Goal: Task Accomplishment & Management: Manage account settings

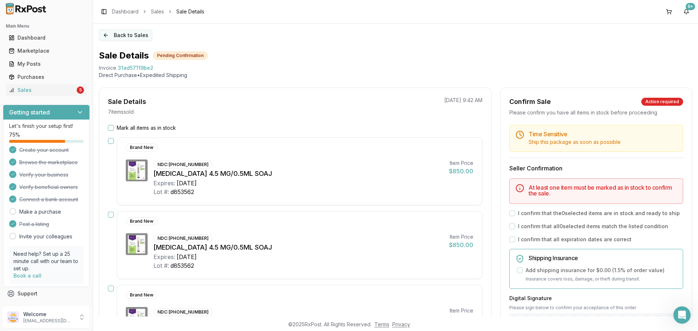
click at [109, 33] on button "Back to Sales" at bounding box center [125, 35] width 53 height 12
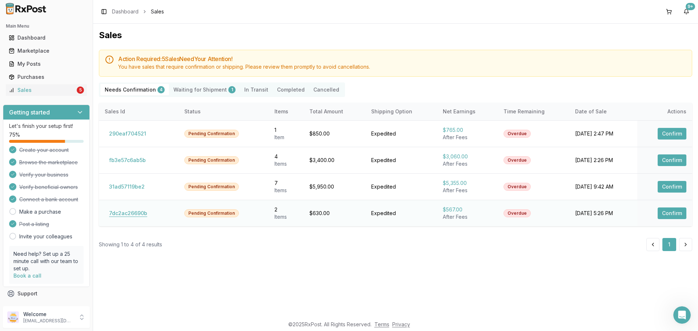
click at [137, 213] on button "7dc2ac26690b" at bounding box center [128, 214] width 47 height 12
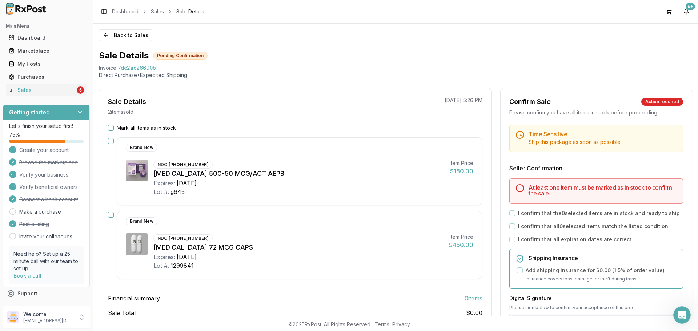
scroll to position [36, 0]
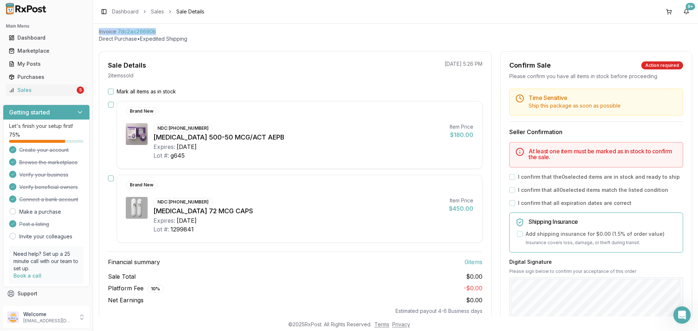
drag, startPoint x: 163, startPoint y: 32, endPoint x: 120, endPoint y: 34, distance: 43.0
click at [95, 34] on div "Back to Sales Sale Details Pending Confirmation Invoice 7dc2ac26690b Direct Pur…" at bounding box center [395, 170] width 605 height 293
copy div "Invoice 7dc2ac26690b"
click at [684, 317] on icon "Open Intercom Messenger" at bounding box center [681, 314] width 12 height 12
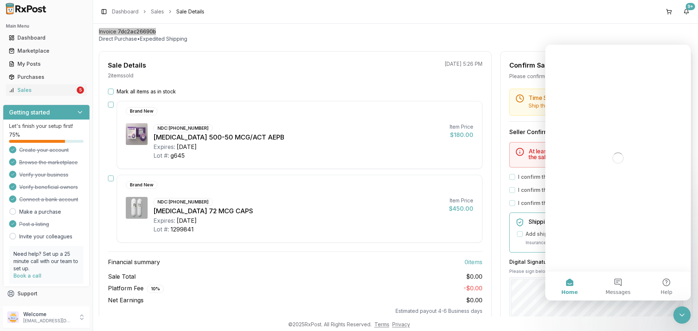
scroll to position [0, 0]
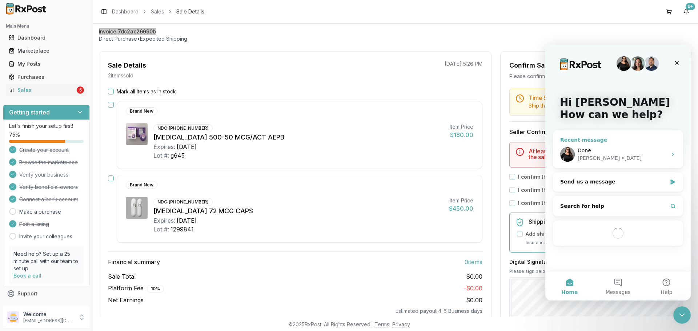
click at [607, 162] on div "Done [PERSON_NAME] • [DATE]" at bounding box center [618, 154] width 130 height 27
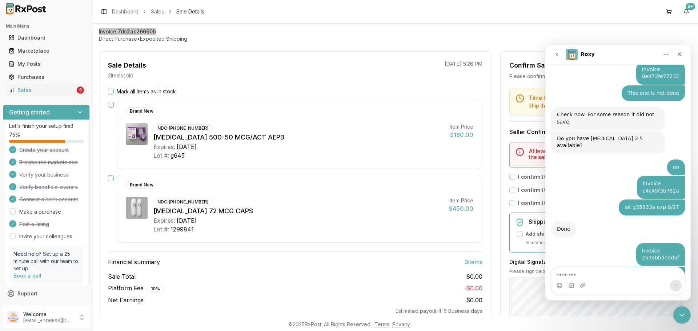
scroll to position [2380, 0]
click at [592, 273] on textarea "Message…" at bounding box center [617, 273] width 133 height 12
type textarea "**********"
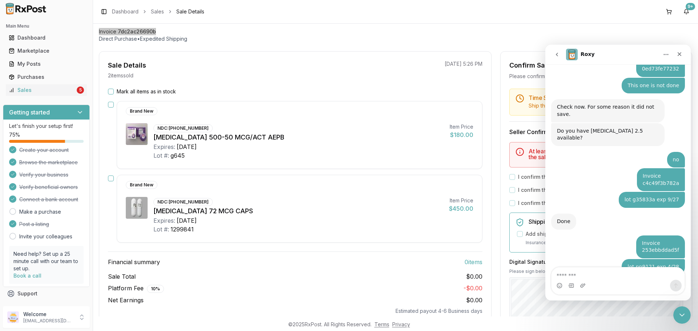
scroll to position [2419, 0]
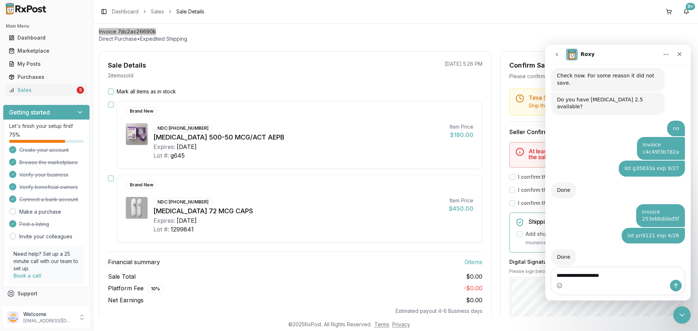
type textarea "**********"
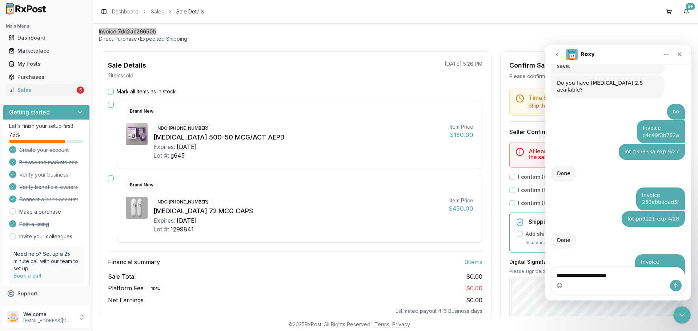
type textarea "**********"
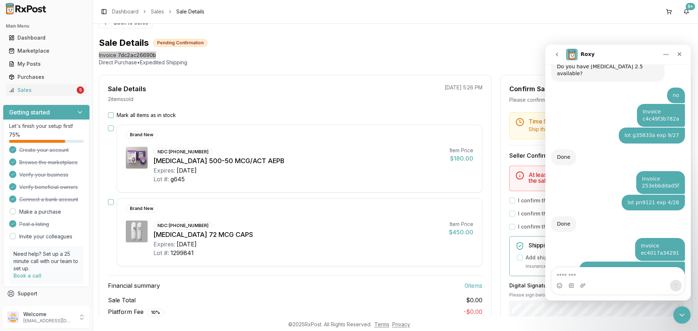
scroll to position [0, 0]
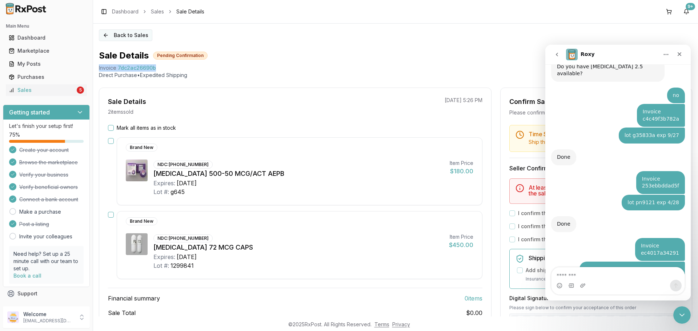
click at [112, 36] on button "Back to Sales" at bounding box center [125, 35] width 53 height 12
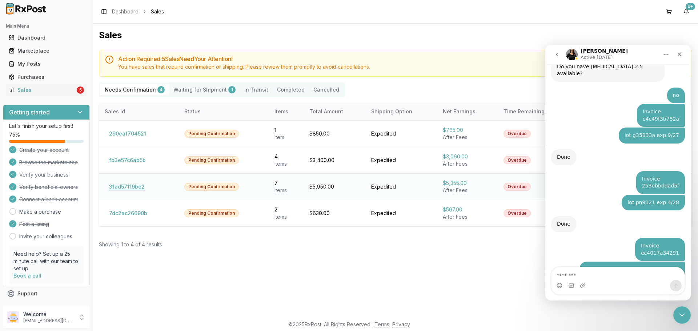
drag, startPoint x: 125, startPoint y: 184, endPoint x: 121, endPoint y: 186, distance: 4.6
click at [124, 185] on button "31ad57119be2" at bounding box center [127, 187] width 44 height 12
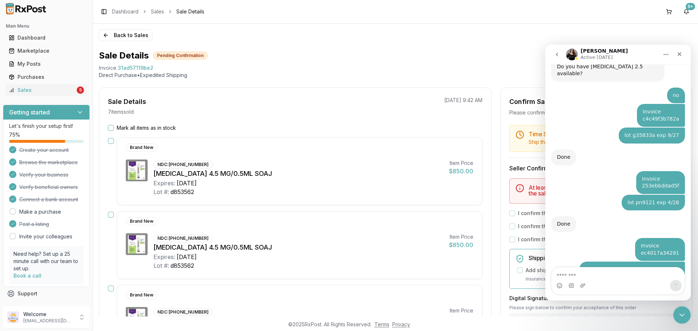
click at [111, 126] on button "Mark all items as in stock" at bounding box center [111, 128] width 6 height 6
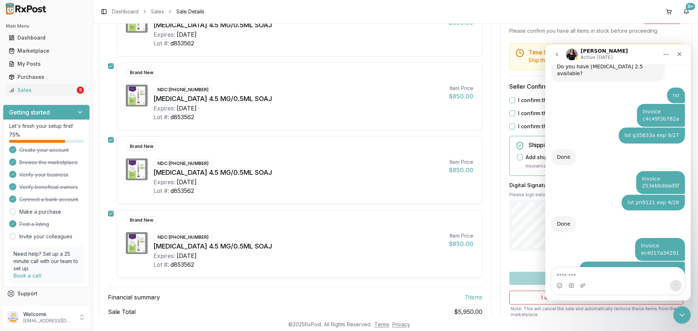
scroll to position [424, 0]
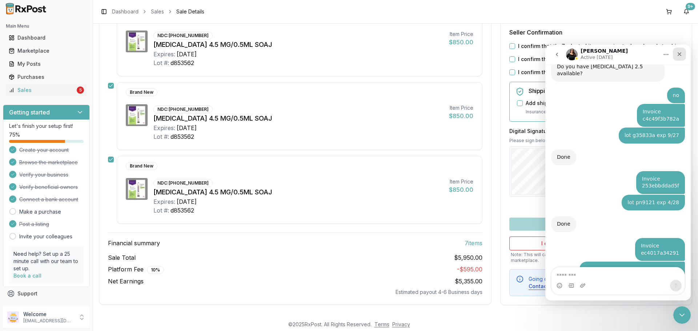
click at [684, 52] on div "Close" at bounding box center [679, 54] width 13 height 13
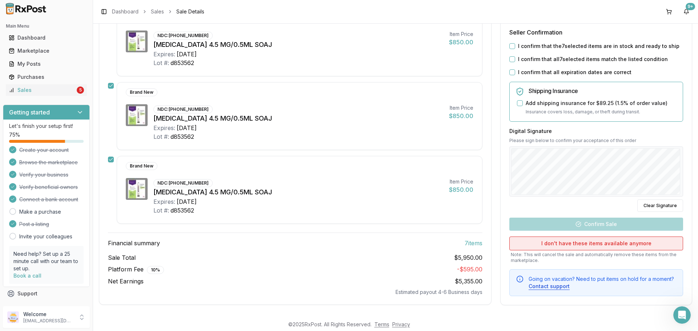
click at [568, 249] on button "I don't have these items available anymore" at bounding box center [596, 243] width 174 height 14
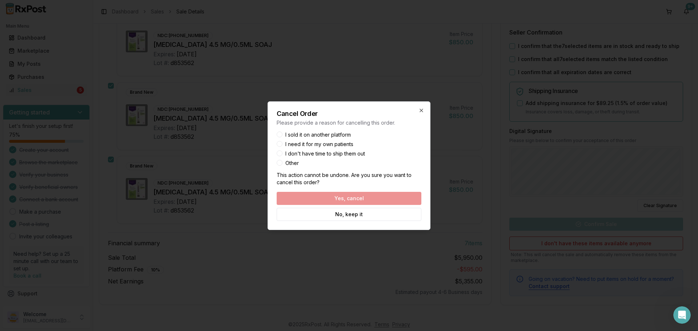
click at [282, 163] on button "Other" at bounding box center [280, 163] width 6 height 6
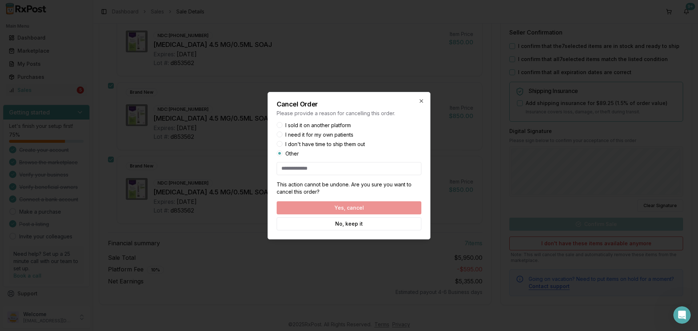
click at [327, 169] on input at bounding box center [349, 168] width 145 height 13
type input "**"
click at [384, 206] on button "Yes, cancel" at bounding box center [349, 207] width 145 height 13
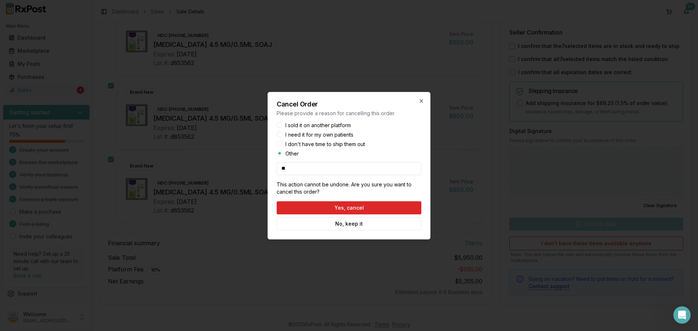
scroll to position [0, 0]
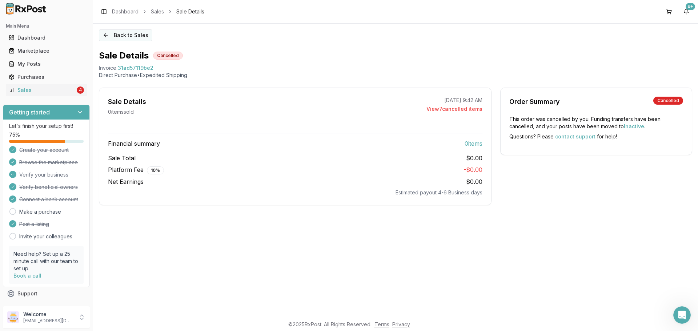
click at [128, 35] on button "Back to Sales" at bounding box center [125, 35] width 53 height 12
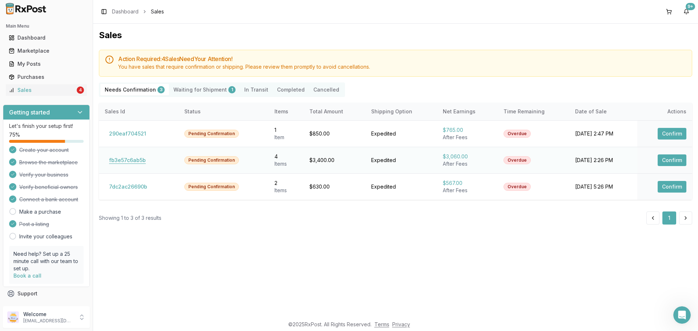
click at [114, 160] on button "fb3e57c6ab5b" at bounding box center [127, 160] width 45 height 12
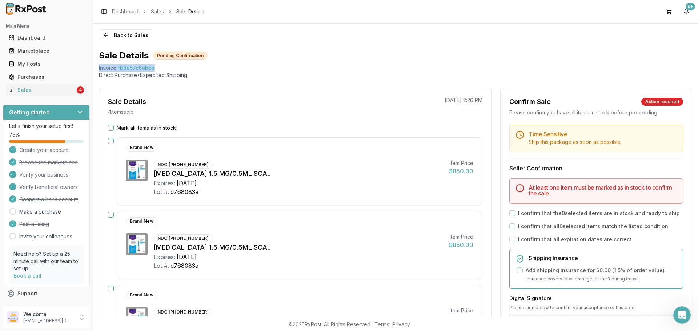
drag, startPoint x: 162, startPoint y: 28, endPoint x: 97, endPoint y: 70, distance: 77.1
click at [97, 70] on div "Back to Sales Sale Details Pending Confirmation Invoice fb3e57c6ab5b Direct Pur…" at bounding box center [395, 170] width 605 height 293
copy div "Invoice fb3e57c6ab5b"
click at [678, 313] on icon "Open Intercom Messenger" at bounding box center [681, 314] width 12 height 12
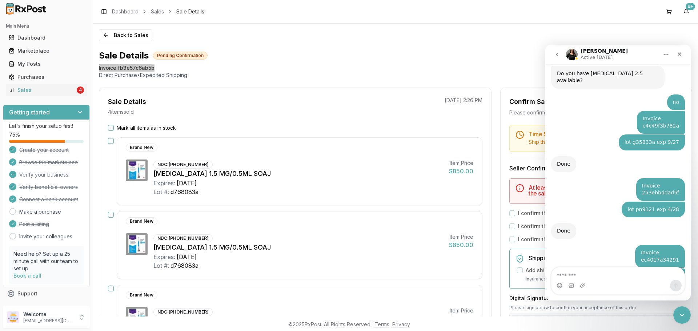
scroll to position [2452, 0]
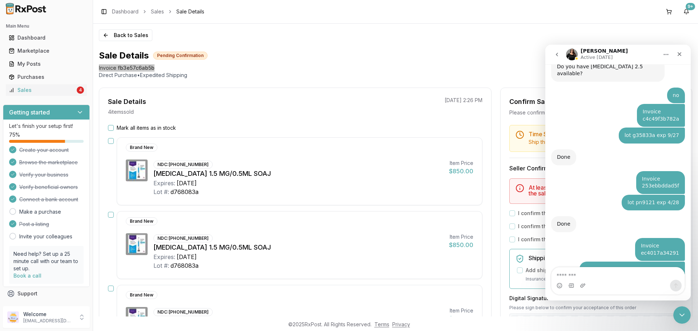
type textarea "**********"
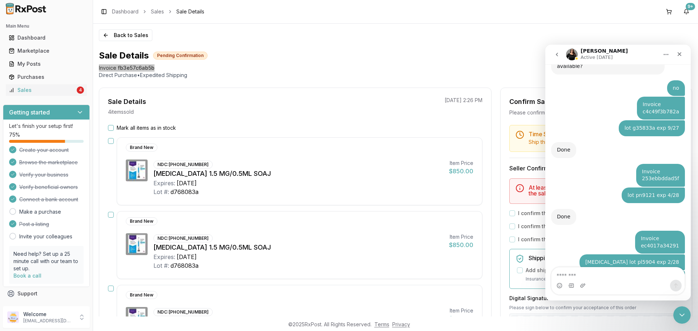
scroll to position [2475, 0]
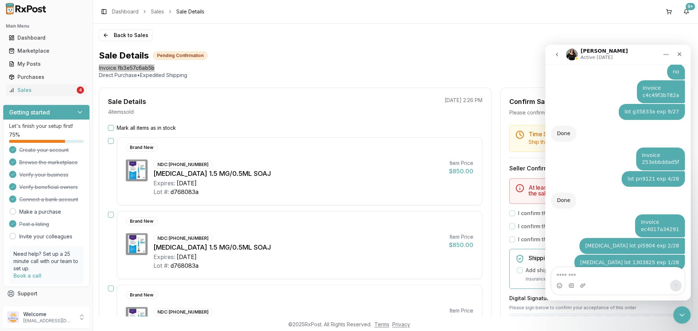
click at [568, 273] on textarea "Message…" at bounding box center [617, 273] width 133 height 12
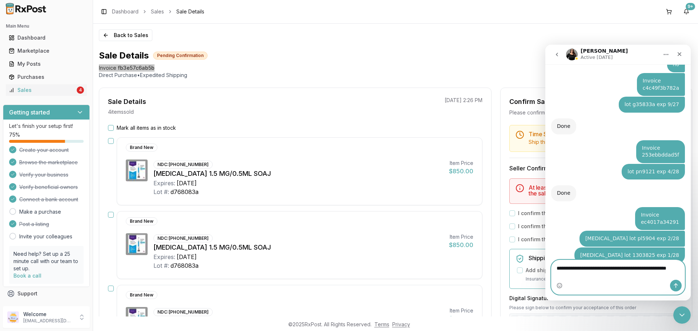
click at [595, 273] on textarea "**********" at bounding box center [617, 270] width 133 height 20
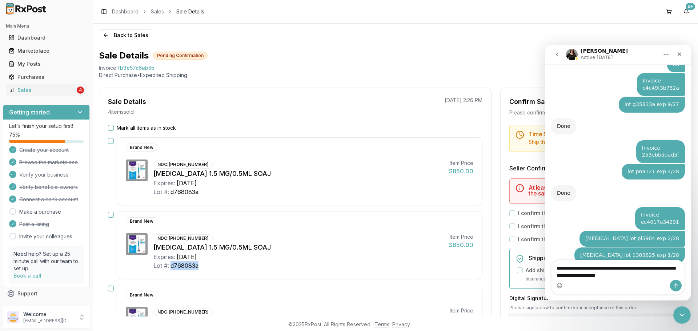
drag, startPoint x: 205, startPoint y: 266, endPoint x: 170, endPoint y: 267, distance: 34.5
click at [170, 267] on div "Lot #: d768083a" at bounding box center [298, 265] width 290 height 9
copy div "d768083a"
click at [654, 276] on textarea "**********" at bounding box center [617, 270] width 133 height 20
paste textarea "*********"
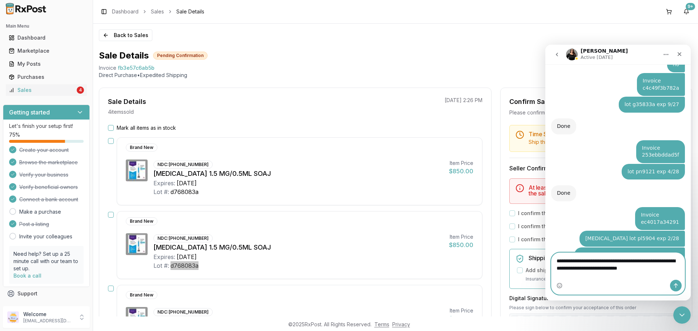
scroll to position [2490, 0]
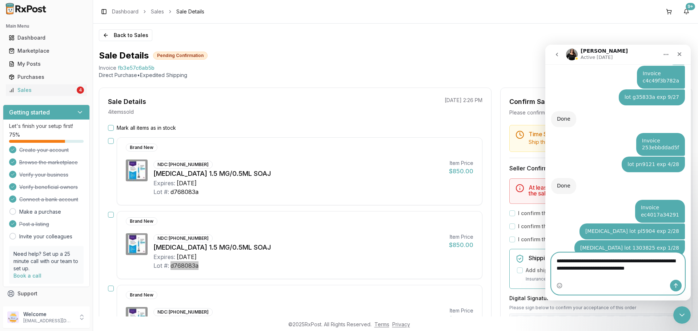
type textarea "**********"
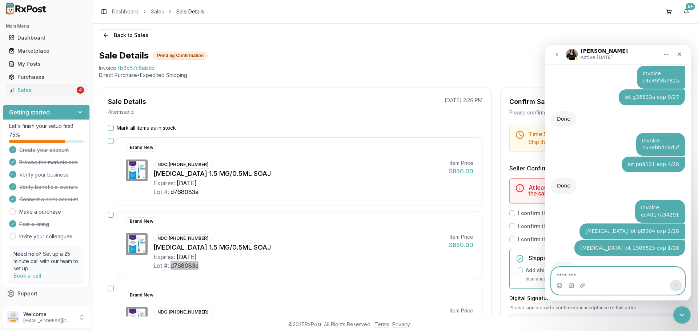
scroll to position [2506, 0]
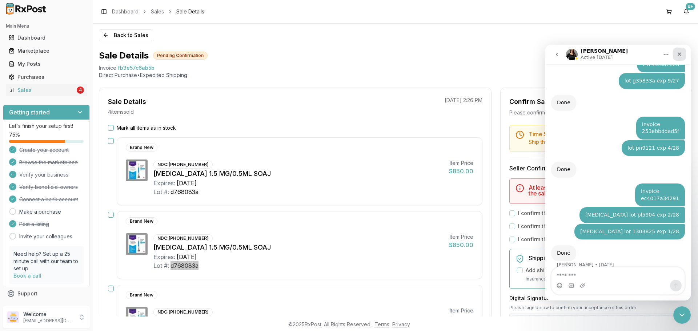
click at [681, 53] on icon "Close" at bounding box center [679, 54] width 4 height 4
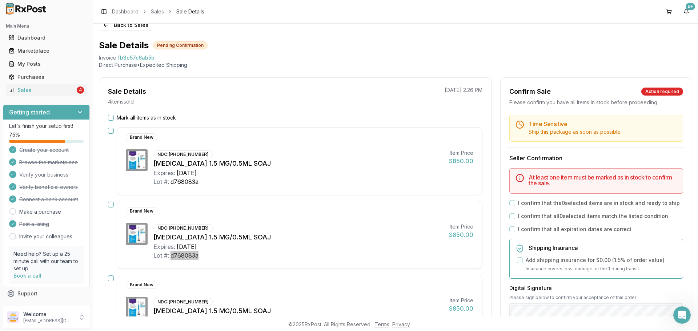
scroll to position [0, 0]
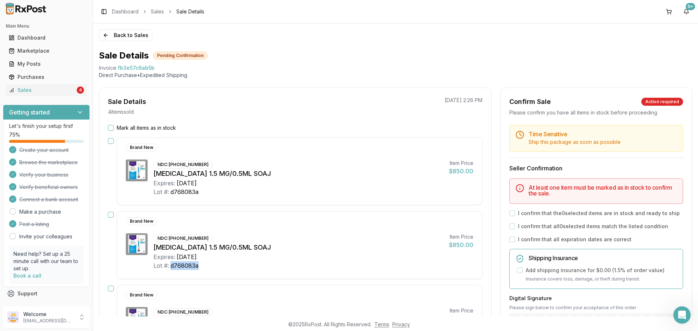
click at [111, 32] on button "Back to Sales" at bounding box center [125, 35] width 53 height 12
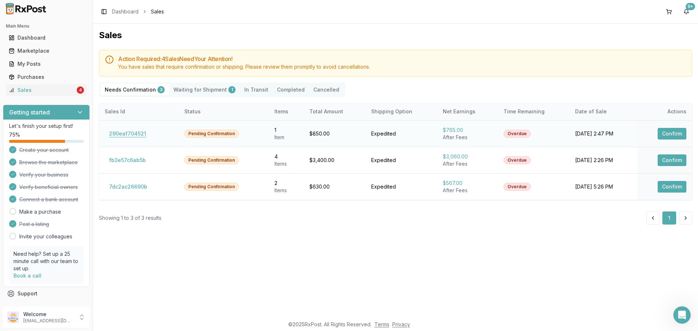
click at [121, 139] on button "290eaf704521" at bounding box center [128, 134] width 46 height 12
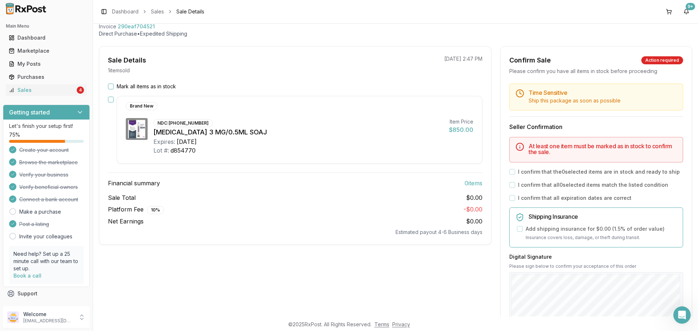
scroll to position [145, 0]
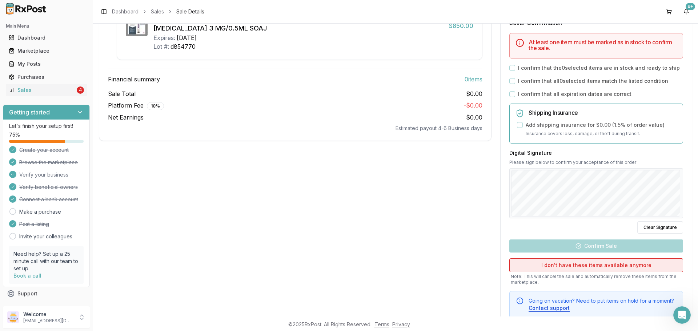
click at [576, 269] on button "I don't have these items available anymore" at bounding box center [596, 265] width 174 height 14
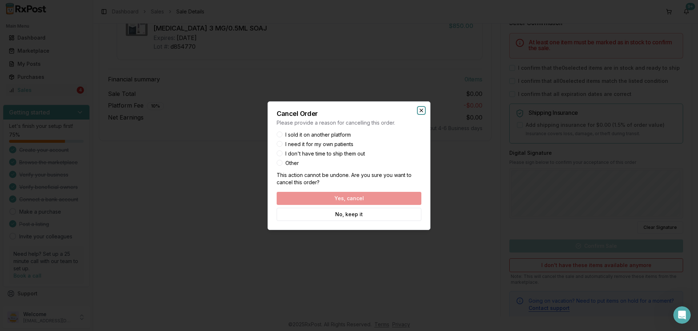
click at [422, 110] on icon "button" at bounding box center [421, 111] width 6 height 6
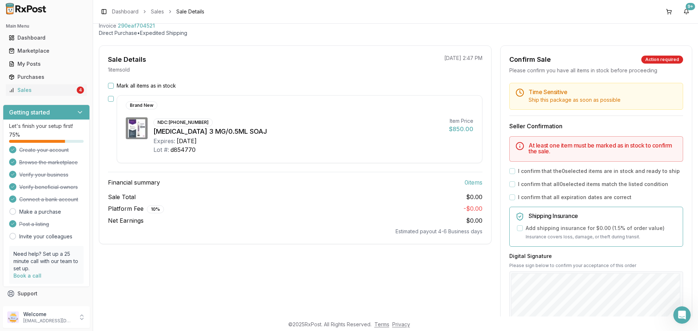
scroll to position [0, 0]
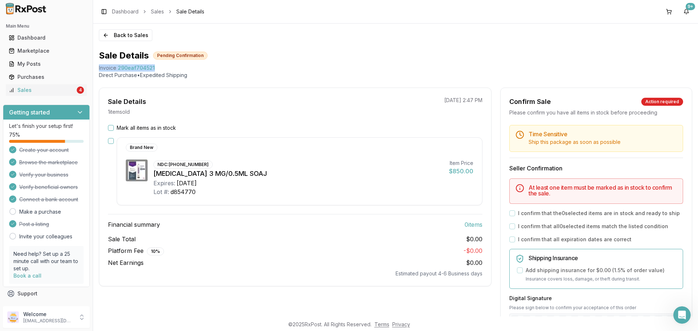
drag, startPoint x: 162, startPoint y: 66, endPoint x: 99, endPoint y: 68, distance: 62.9
click at [99, 68] on div "Invoice 290eaf704521" at bounding box center [395, 67] width 593 height 7
copy div "Invoice 290eaf704521"
drag, startPoint x: 675, startPoint y: 307, endPoint x: 1347, endPoint y: 613, distance: 739.2
click at [674, 306] on div "Open Intercom Messenger" at bounding box center [680, 313] width 17 height 17
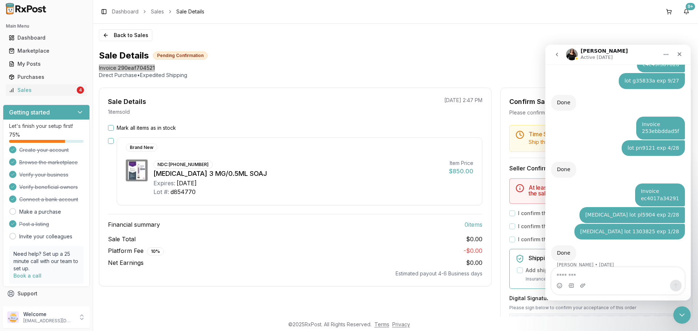
type textarea "**********"
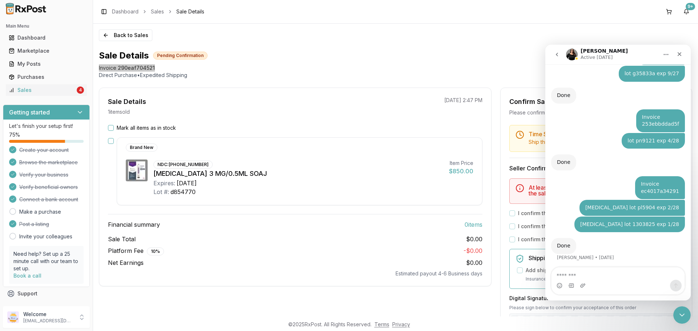
scroll to position [2530, 0]
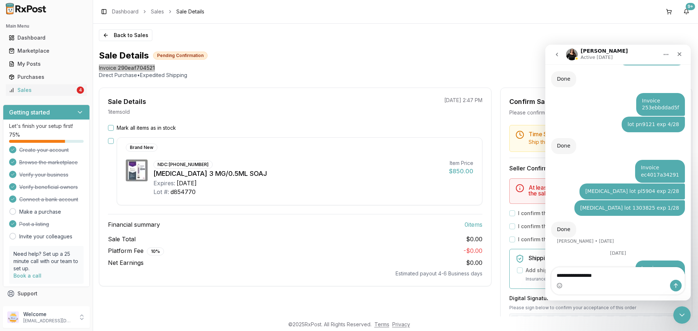
type textarea "**********"
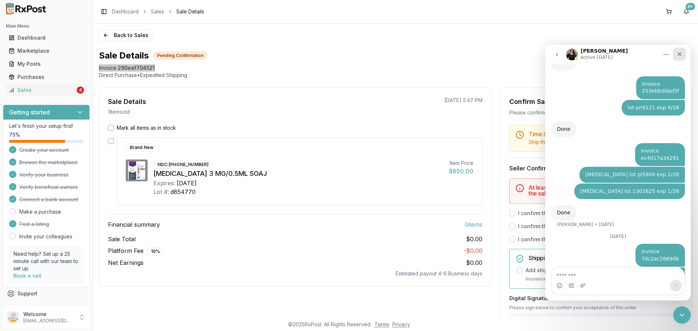
click at [679, 59] on div "Close" at bounding box center [679, 54] width 13 height 13
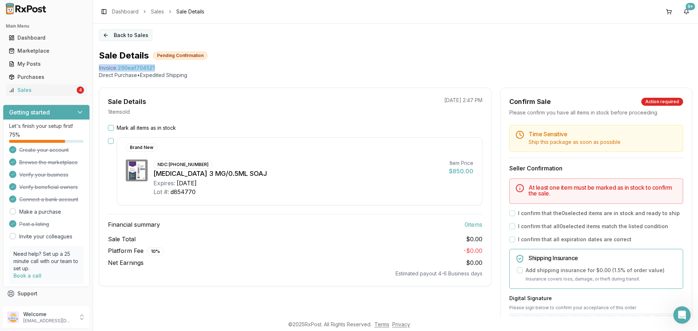
click at [106, 35] on button "Back to Sales" at bounding box center [125, 35] width 53 height 12
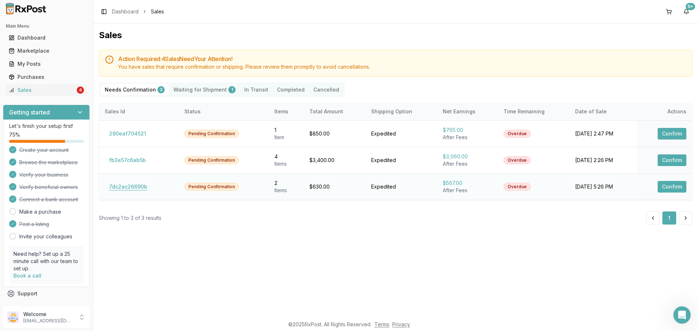
click at [126, 186] on button "7dc2ac26690b" at bounding box center [128, 187] width 47 height 12
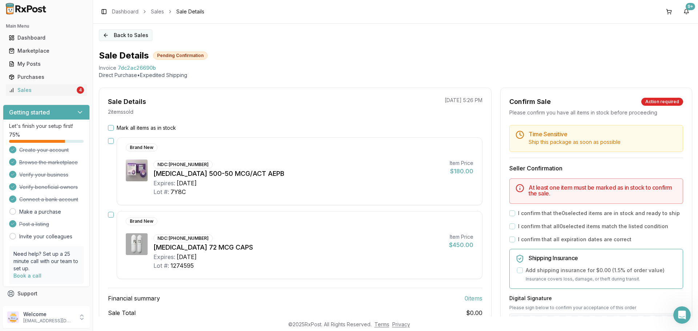
click at [107, 36] on button "Back to Sales" at bounding box center [125, 35] width 53 height 12
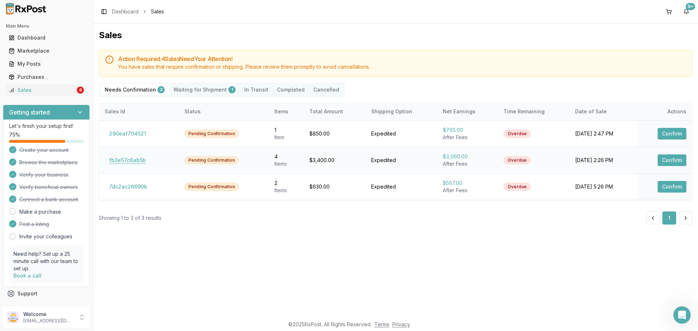
click at [122, 159] on button "fb3e57c6ab5b" at bounding box center [127, 160] width 45 height 12
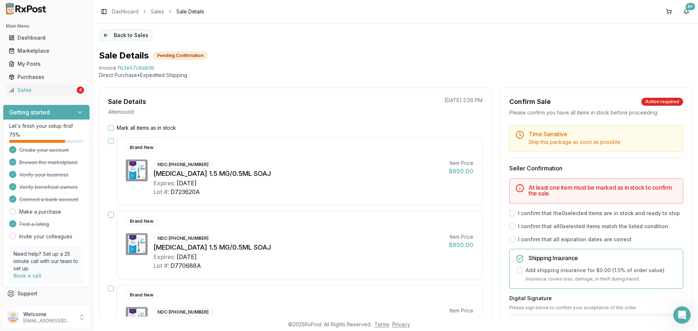
click at [114, 39] on button "Back to Sales" at bounding box center [125, 35] width 53 height 12
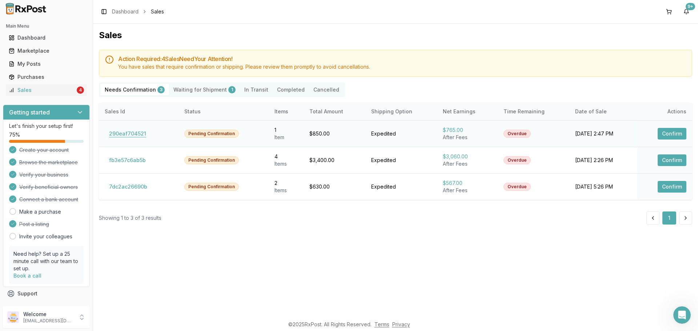
click at [126, 132] on button "290eaf704521" at bounding box center [128, 134] width 46 height 12
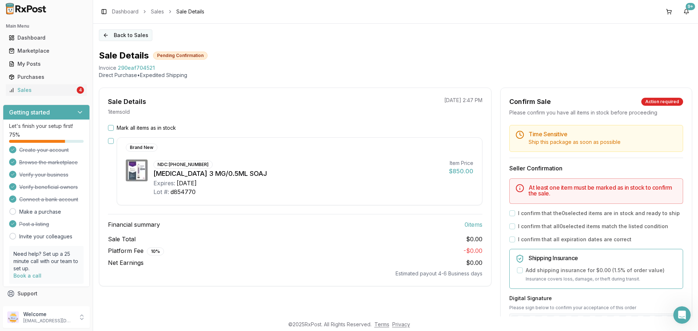
click at [127, 37] on button "Back to Sales" at bounding box center [125, 35] width 53 height 12
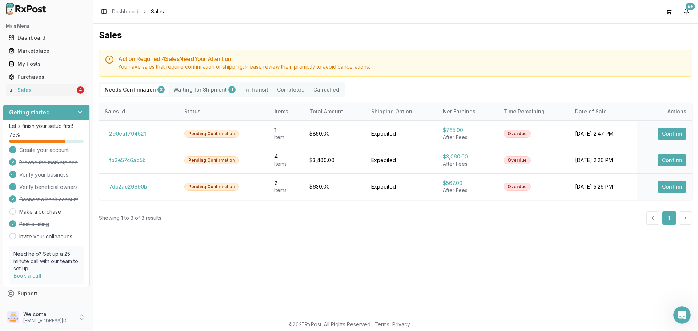
click at [57, 307] on div "Welcome nycdiscountpharma2@gmail.com" at bounding box center [46, 317] width 87 height 22
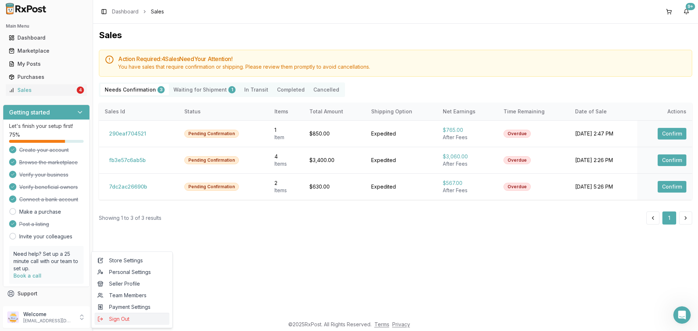
click at [125, 323] on button "Sign Out" at bounding box center [131, 319] width 75 height 12
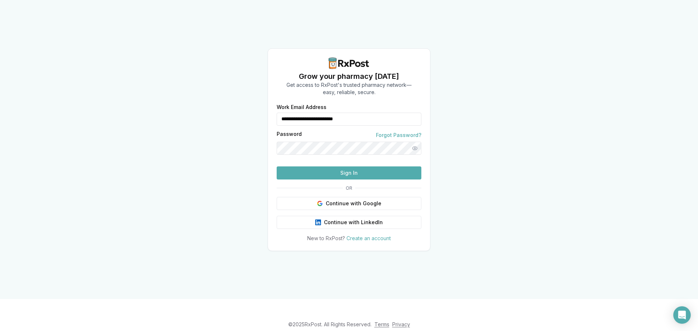
drag, startPoint x: 377, startPoint y: 101, endPoint x: 217, endPoint y: 117, distance: 161.0
click at [217, 117] on div "**********" at bounding box center [349, 149] width 698 height 299
type input "**********"
click at [308, 180] on button "Sign In" at bounding box center [349, 172] width 145 height 13
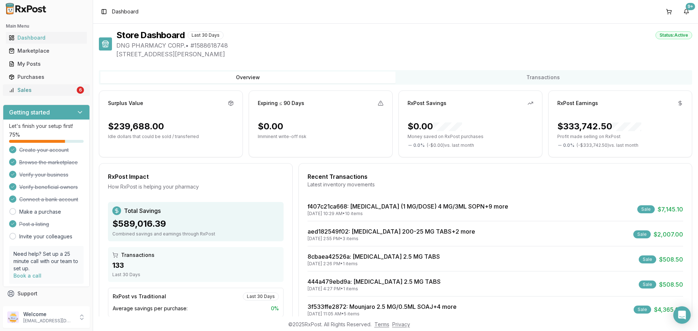
click at [48, 86] on link "Sales 6" at bounding box center [46, 90] width 81 height 13
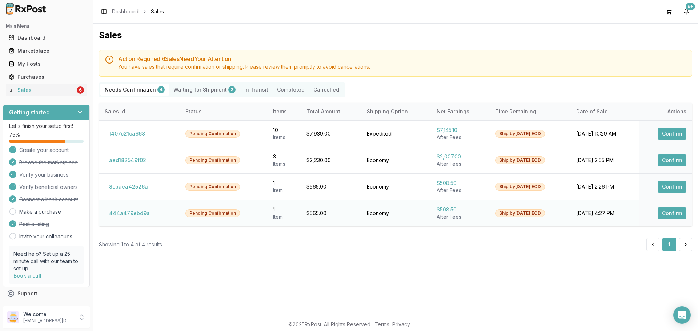
click at [126, 210] on button "444a479ebd9a" at bounding box center [129, 214] width 49 height 12
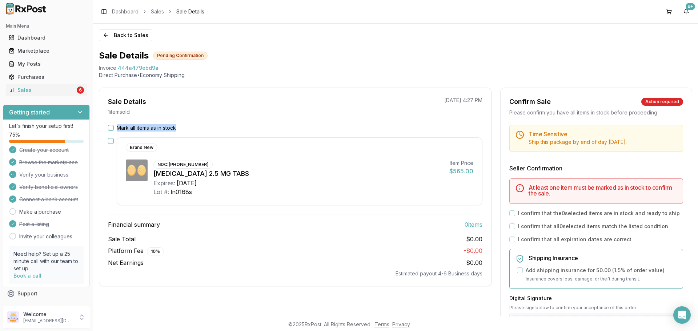
click at [112, 132] on div "Mark all items as in stock Brand New NDC: 00003-0893-21 Eliquis 2.5 MG TABS Exp…" at bounding box center [295, 200] width 392 height 153
click at [111, 126] on button "Mark all items as in stock" at bounding box center [111, 128] width 6 height 6
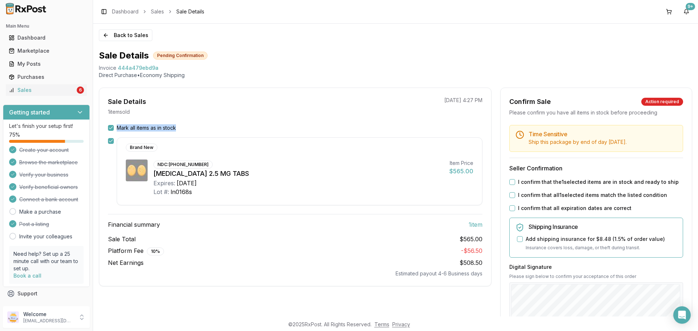
drag, startPoint x: 507, startPoint y: 181, endPoint x: 512, endPoint y: 185, distance: 6.7
click at [510, 181] on button "I confirm that the 1 selected items are in stock and ready to ship" at bounding box center [512, 182] width 6 height 6
drag, startPoint x: 510, startPoint y: 192, endPoint x: 510, endPoint y: 200, distance: 7.3
click at [510, 194] on button "I confirm that all 1 selected items match the listed condition" at bounding box center [512, 195] width 6 height 6
click at [509, 207] on button "I confirm that all expiration dates are correct" at bounding box center [512, 208] width 6 height 6
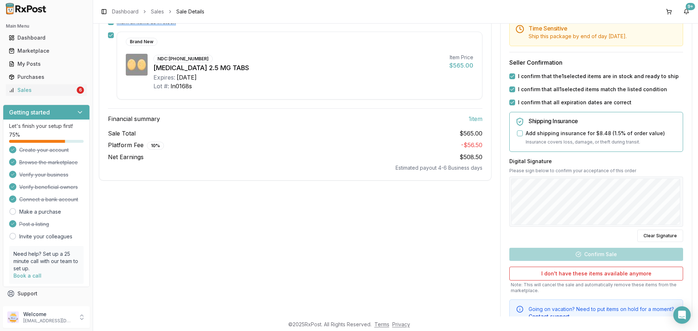
scroll to position [136, 0]
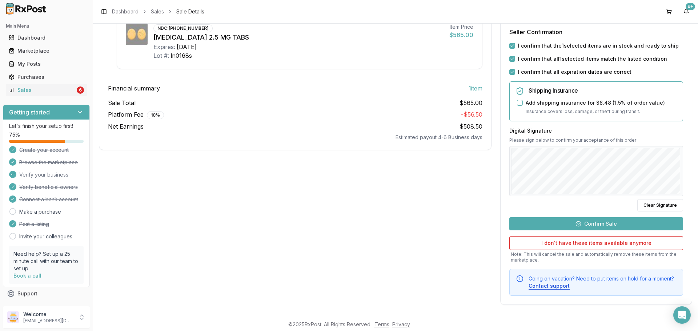
click at [573, 222] on button "Confirm Sale" at bounding box center [596, 223] width 174 height 13
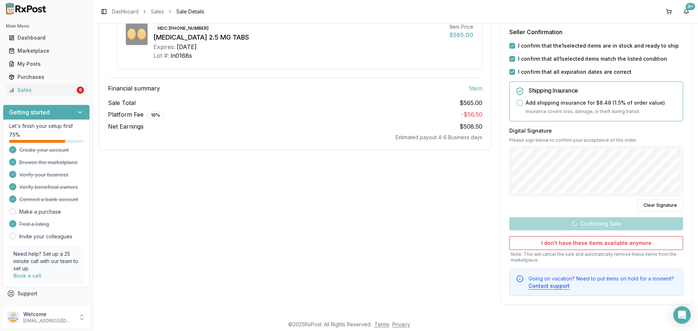
scroll to position [1, 0]
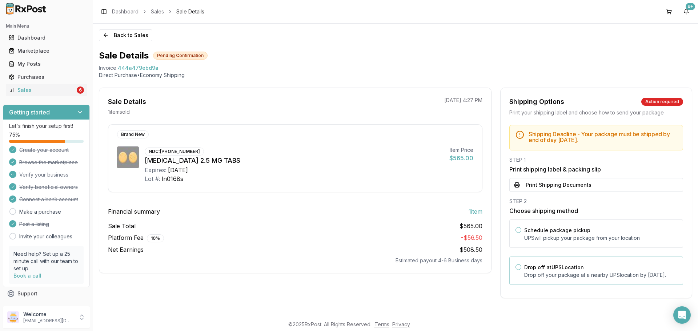
click at [560, 265] on label "Drop off at UPS Location" at bounding box center [554, 267] width 60 height 6
click at [521, 265] on button "Drop off at UPS Location" at bounding box center [518, 267] width 6 height 6
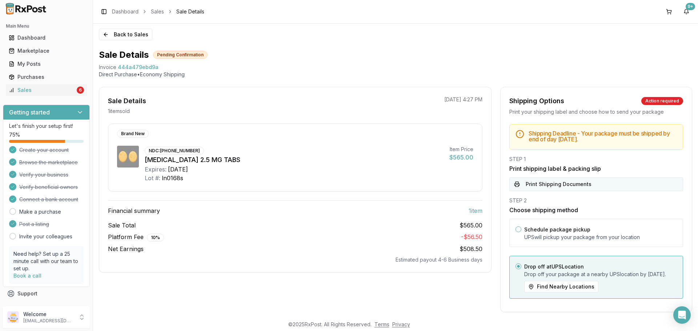
click at [556, 188] on button "Print Shipping Documents" at bounding box center [596, 184] width 174 height 14
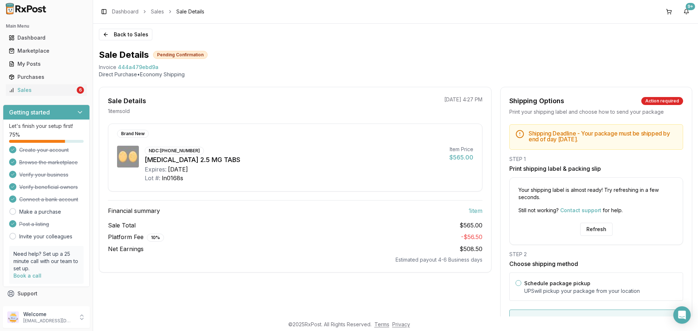
click at [593, 236] on div "Your shipping label is almost ready! Try refreshing in a few seconds. Still not…" at bounding box center [596, 211] width 174 height 68
click at [592, 233] on button "Refresh" at bounding box center [596, 229] width 32 height 13
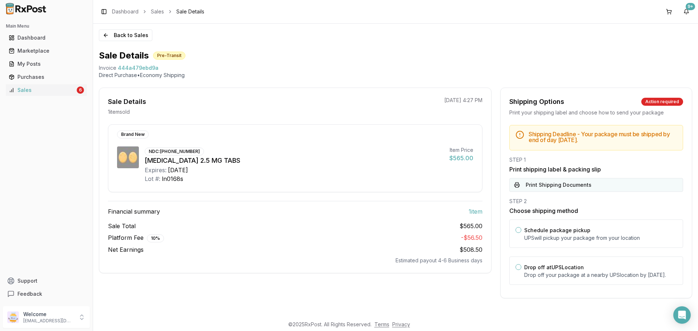
click at [552, 188] on button "Print Shipping Documents" at bounding box center [596, 185] width 174 height 14
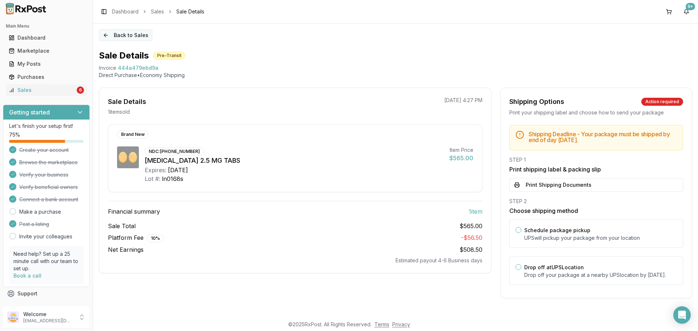
click at [117, 36] on button "Back to Sales" at bounding box center [125, 35] width 53 height 12
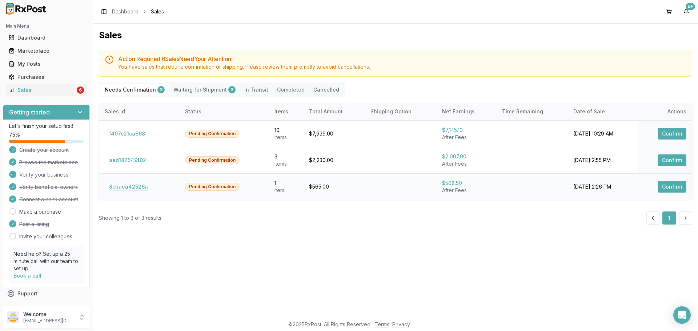
click at [123, 186] on button "8cbaea42526a" at bounding box center [129, 187] width 48 height 12
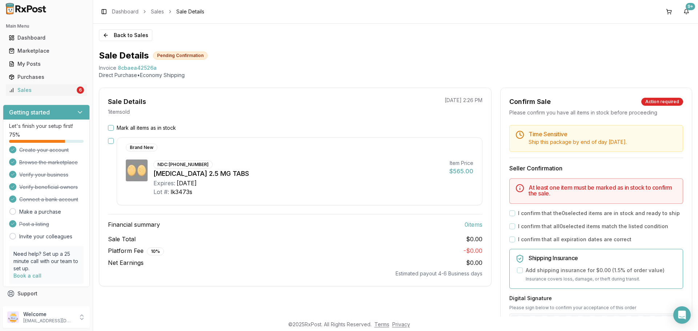
click at [109, 128] on button "Mark all items as in stock" at bounding box center [111, 128] width 6 height 6
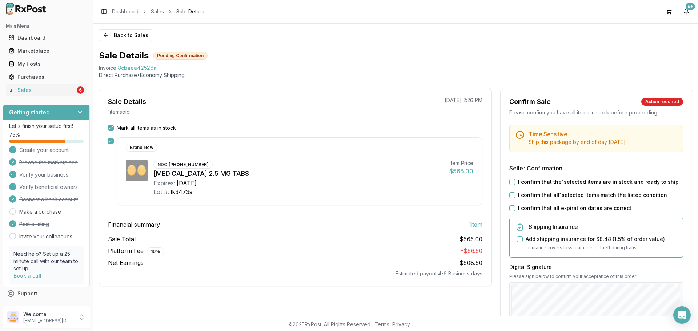
click at [509, 181] on button "I confirm that the 1 selected items are in stock and ready to ship" at bounding box center [512, 182] width 6 height 6
click at [510, 196] on button "I confirm that all 1 selected items match the listed condition" at bounding box center [512, 195] width 6 height 6
click at [510, 209] on button "I confirm that all expiration dates are correct" at bounding box center [512, 208] width 6 height 6
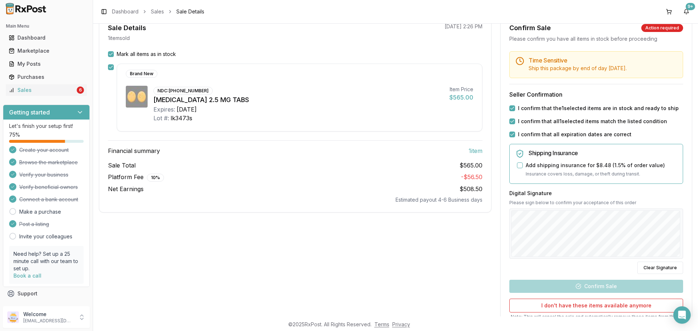
scroll to position [136, 0]
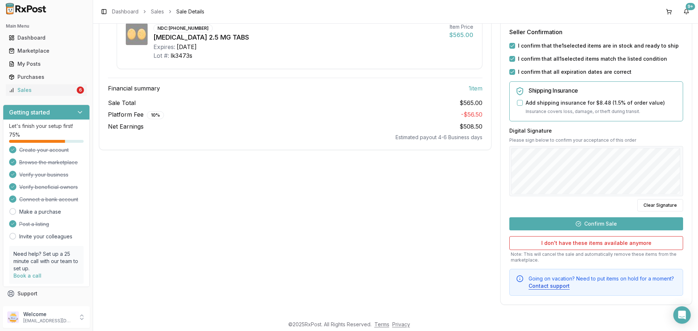
click at [578, 223] on button "Confirm Sale" at bounding box center [596, 223] width 174 height 13
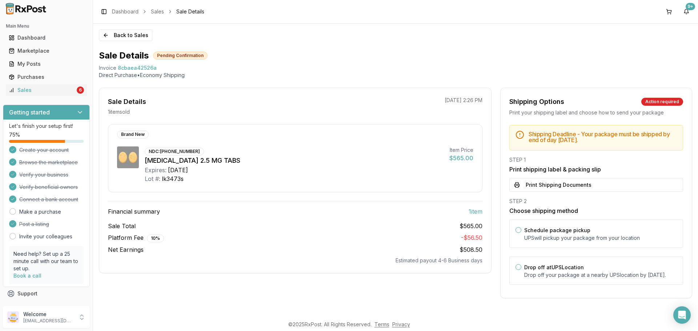
scroll to position [1, 0]
click at [598, 185] on button "Print Shipping Documents" at bounding box center [596, 185] width 174 height 14
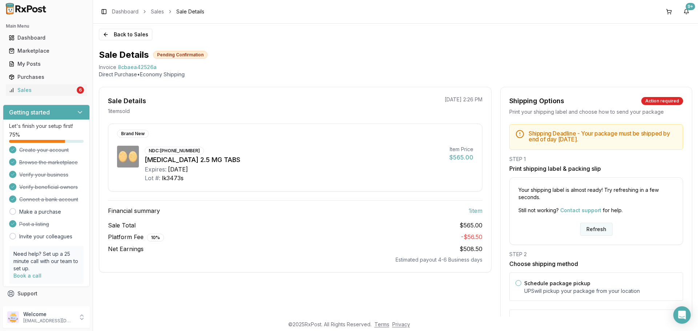
click at [583, 229] on button "Refresh" at bounding box center [596, 229] width 32 height 13
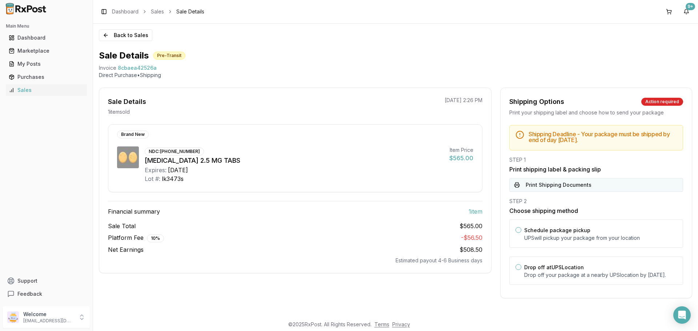
click at [564, 188] on button "Print Shipping Documents" at bounding box center [596, 185] width 174 height 14
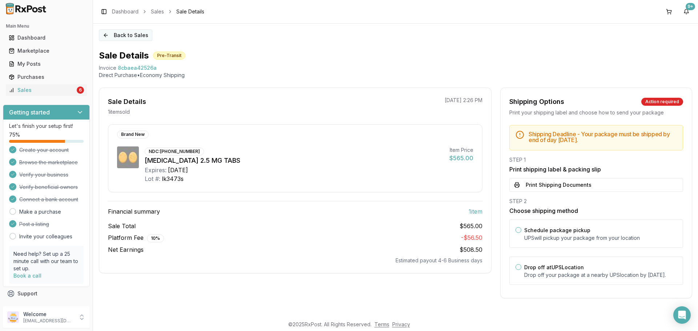
click at [147, 36] on button "Back to Sales" at bounding box center [125, 35] width 53 height 12
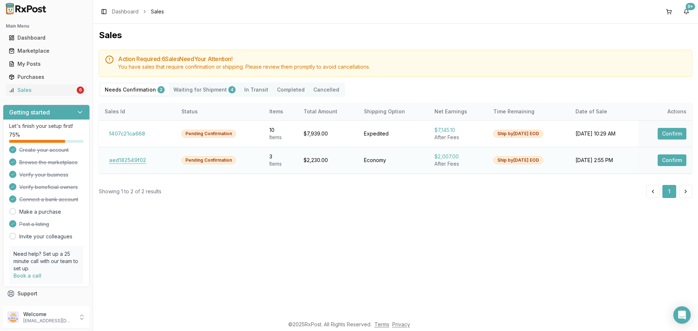
click at [105, 160] on td "aed182549f02" at bounding box center [137, 160] width 77 height 27
click at [110, 161] on button "aed182549f02" at bounding box center [128, 160] width 46 height 12
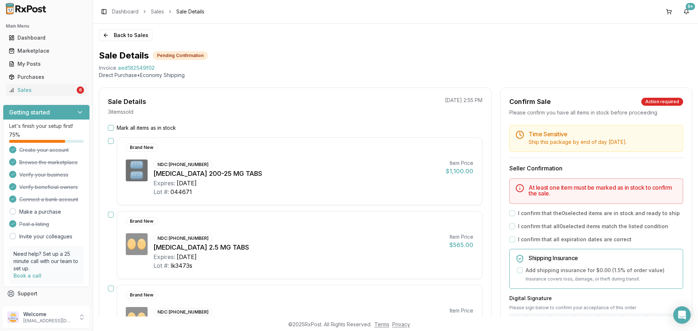
scroll to position [73, 0]
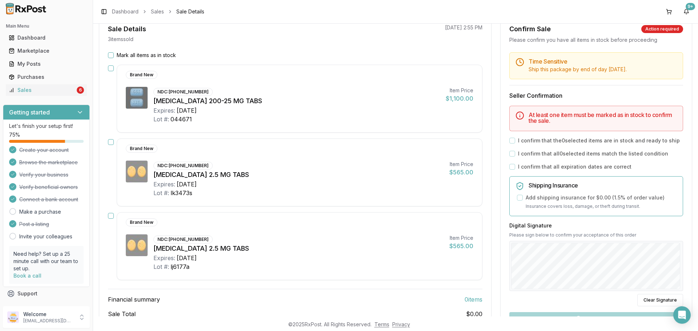
drag, startPoint x: 112, startPoint y: 55, endPoint x: 207, endPoint y: 56, distance: 94.9
click at [112, 55] on button "Mark all items as in stock" at bounding box center [111, 55] width 6 height 6
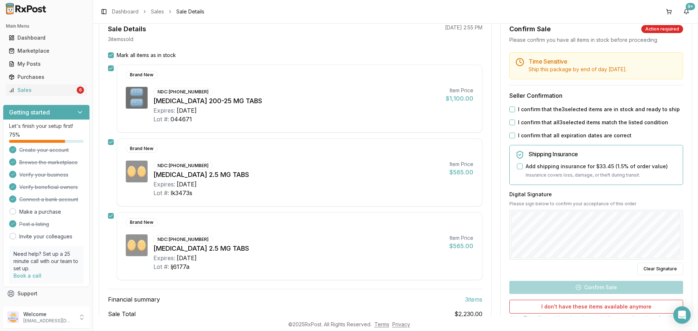
click at [511, 107] on button "I confirm that the 3 selected items are in stock and ready to ship" at bounding box center [512, 109] width 6 height 6
click at [511, 121] on button "I confirm that all 3 selected items match the listed condition" at bounding box center [512, 123] width 6 height 6
drag, startPoint x: 510, startPoint y: 132, endPoint x: 510, endPoint y: 138, distance: 6.2
click at [510, 135] on div "Time Sensitive Ship this package by end of day Saturday, September 6th . Seller…" at bounding box center [595, 205] width 191 height 307
click at [510, 138] on button "I confirm that all expiration dates are correct" at bounding box center [512, 136] width 6 height 6
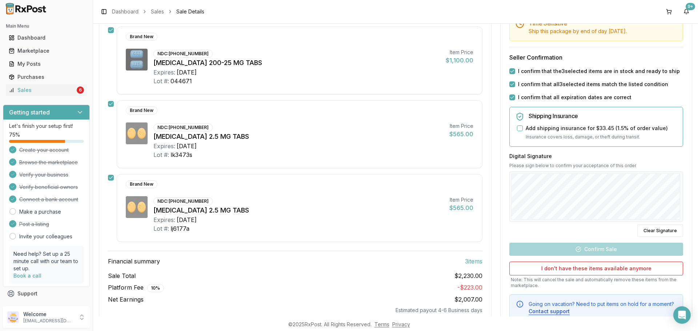
scroll to position [136, 0]
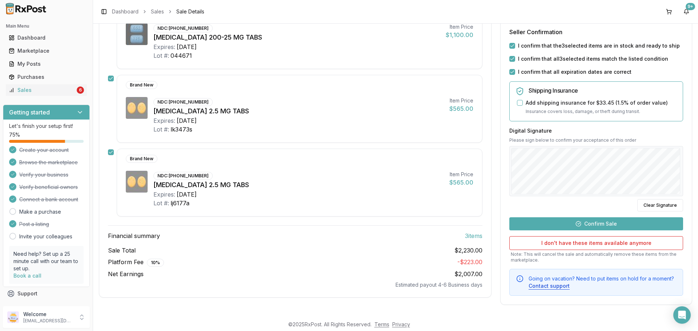
click at [586, 221] on button "Confirm Sale" at bounding box center [596, 223] width 174 height 13
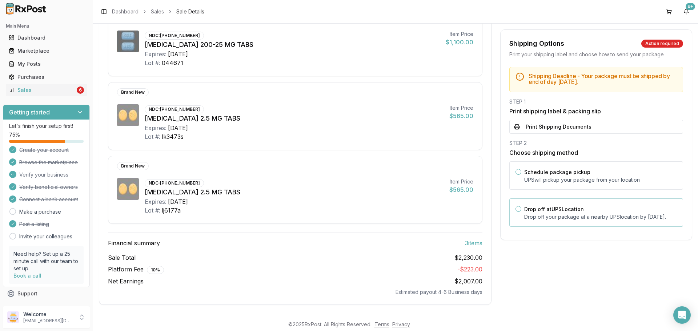
scroll to position [116, 0]
click at [587, 221] on p "Drop off your package at a nearby UPS location by September 6, 2025 ." at bounding box center [600, 216] width 153 height 7
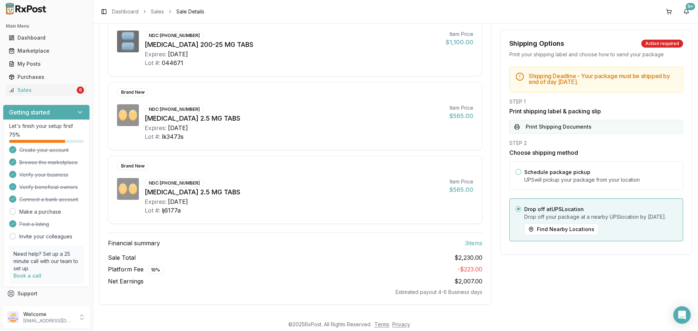
click at [571, 129] on button "Print Shipping Documents" at bounding box center [596, 127] width 174 height 14
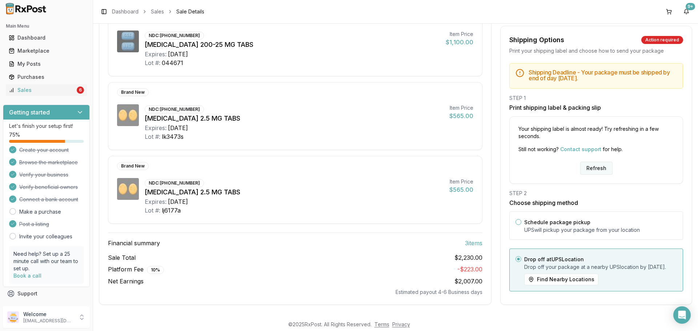
click at [594, 162] on button "Refresh" at bounding box center [596, 168] width 32 height 13
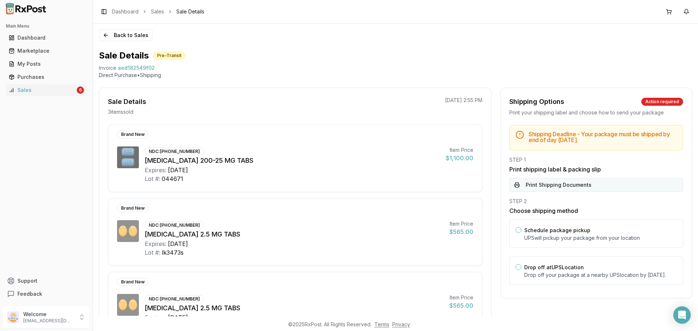
click at [574, 190] on button "Print Shipping Documents" at bounding box center [596, 185] width 174 height 14
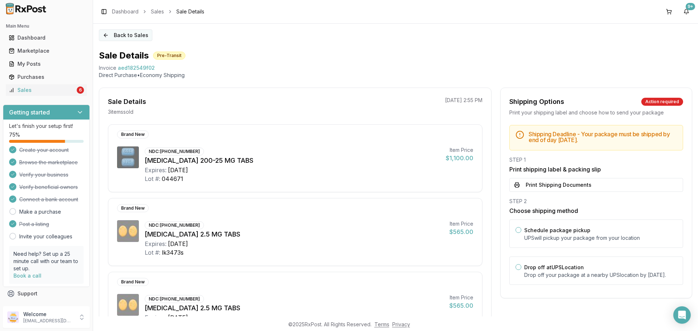
click at [124, 33] on button "Back to Sales" at bounding box center [125, 35] width 53 height 12
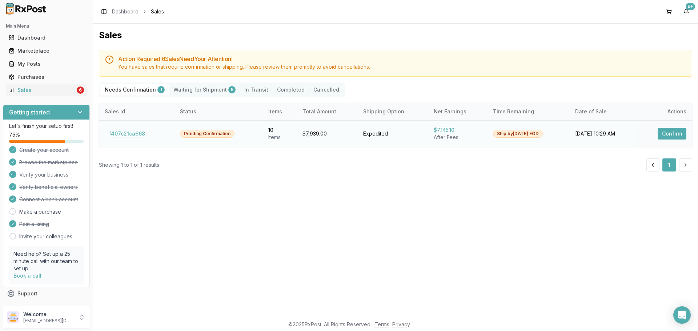
click at [131, 136] on button "f407c21ca668" at bounding box center [127, 134] width 45 height 12
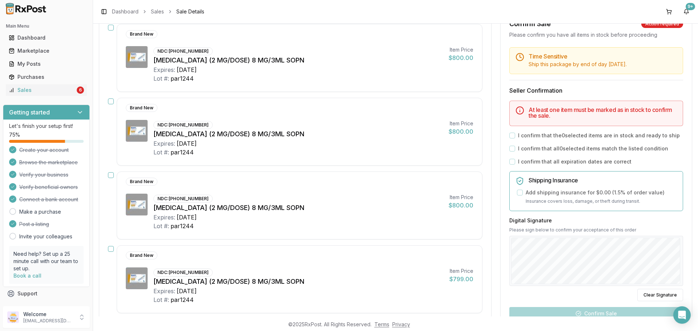
scroll to position [500, 0]
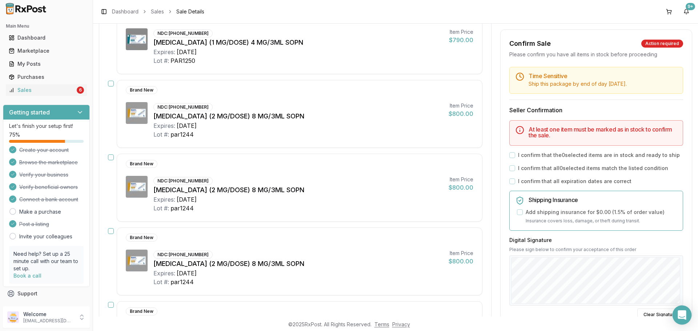
click at [676, 321] on div "Open Intercom Messenger" at bounding box center [681, 315] width 19 height 19
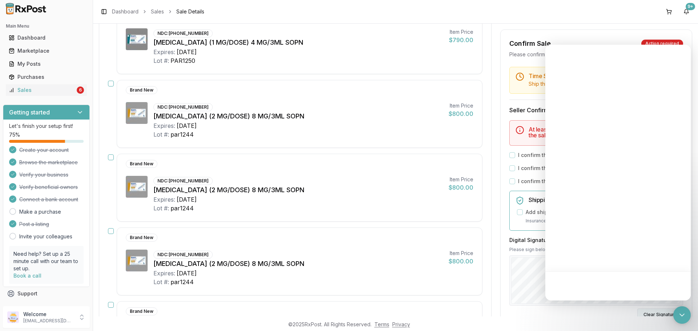
scroll to position [0, 0]
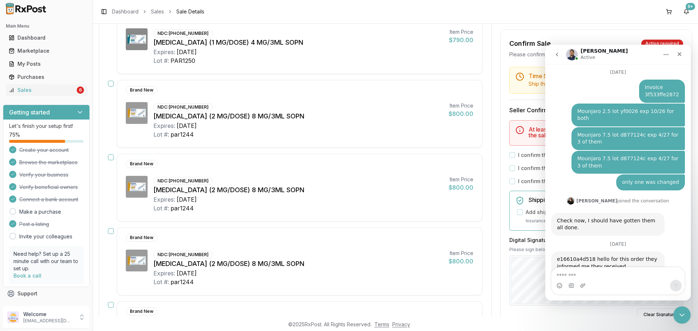
scroll to position [720, 0]
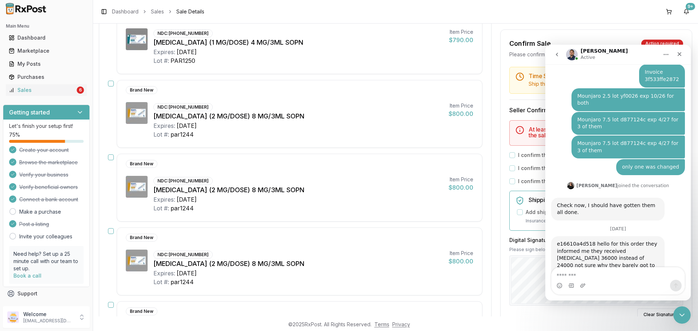
click at [608, 277] on textarea "Message…" at bounding box center [617, 273] width 133 height 12
type textarea "*"
type textarea "**********"
click at [677, 286] on icon "Send a message…" at bounding box center [676, 286] width 6 height 6
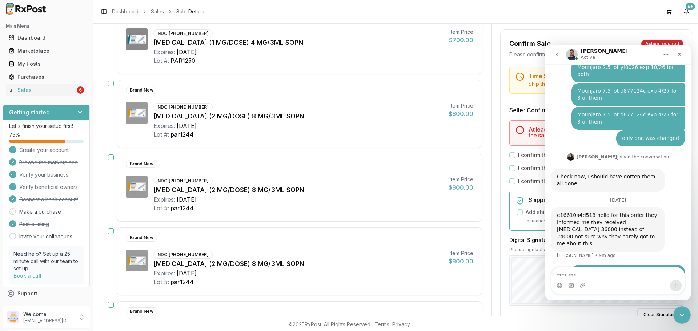
click at [584, 212] on div "e16610a4d518 hello for this order they informed me they received Creon 36000 in…" at bounding box center [608, 230] width 102 height 36
copy div "e16610a4d518"
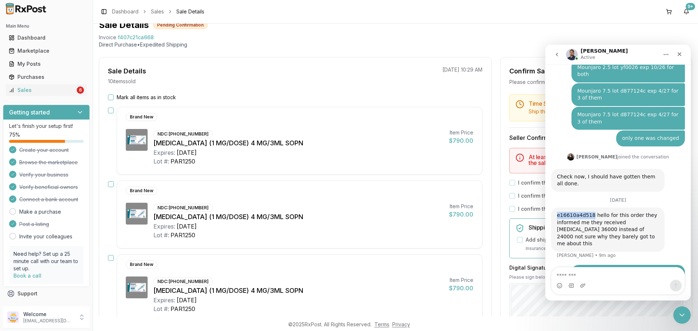
scroll to position [0, 0]
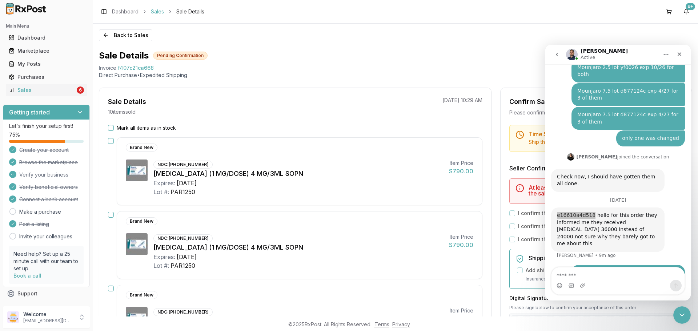
click at [153, 13] on link "Sales" at bounding box center [157, 11] width 13 height 7
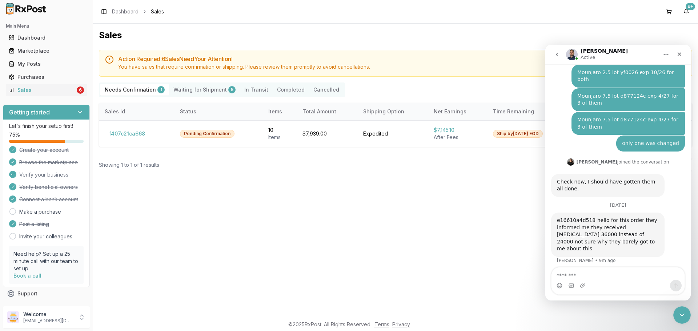
click at [277, 91] on button "Completed" at bounding box center [291, 90] width 36 height 12
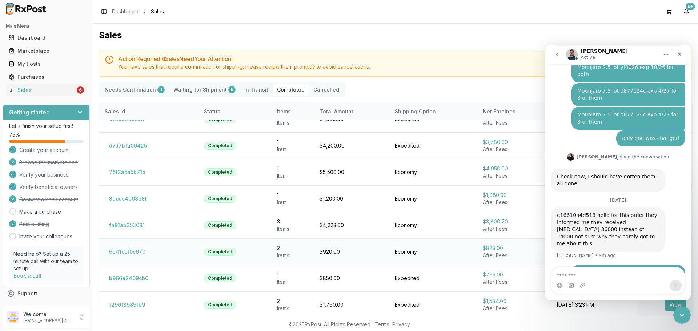
scroll to position [38, 0]
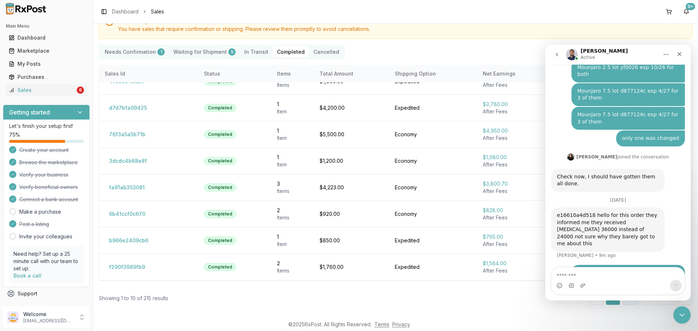
click at [632, 305] on button "2" at bounding box center [631, 298] width 16 height 13
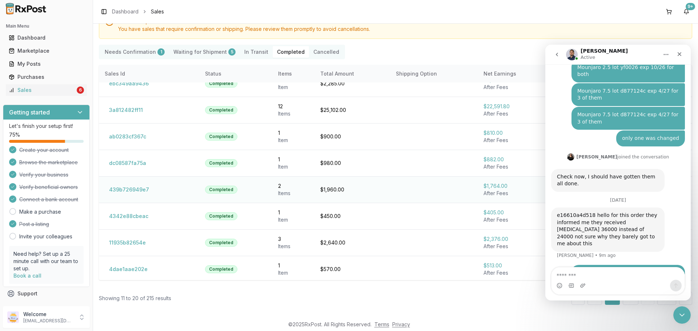
scroll to position [68, 0]
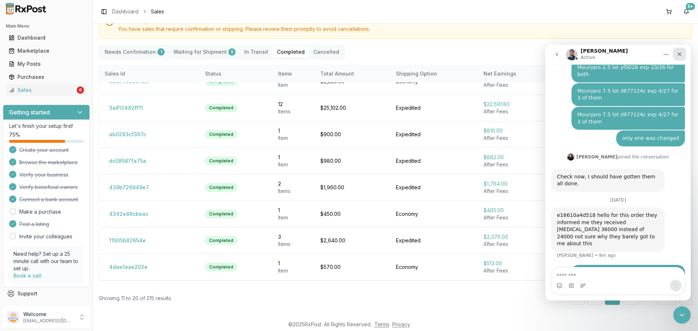
click at [680, 51] on div "Close" at bounding box center [679, 54] width 13 height 13
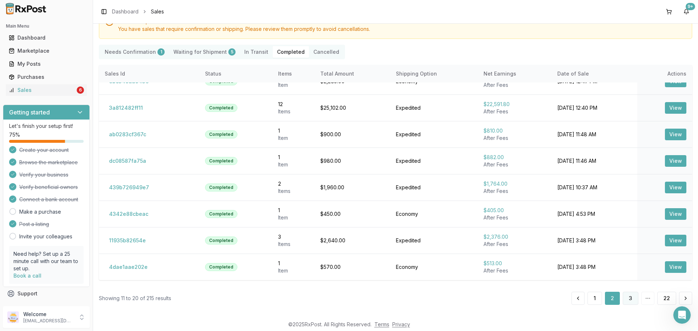
scroll to position [749, 0]
click at [625, 299] on button "3" at bounding box center [631, 298] width 16 height 13
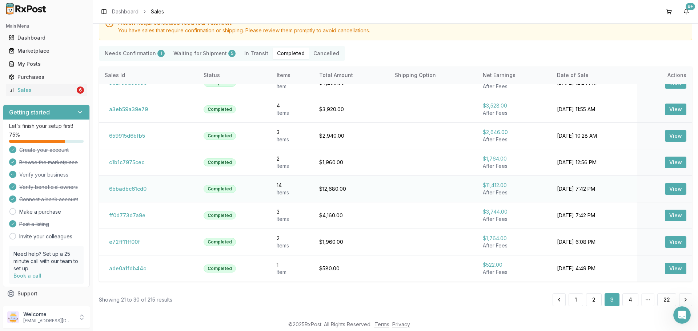
scroll to position [38, 0]
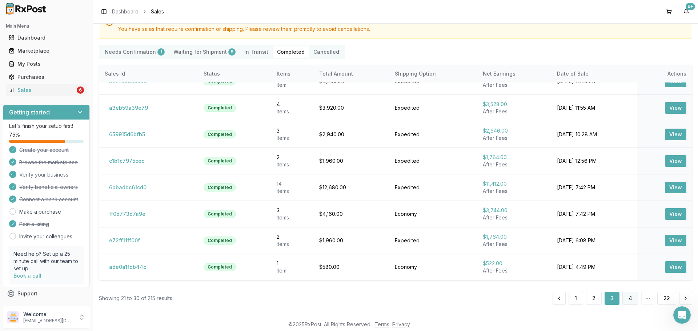
click at [625, 302] on button "4" at bounding box center [630, 298] width 16 height 13
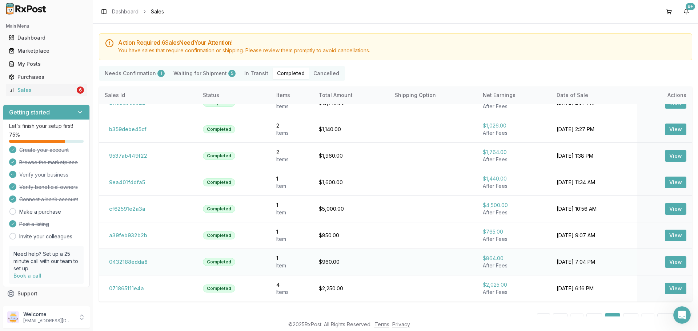
scroll to position [38, 0]
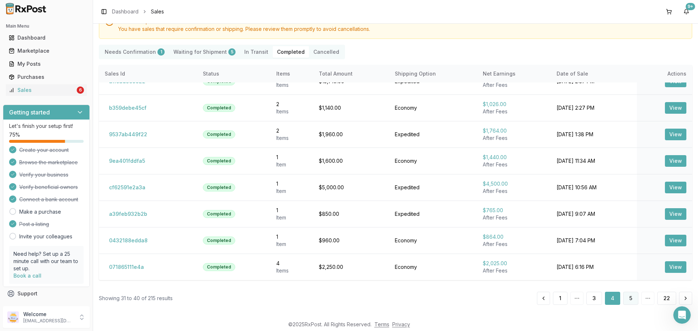
click at [631, 297] on button "5" at bounding box center [630, 298] width 15 height 13
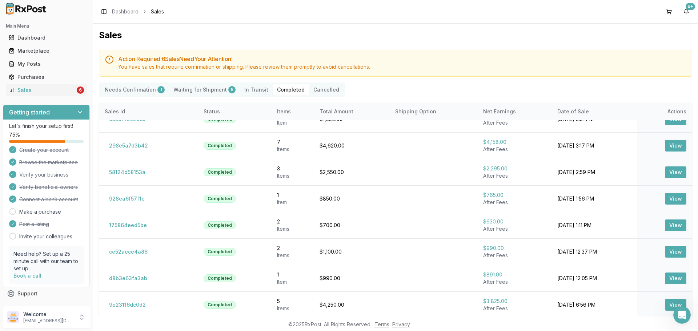
scroll to position [38, 0]
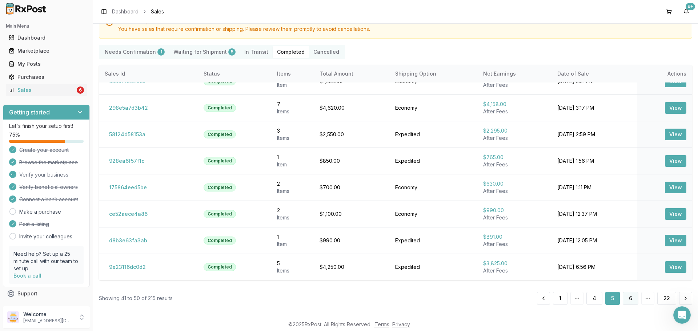
click at [628, 303] on button "6" at bounding box center [631, 298] width 16 height 13
click at [627, 293] on button "7" at bounding box center [631, 298] width 16 height 13
click at [624, 298] on button "8" at bounding box center [631, 298] width 16 height 13
click at [632, 299] on button "9" at bounding box center [631, 298] width 16 height 13
click at [631, 298] on button "10" at bounding box center [629, 298] width 18 height 13
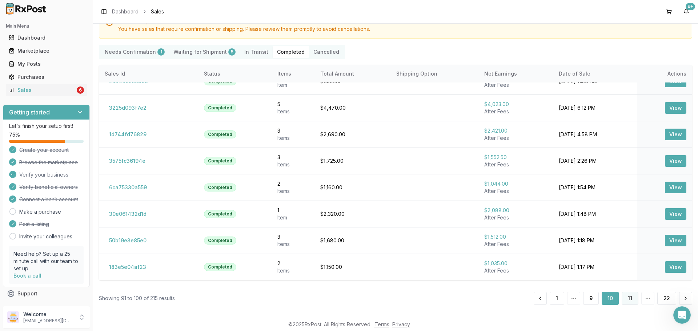
click at [630, 303] on button "11" at bounding box center [629, 298] width 17 height 13
click at [630, 301] on button "12" at bounding box center [629, 298] width 18 height 13
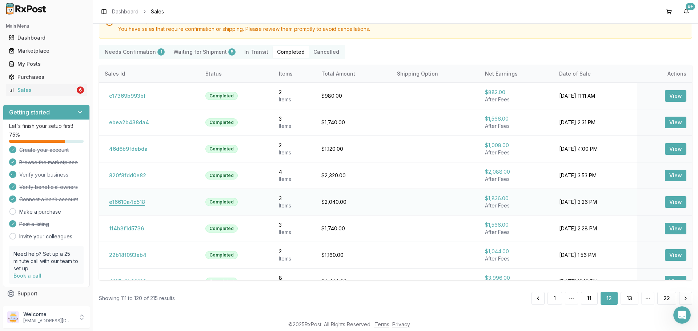
click at [134, 202] on button "e16610a4d518" at bounding box center [127, 202] width 45 height 12
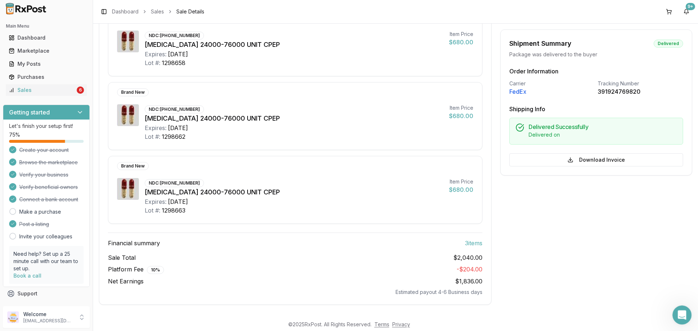
click at [680, 317] on icon "Open Intercom Messenger" at bounding box center [681, 314] width 12 height 12
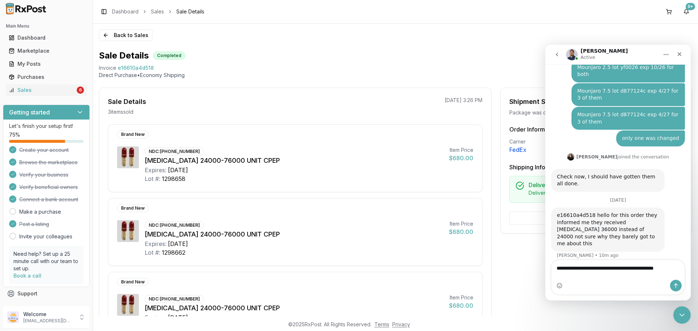
type textarea "**********"
click at [676, 285] on icon "Send a message…" at bounding box center [676, 286] width 6 height 6
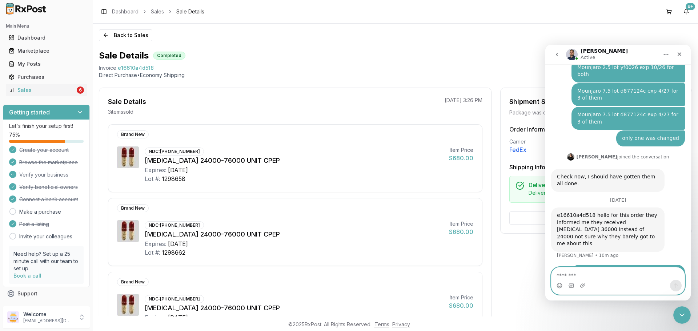
scroll to position [773, 0]
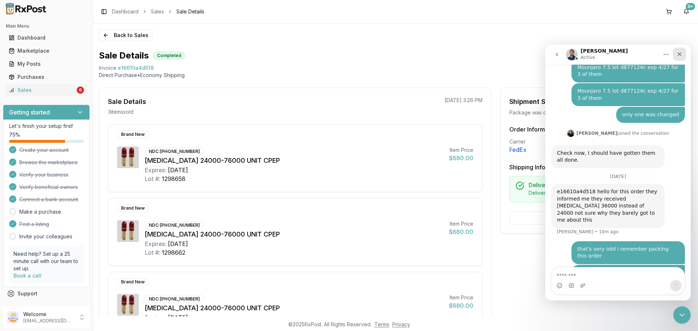
click at [678, 57] on icon "Close" at bounding box center [679, 54] width 6 height 6
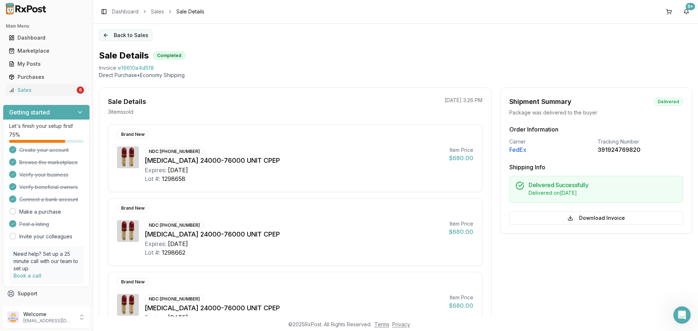
click at [115, 37] on button "Back to Sales" at bounding box center [125, 35] width 53 height 12
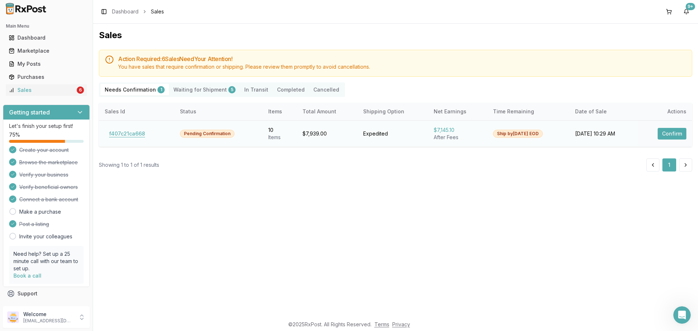
click at [128, 132] on button "f407c21ca668" at bounding box center [127, 134] width 45 height 12
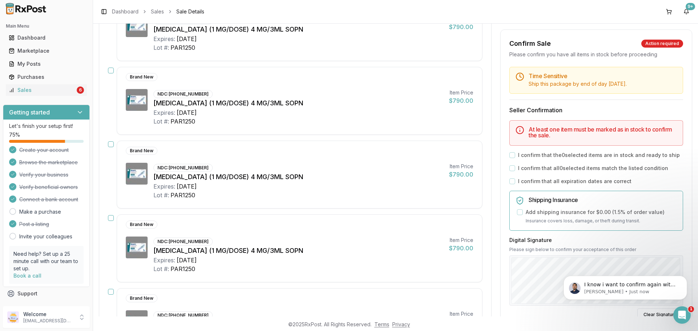
scroll to position [801, 0]
click at [684, 316] on icon "Open Intercom Messenger" at bounding box center [681, 314] width 12 height 12
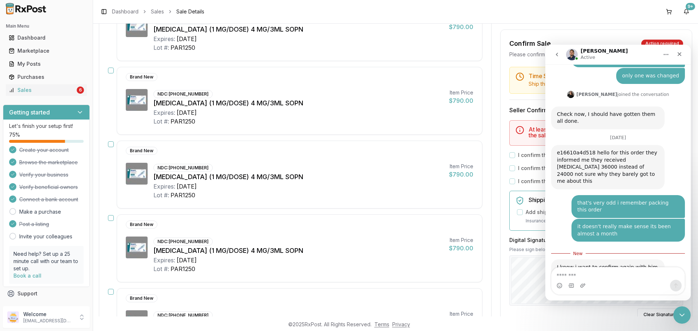
scroll to position [813, 0]
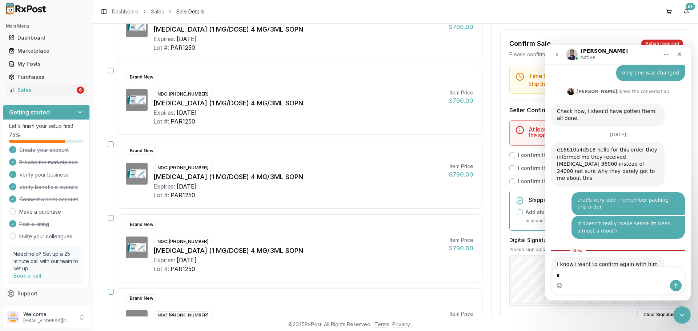
type textarea "**"
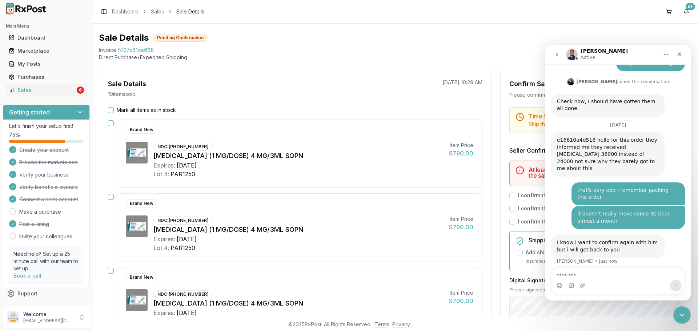
scroll to position [0, 0]
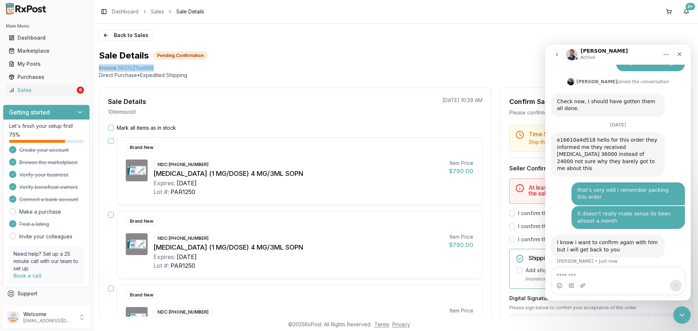
drag, startPoint x: 156, startPoint y: 66, endPoint x: 96, endPoint y: 68, distance: 60.0
click at [96, 68] on div "Back to Sales Sale Details Pending Confirmation Invoice f407c21ca668 Direct Pur…" at bounding box center [395, 170] width 605 height 293
copy div "Invoice f407c21ca668"
click at [585, 274] on textarea "Message…" at bounding box center [617, 273] width 133 height 12
paste textarea "**********"
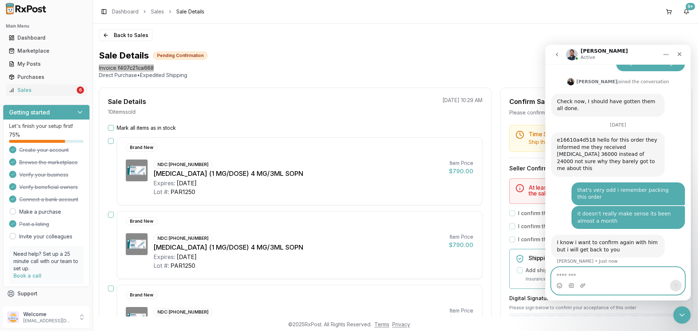
type textarea "**********"
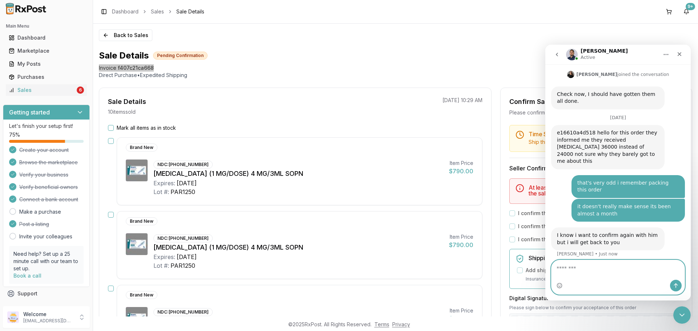
scroll to position [847, 0]
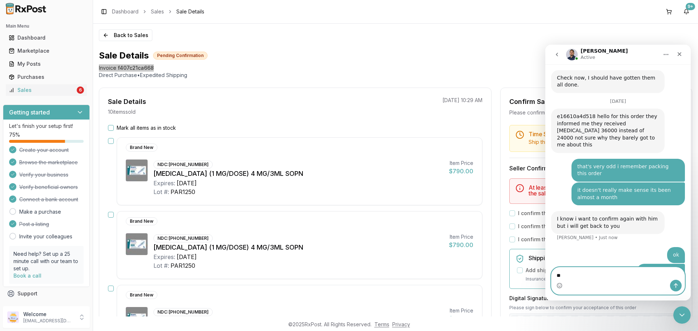
type textarea "*"
drag, startPoint x: 629, startPoint y: 278, endPoint x: 561, endPoint y: 84, distance: 205.3
click at [561, 99] on div "[DATE]" at bounding box center [618, 104] width 134 height 10
click at [647, 276] on textarea "**********" at bounding box center [617, 273] width 133 height 12
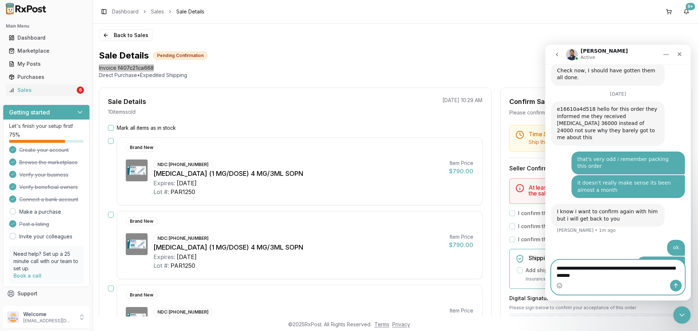
type textarea "**********"
click at [678, 288] on icon "Send a message…" at bounding box center [676, 286] width 6 height 6
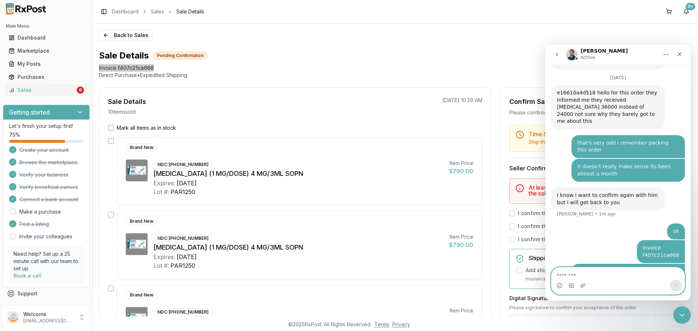
click at [616, 278] on textarea "Message…" at bounding box center [617, 273] width 133 height 12
click at [584, 272] on textarea "*********" at bounding box center [617, 273] width 133 height 12
type textarea "**********"
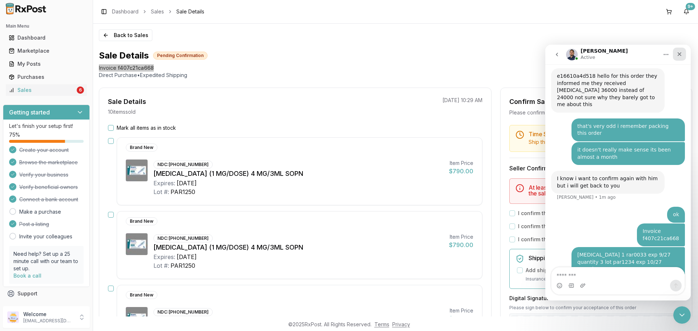
click at [677, 57] on icon "Close" at bounding box center [679, 54] width 6 height 6
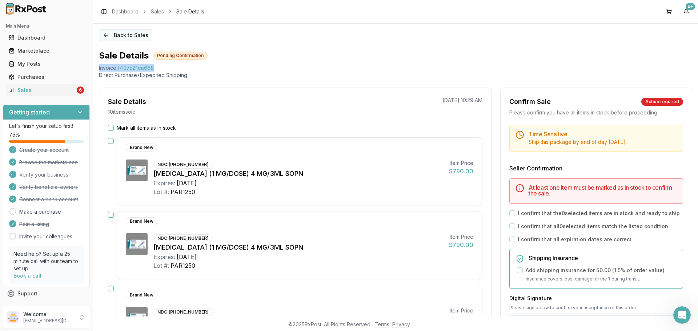
click at [106, 34] on button "Back to Sales" at bounding box center [125, 35] width 53 height 12
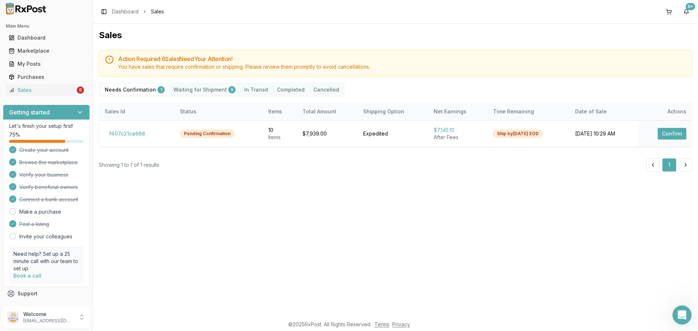
click at [672, 310] on div "Open Intercom Messenger" at bounding box center [680, 313] width 17 height 17
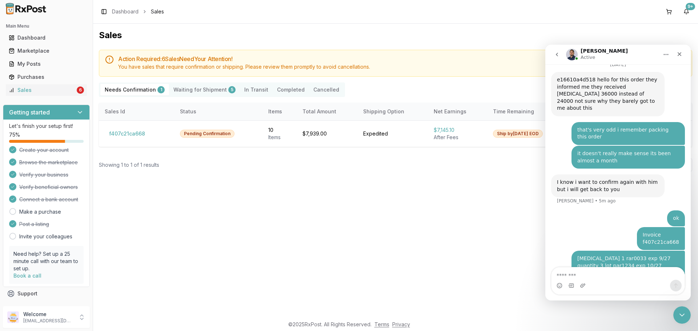
scroll to position [887, 0]
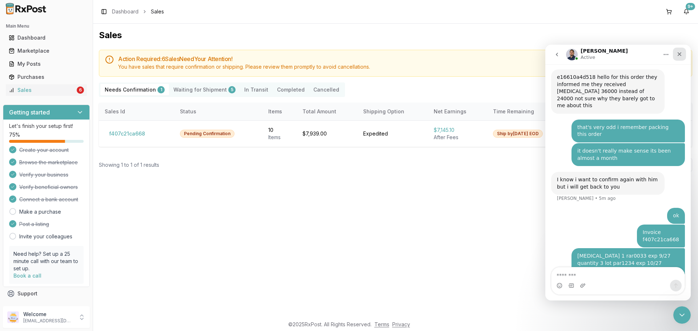
drag, startPoint x: 678, startPoint y: 52, endPoint x: 931, endPoint y: 153, distance: 272.9
click at [678, 52] on icon "Close" at bounding box center [679, 54] width 4 height 4
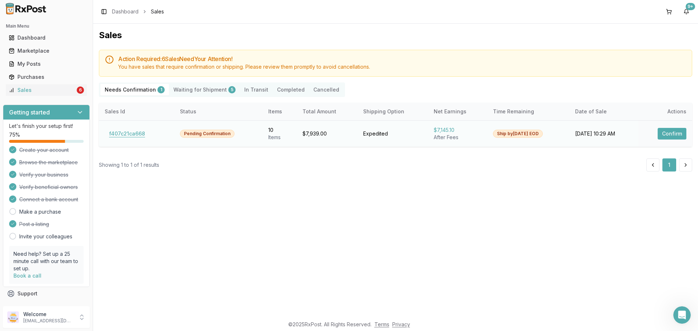
click at [134, 138] on button "f407c21ca668" at bounding box center [127, 134] width 45 height 12
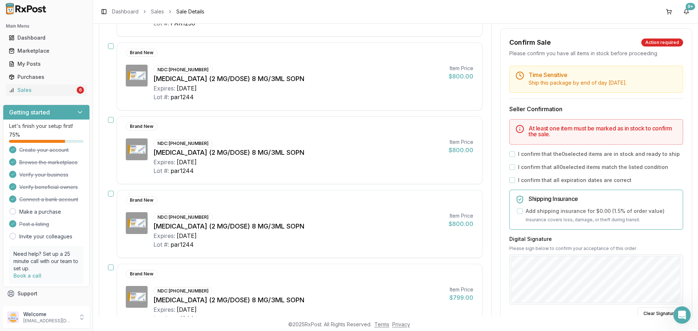
scroll to position [573, 0]
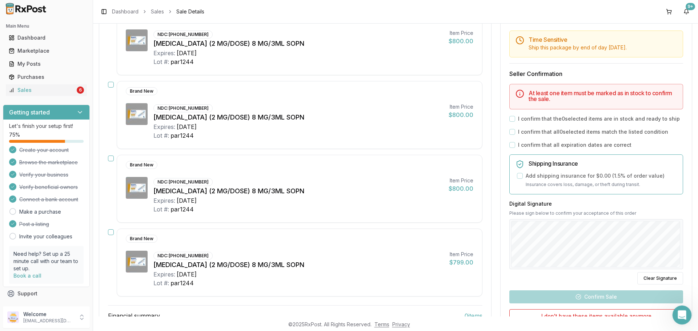
click at [682, 316] on icon "Open Intercom Messenger" at bounding box center [681, 314] width 12 height 12
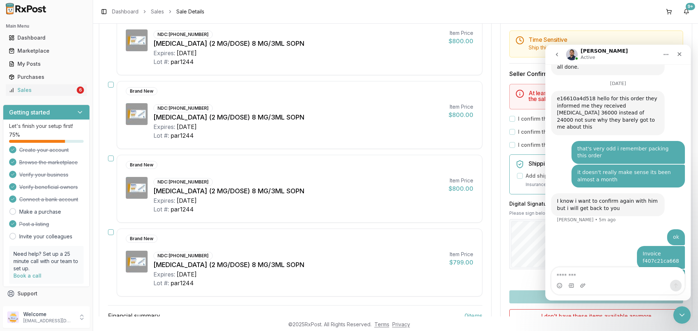
scroll to position [887, 0]
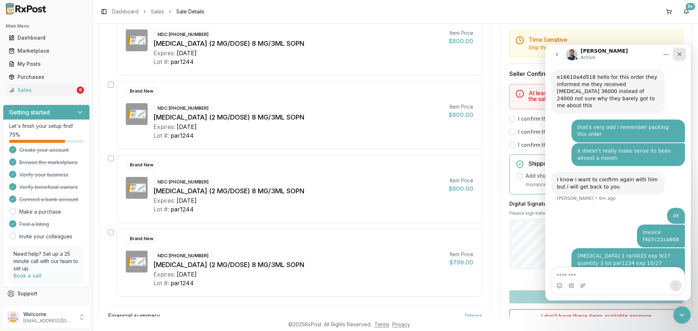
click at [680, 57] on div "Close" at bounding box center [679, 54] width 13 height 13
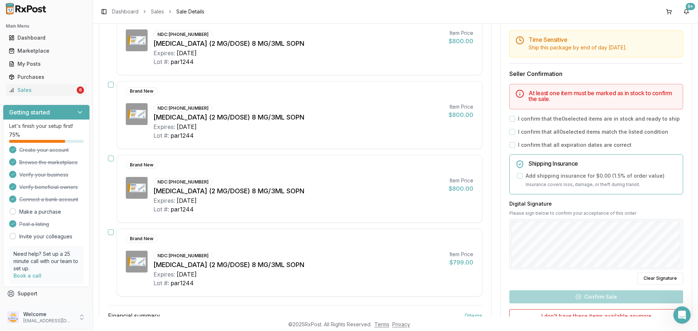
click at [71, 322] on p "[EMAIL_ADDRESS][DOMAIN_NAME]" at bounding box center [48, 321] width 51 height 6
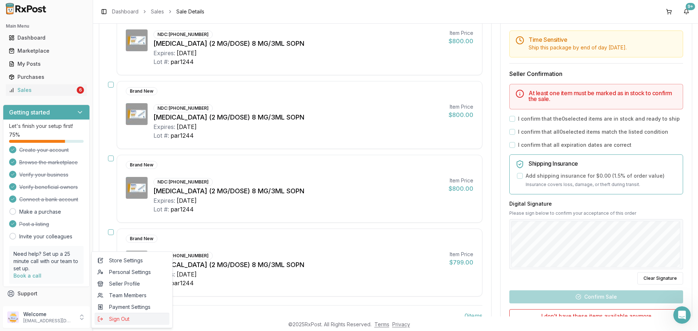
click at [136, 317] on span "Sign Out" at bounding box center [131, 318] width 69 height 7
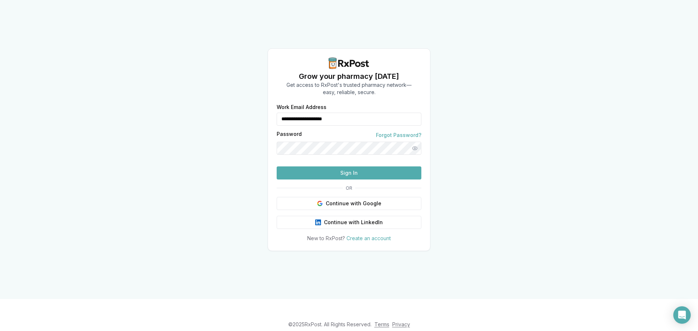
drag, startPoint x: 321, startPoint y: 110, endPoint x: 249, endPoint y: 108, distance: 71.6
click at [249, 108] on div "**********" at bounding box center [349, 149] width 698 height 299
type input "**********"
click at [330, 180] on button "Sign In" at bounding box center [349, 172] width 145 height 13
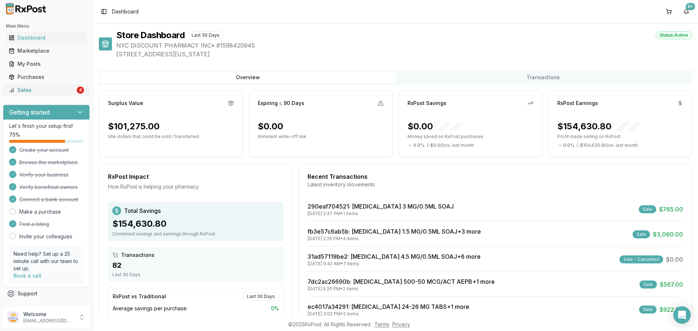
click at [51, 87] on div "Sales" at bounding box center [42, 89] width 67 height 7
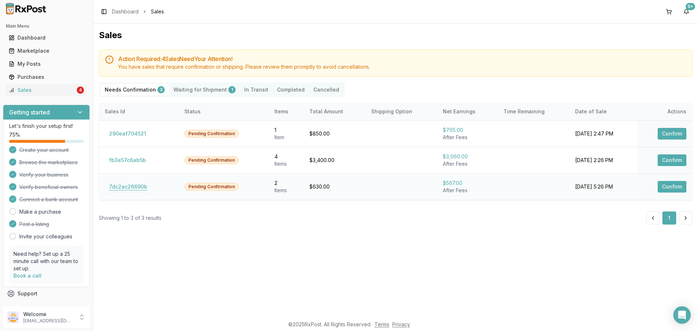
click at [145, 185] on button "7dc2ac26690b" at bounding box center [128, 187] width 47 height 12
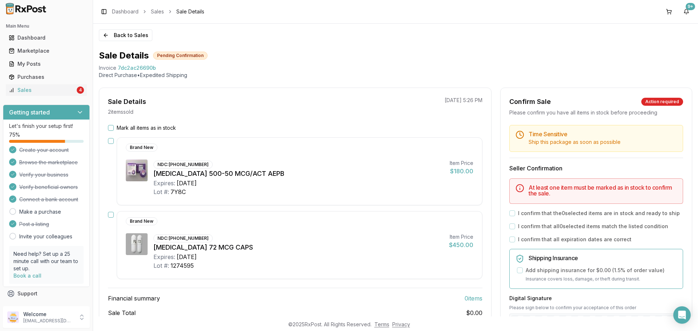
click at [109, 130] on button "Mark all items as in stock" at bounding box center [111, 128] width 6 height 6
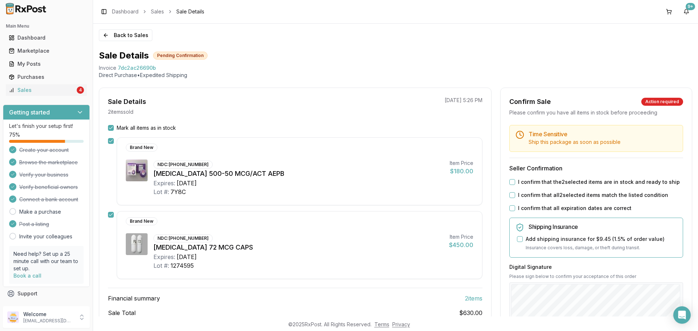
click at [510, 184] on button "I confirm that the 2 selected items are in stock and ready to ship" at bounding box center [512, 182] width 6 height 6
click at [510, 194] on button "I confirm that all 2 selected items match the listed condition" at bounding box center [512, 195] width 6 height 6
click at [510, 206] on button "I confirm that all expiration dates are correct" at bounding box center [512, 208] width 6 height 6
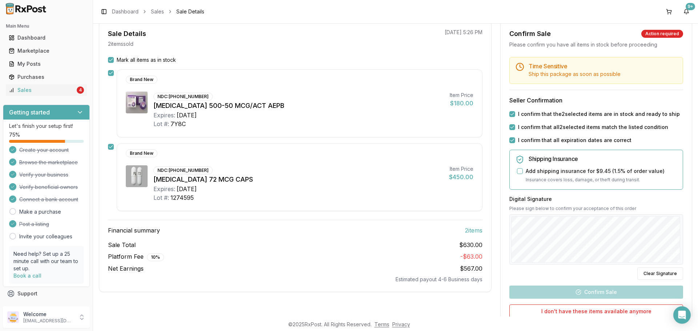
scroll to position [136, 0]
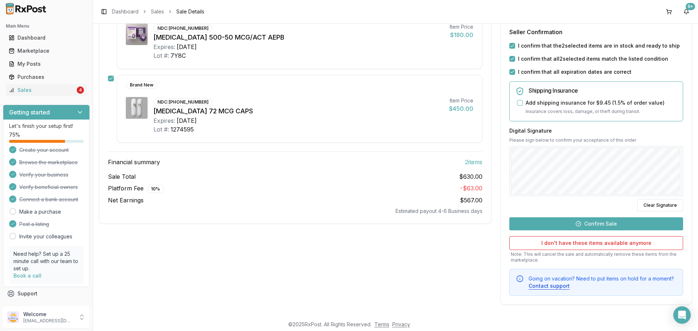
click at [589, 219] on button "Confirm Sale" at bounding box center [596, 223] width 174 height 13
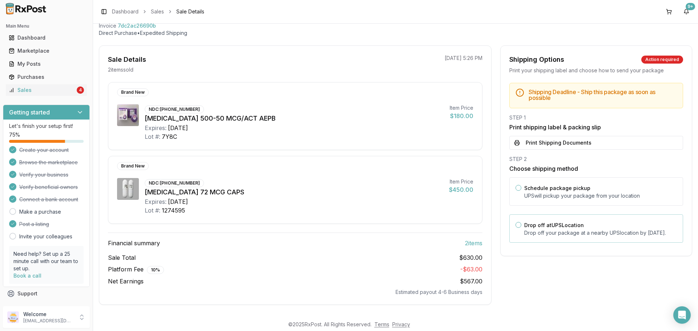
scroll to position [42, 0]
click at [540, 218] on div "Drop off at UPS Location Drop off your package at a nearby UPS location by [DAT…" at bounding box center [596, 228] width 174 height 28
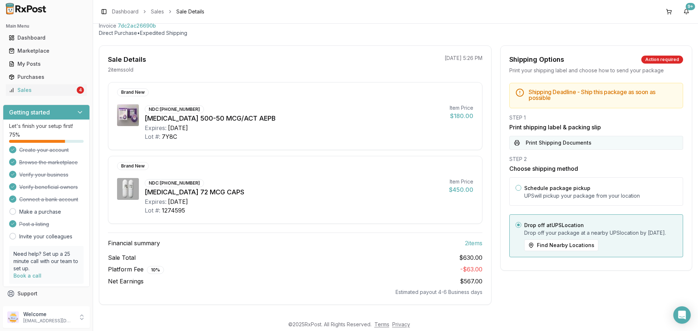
click at [553, 146] on button "Print Shipping Documents" at bounding box center [596, 143] width 174 height 14
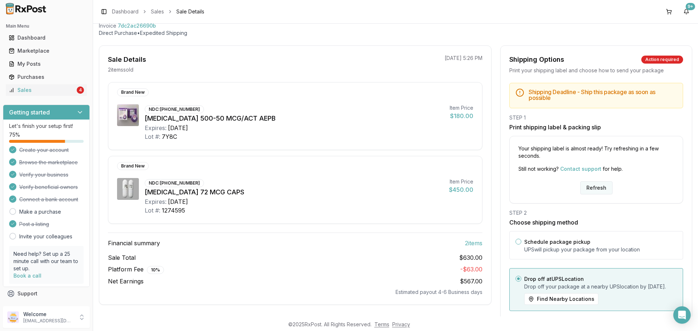
click at [589, 186] on button "Refresh" at bounding box center [596, 187] width 32 height 13
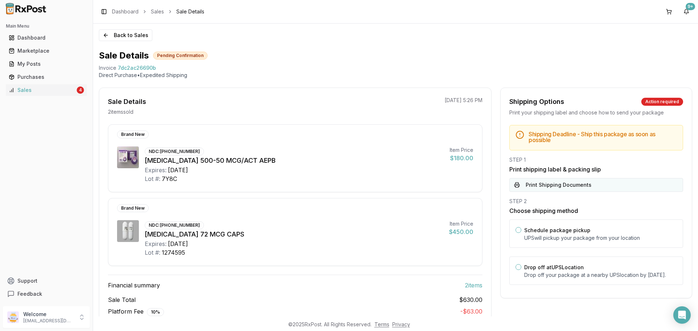
click at [585, 191] on button "Print Shipping Documents" at bounding box center [596, 185] width 174 height 14
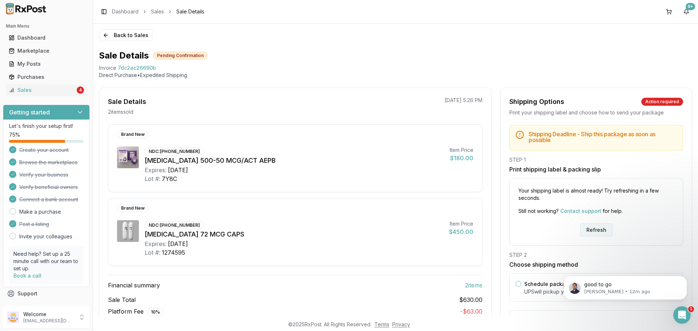
click at [591, 234] on button "Refresh" at bounding box center [596, 230] width 32 height 13
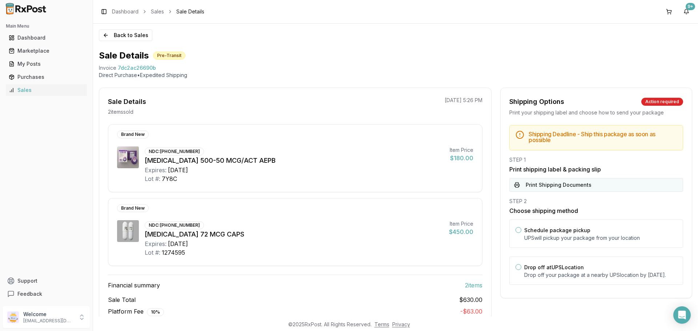
click at [572, 185] on button "Print Shipping Documents" at bounding box center [596, 185] width 174 height 14
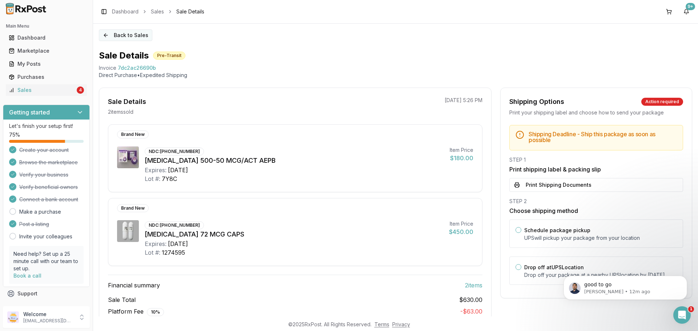
click at [120, 34] on button "Back to Sales" at bounding box center [125, 35] width 53 height 12
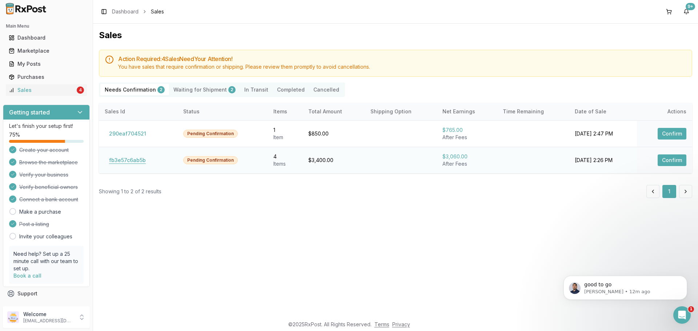
click at [117, 157] on button "fb3e57c6ab5b" at bounding box center [127, 160] width 45 height 12
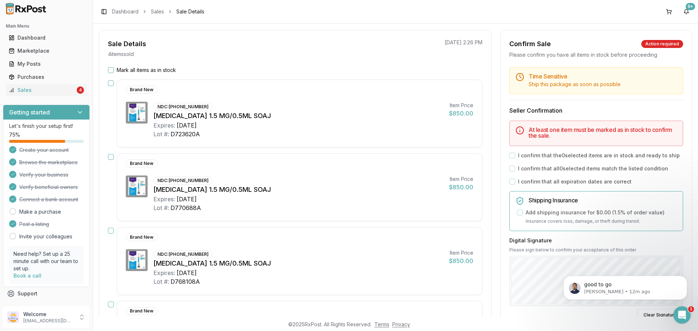
scroll to position [21, 0]
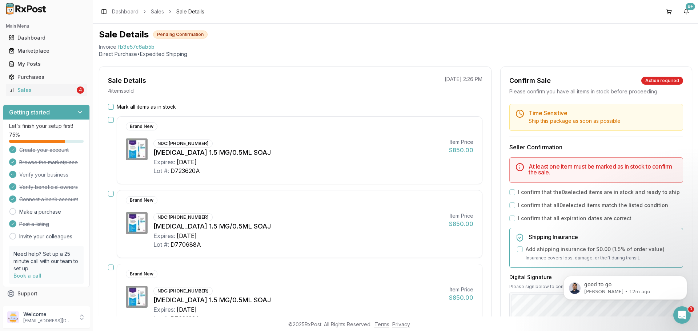
click at [114, 106] on div "Mark all items as in stock" at bounding box center [295, 106] width 374 height 7
click at [116, 106] on div "Mark all items as in stock" at bounding box center [295, 106] width 374 height 7
drag, startPoint x: 116, startPoint y: 106, endPoint x: 112, endPoint y: 106, distance: 4.4
click at [112, 106] on div "Mark all items as in stock" at bounding box center [295, 106] width 374 height 7
click at [111, 106] on button "Mark all items as in stock" at bounding box center [111, 107] width 6 height 6
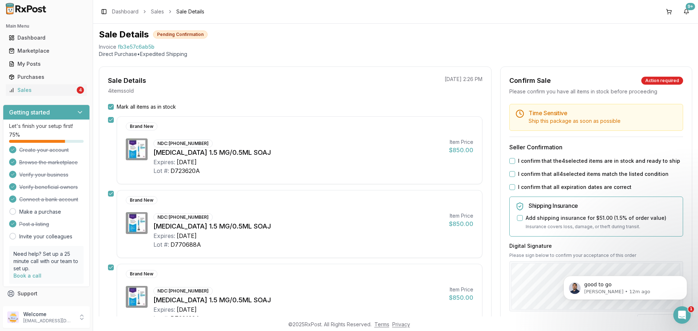
drag, startPoint x: 513, startPoint y: 161, endPoint x: 510, endPoint y: 164, distance: 3.9
click at [512, 162] on div "I confirm that the 4 selected items are in stock and ready to ship" at bounding box center [596, 160] width 174 height 7
click at [509, 164] on div "I confirm that the 4 selected items are in stock and ready to ship" at bounding box center [596, 160] width 174 height 7
click at [510, 162] on button "I confirm that the 4 selected items are in stock and ready to ship" at bounding box center [512, 161] width 6 height 6
click at [510, 176] on button "I confirm that all 4 selected items match the listed condition" at bounding box center [512, 174] width 6 height 6
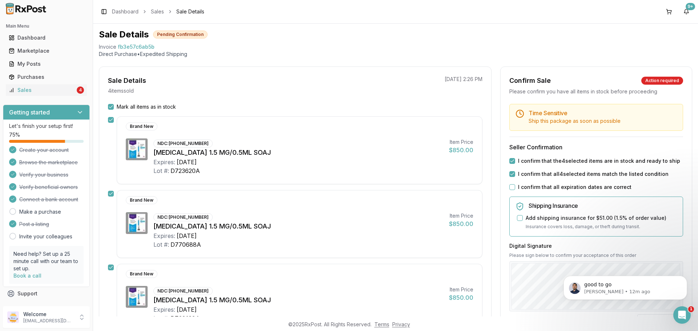
click at [511, 185] on button "I confirm that all expiration dates are correct" at bounding box center [512, 187] width 6 height 6
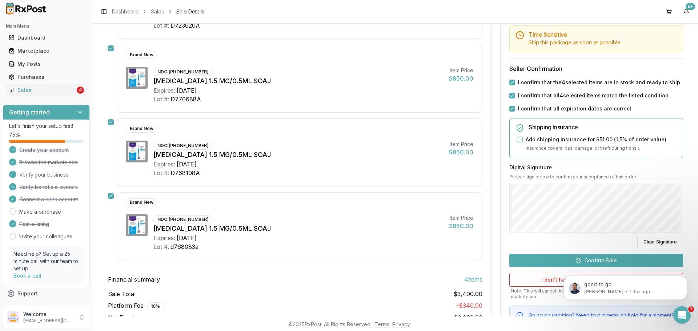
click at [594, 263] on body "good to go Manuel • 13m ago" at bounding box center [625, 285] width 140 height 45
click html "good to go Manuel • 13m ago"
click at [591, 257] on button "Confirm Sale" at bounding box center [596, 260] width 174 height 13
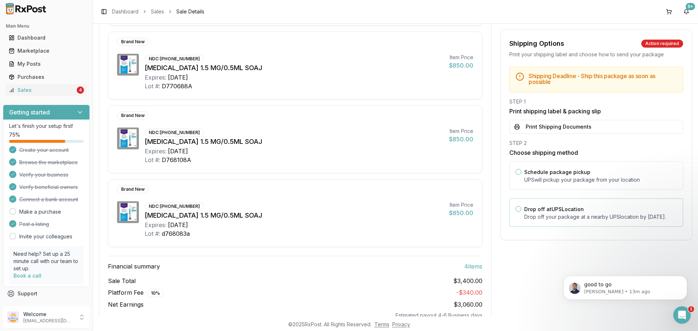
click at [585, 220] on p "Drop off your package at a nearby UPS location by [DATE] ." at bounding box center [600, 216] width 153 height 7
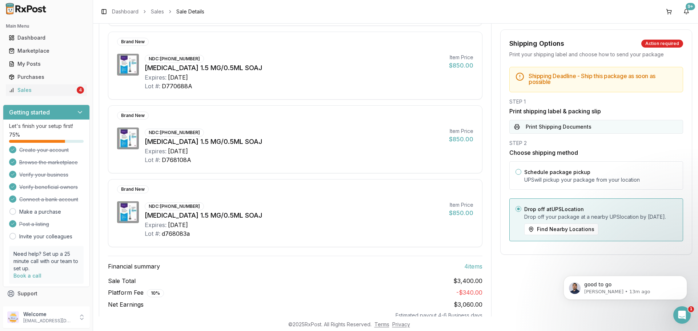
click at [548, 128] on button "Print Shipping Documents" at bounding box center [596, 127] width 174 height 14
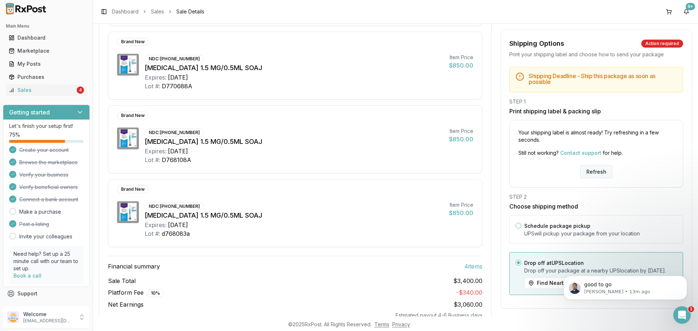
click at [588, 172] on button "Refresh" at bounding box center [596, 171] width 32 height 13
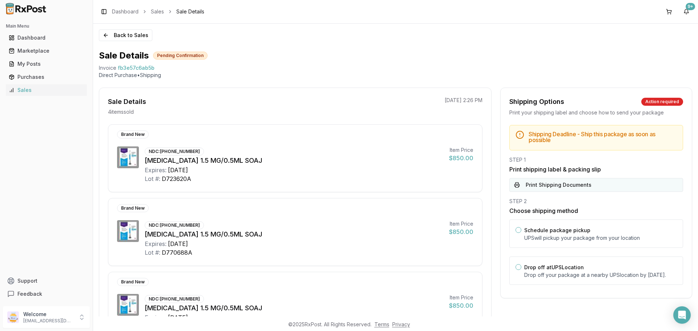
click at [583, 185] on button "Print Shipping Documents" at bounding box center [596, 185] width 174 height 14
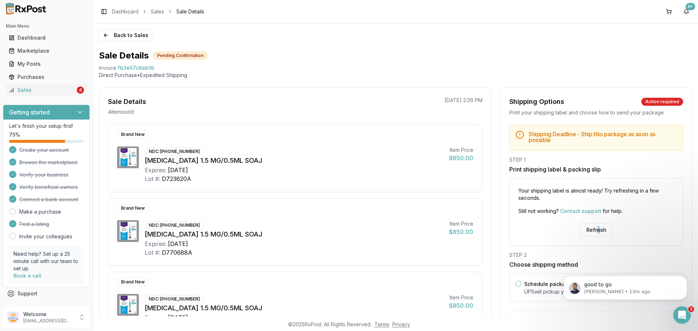
click at [596, 223] on div "Your shipping label is almost ready! Try refreshing in a few seconds. Still not…" at bounding box center [596, 212] width 174 height 68
click at [595, 231] on button "Refresh" at bounding box center [596, 230] width 32 height 13
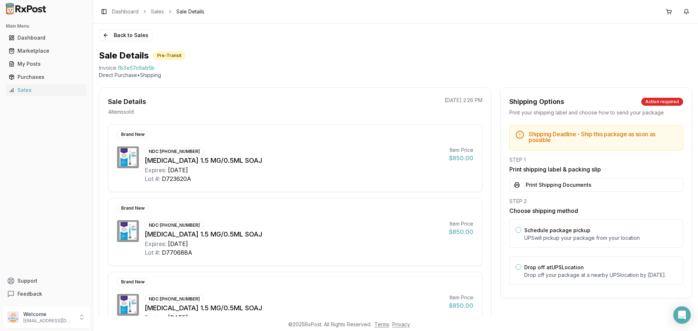
click at [596, 231] on div "Schedule package pickup UPS will pickup your package from your location" at bounding box center [600, 234] width 153 height 16
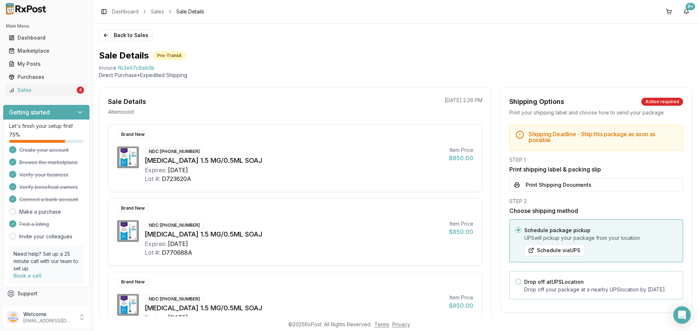
click at [593, 286] on p "Drop off your package at a nearby UPS location by [DATE] ." at bounding box center [600, 289] width 153 height 7
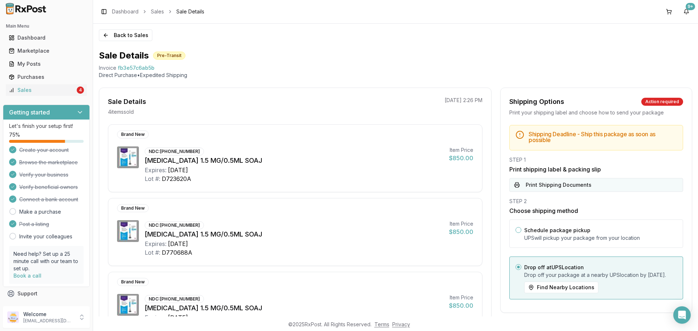
click at [580, 188] on button "Print Shipping Documents" at bounding box center [596, 185] width 174 height 14
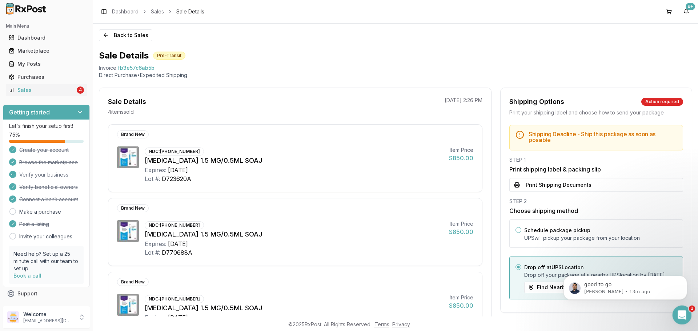
click html
click at [97, 40] on div "Back to Sales Sale Details Pre-Transit Invoice fb3e57c6ab5b Direct Purchase • E…" at bounding box center [395, 170] width 605 height 293
click at [108, 40] on button "Back to Sales" at bounding box center [125, 35] width 53 height 12
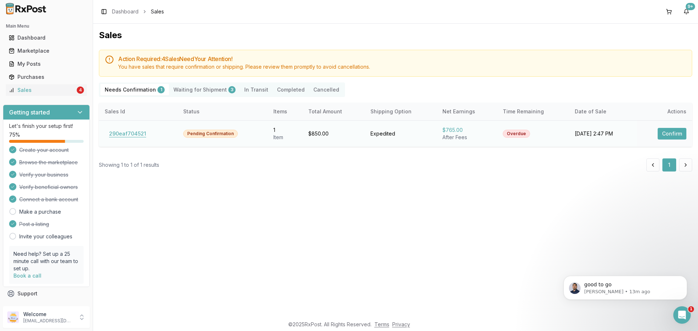
click at [128, 132] on button "290eaf704521" at bounding box center [128, 134] width 46 height 12
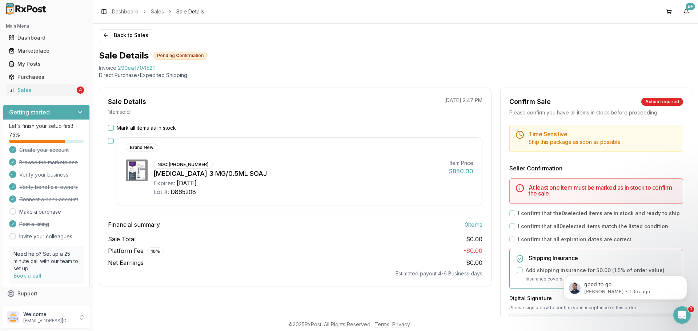
click at [106, 127] on div "Mark all items as in stock Brand New NDC: [PHONE_NUMBER] [MEDICAL_DATA] 3 MG/0.…" at bounding box center [295, 200] width 392 height 153
click at [111, 128] on button "Mark all items as in stock" at bounding box center [111, 128] width 6 height 6
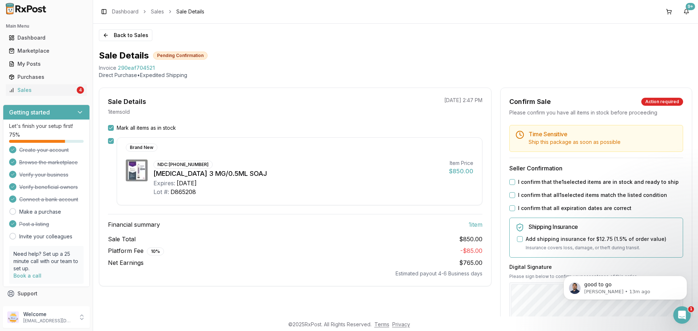
drag, startPoint x: 512, startPoint y: 210, endPoint x: 511, endPoint y: 204, distance: 5.6
click at [511, 209] on button "I confirm that all expiration dates are correct" at bounding box center [512, 208] width 6 height 6
click at [510, 195] on button "I confirm that all 1 selected items match the listed condition" at bounding box center [512, 195] width 6 height 6
drag, startPoint x: 509, startPoint y: 178, endPoint x: 509, endPoint y: 183, distance: 5.5
click at [509, 178] on div "Time Sensitive Ship this package as soon as possible Seller Confirmation I conf…" at bounding box center [595, 278] width 191 height 307
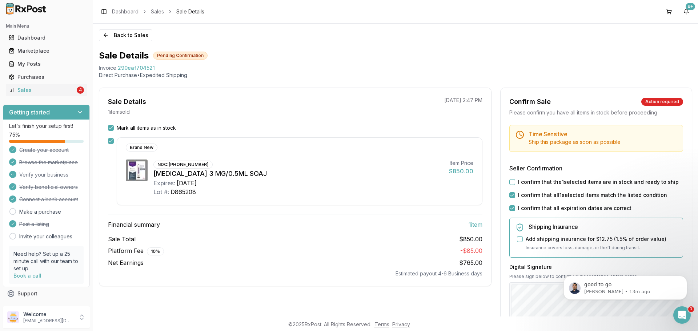
click at [510, 183] on button "I confirm that the 1 selected items are in stock and ready to ship" at bounding box center [512, 182] width 6 height 6
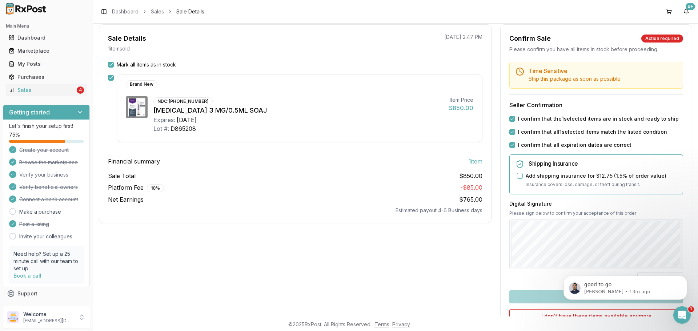
scroll to position [136, 0]
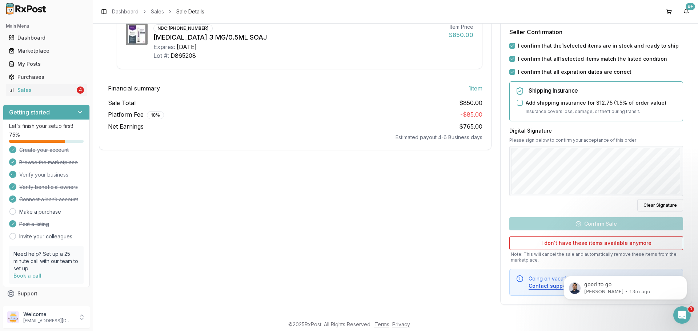
click at [561, 194] on div at bounding box center [596, 171] width 174 height 50
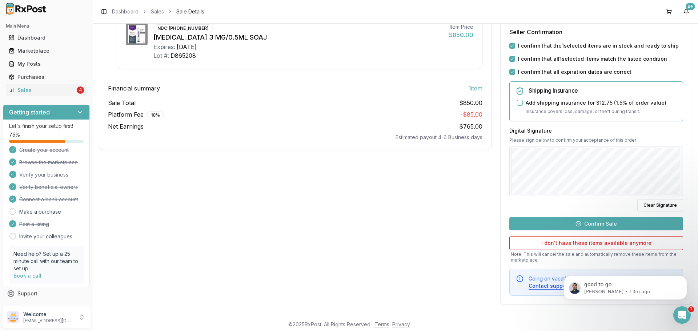
click at [567, 223] on button "Confirm Sale" at bounding box center [596, 223] width 174 height 13
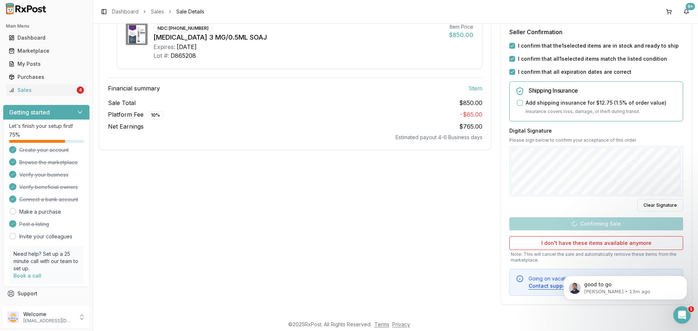
scroll to position [1, 0]
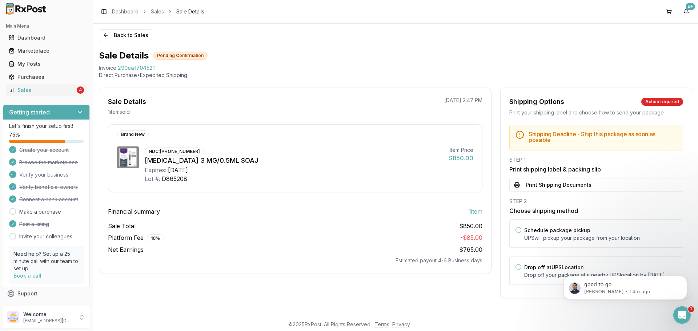
click html "good to go Manuel • 14m ago"
click at [545, 263] on div "Drop off at UPS Location Drop off your package at a nearby UPS location by Sept…" at bounding box center [600, 271] width 153 height 16
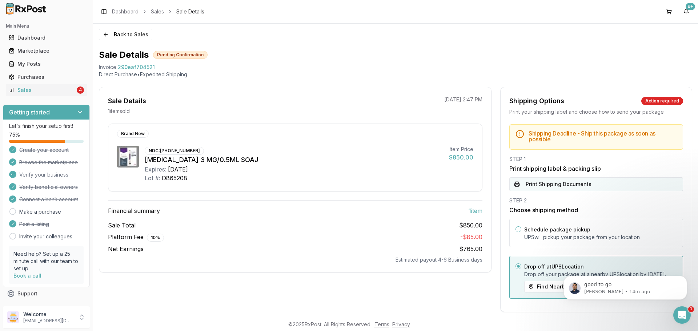
click at [567, 183] on button "Print Shipping Documents" at bounding box center [596, 184] width 174 height 14
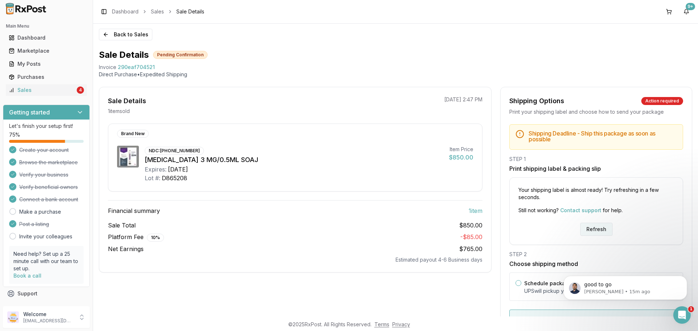
click at [603, 215] on div "Your shipping label is almost ready! Try refreshing in a few seconds. Still not…" at bounding box center [596, 211] width 174 height 68
click at [592, 230] on button "Refresh" at bounding box center [596, 229] width 32 height 13
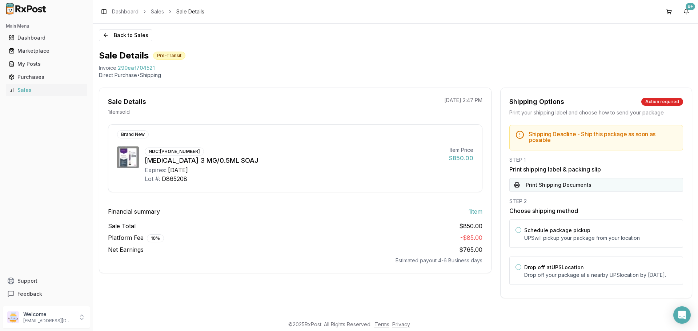
click at [597, 186] on button "Print Shipping Documents" at bounding box center [596, 185] width 174 height 14
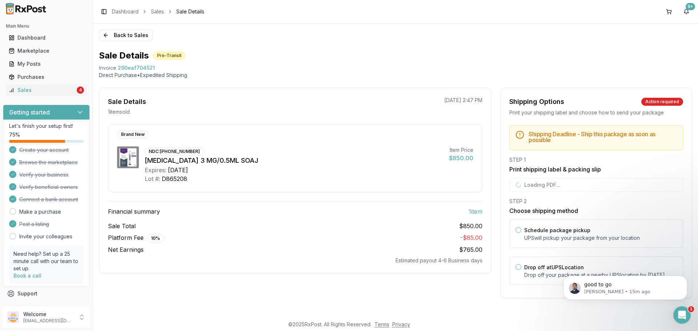
scroll to position [1, 0]
click at [135, 36] on button "Back to Sales" at bounding box center [125, 35] width 53 height 12
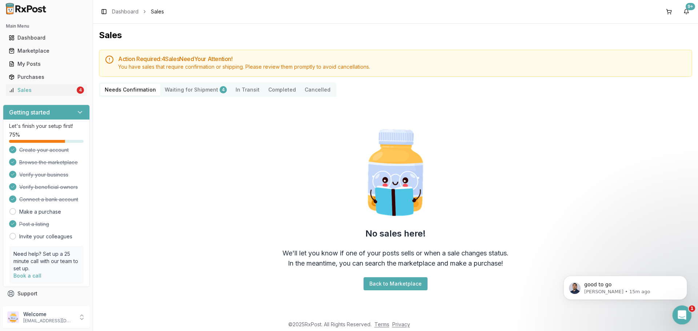
click at [680, 307] on div "Open Intercom Messenger" at bounding box center [681, 314] width 24 height 24
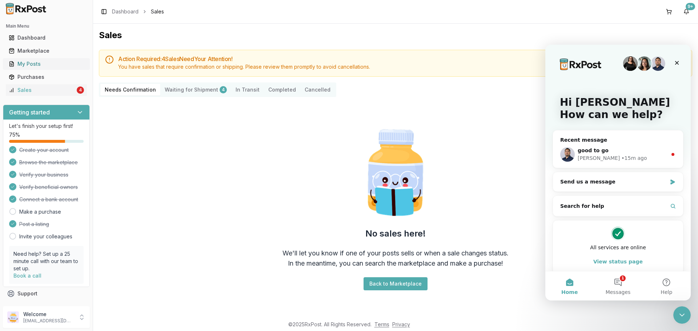
click at [23, 64] on div "My Posts" at bounding box center [46, 63] width 75 height 7
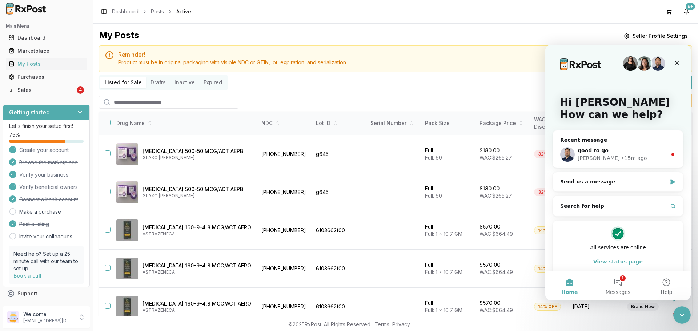
click at [142, 103] on input "search" at bounding box center [169, 102] width 140 height 13
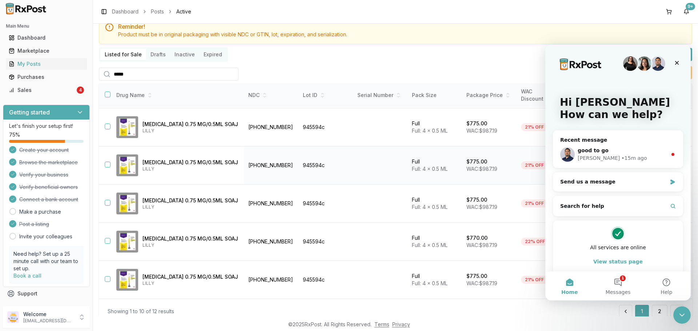
scroll to position [53, 0]
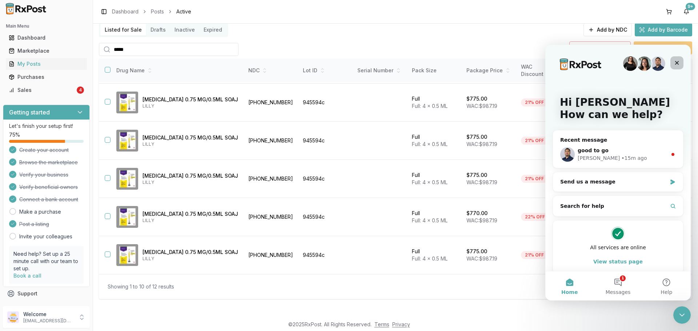
type input "*****"
click at [682, 68] on div "Close" at bounding box center [676, 62] width 13 height 13
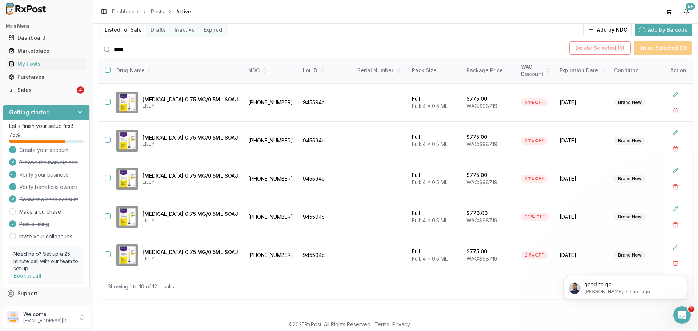
scroll to position [0, 0]
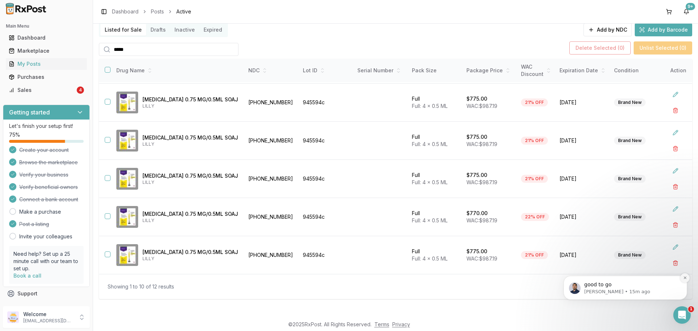
click at [683, 278] on icon "Dismiss notification" at bounding box center [685, 278] width 4 height 4
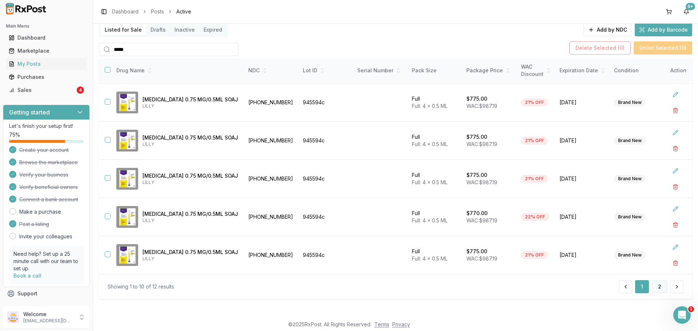
click at [657, 288] on button "2" at bounding box center [660, 286] width 16 height 13
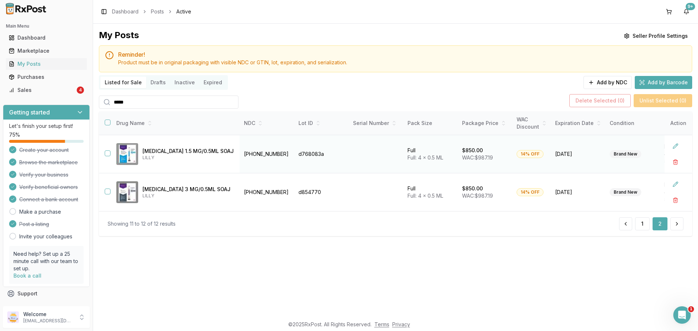
click at [105, 151] on td at bounding box center [105, 154] width 12 height 38
click at [106, 154] on button "button" at bounding box center [108, 153] width 6 height 6
drag, startPoint x: 102, startPoint y: 196, endPoint x: 106, endPoint y: 192, distance: 5.4
click at [102, 196] on td at bounding box center [105, 192] width 12 height 38
click at [106, 192] on button "button" at bounding box center [108, 192] width 6 height 6
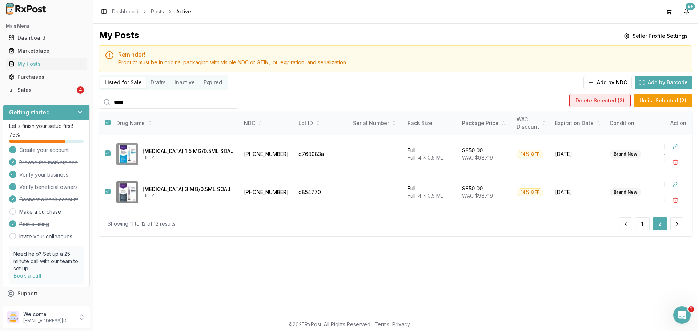
click at [603, 107] on button "Delete Selected ( 2 )" at bounding box center [599, 100] width 61 height 13
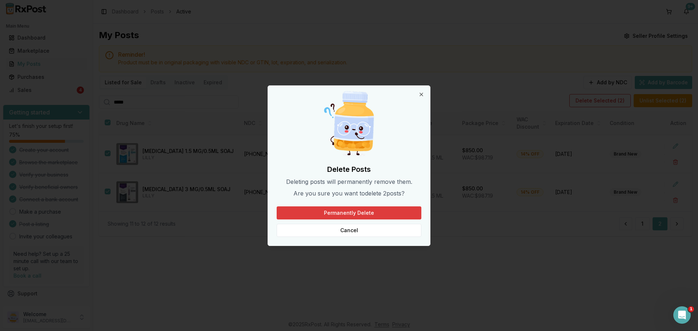
click at [346, 207] on button "Permanently Delete" at bounding box center [349, 212] width 145 height 13
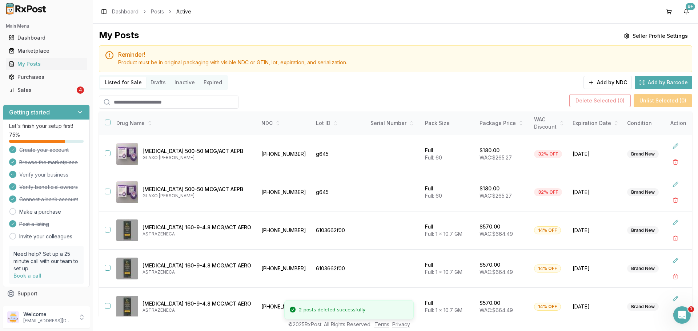
click at [35, 7] on img at bounding box center [26, 9] width 47 height 12
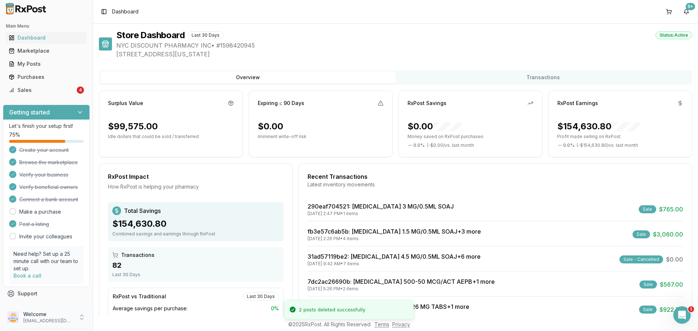
click at [24, 323] on p "nycdiscountpharma2@gmail.com" at bounding box center [48, 321] width 51 height 6
click at [116, 322] on span "Sign Out" at bounding box center [131, 318] width 69 height 7
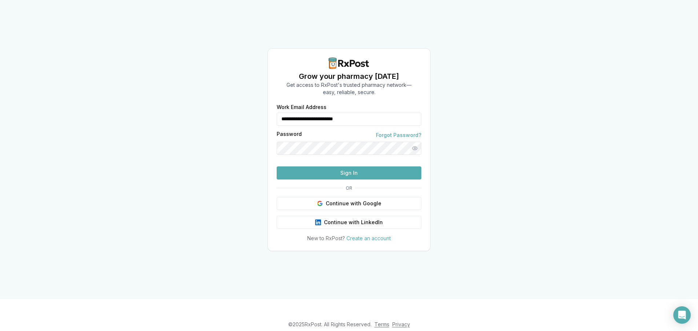
drag, startPoint x: 367, startPoint y: 107, endPoint x: 245, endPoint y: 108, distance: 122.1
click at [245, 108] on div "**********" at bounding box center [349, 149] width 698 height 299
type input "**********"
click at [334, 180] on button "Sign In" at bounding box center [349, 172] width 145 height 13
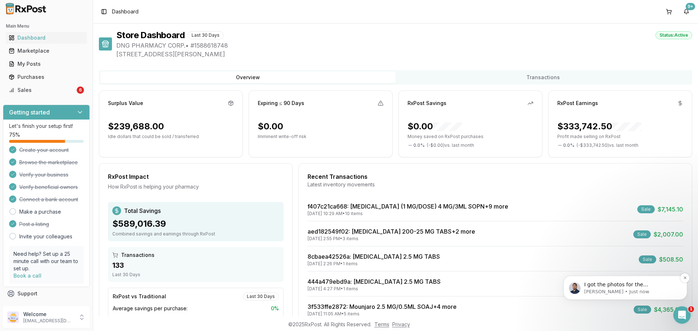
click at [631, 281] on div "I got the photos for the [MEDICAL_DATA] they have the right lots and expiration…" at bounding box center [625, 288] width 113 height 15
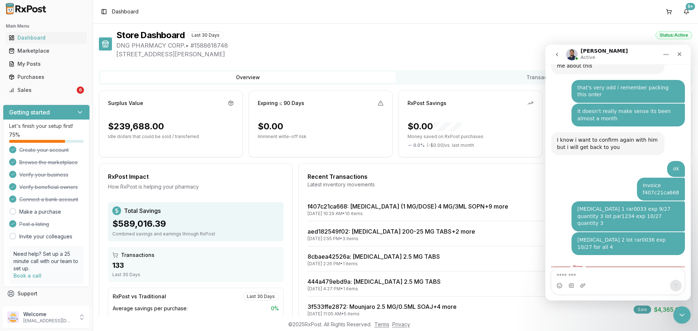
scroll to position [935, 0]
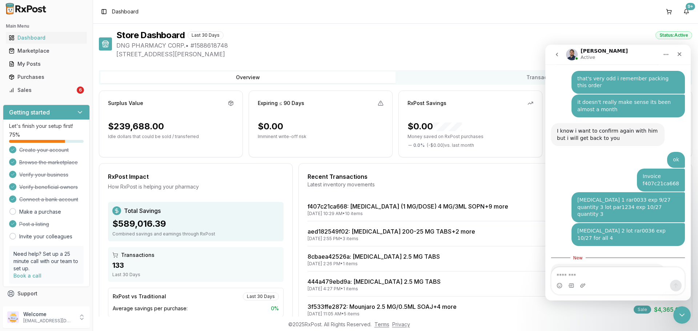
click at [616, 272] on textarea "Message…" at bounding box center [617, 273] width 133 height 12
type textarea "**********"
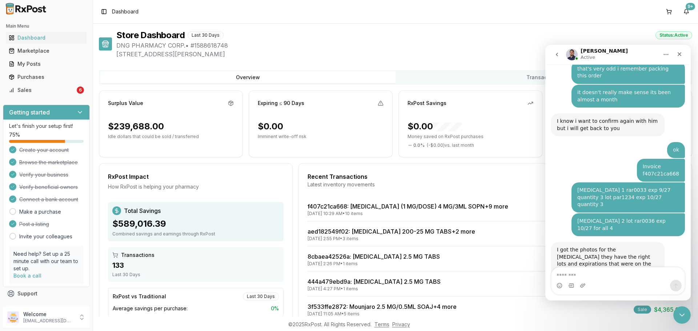
scroll to position [973, 0]
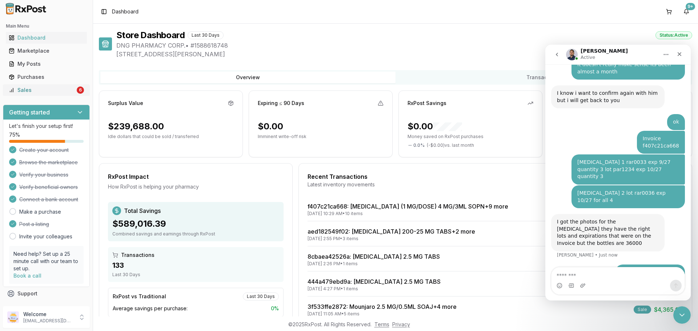
click at [54, 92] on div "Sales" at bounding box center [42, 89] width 67 height 7
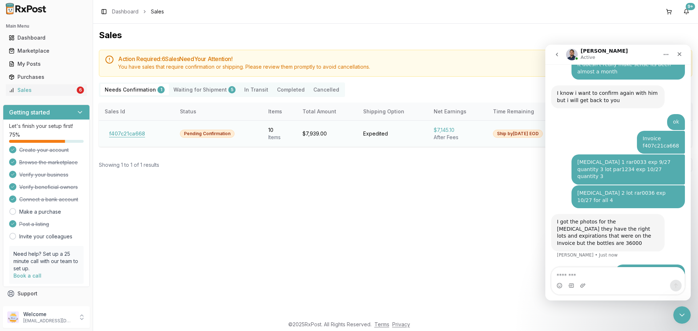
click at [144, 131] on button "f407c21ca668" at bounding box center [127, 134] width 45 height 12
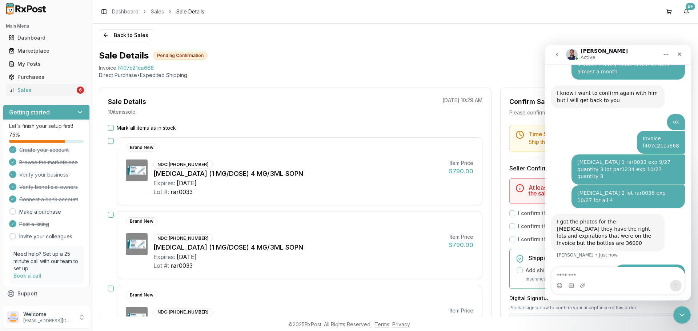
click at [111, 127] on button "Mark all items as in stock" at bounding box center [111, 128] width 6 height 6
click at [682, 53] on icon "Close" at bounding box center [679, 54] width 6 height 6
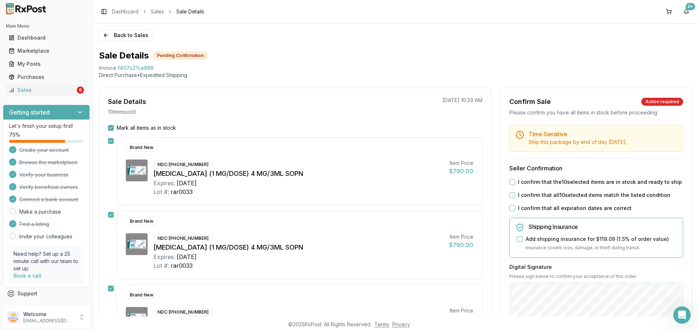
scroll to position [973, 0]
drag, startPoint x: 510, startPoint y: 179, endPoint x: 510, endPoint y: 186, distance: 6.9
click at [510, 180] on button "I confirm that the 10 selected items are in stock and ready to ship" at bounding box center [512, 182] width 6 height 6
drag, startPoint x: 511, startPoint y: 194, endPoint x: 510, endPoint y: 206, distance: 12.4
click at [511, 196] on button "I confirm that all 10 selected items match the listed condition" at bounding box center [512, 195] width 6 height 6
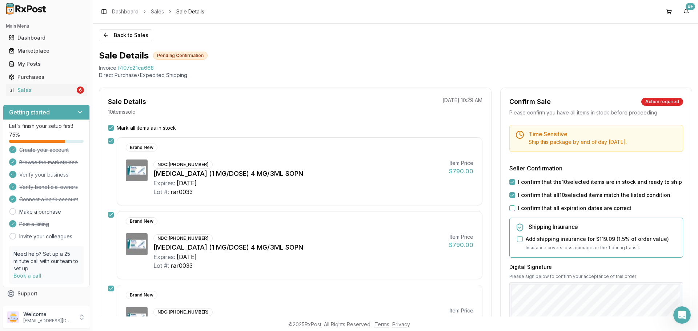
drag, startPoint x: 510, startPoint y: 210, endPoint x: 517, endPoint y: 202, distance: 10.5
click at [510, 210] on button "I confirm that all expiration dates are correct" at bounding box center [512, 208] width 6 height 6
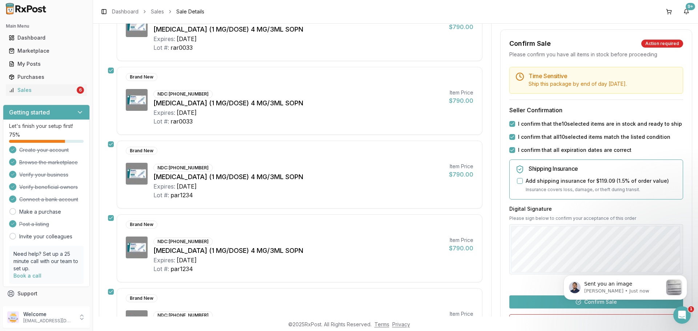
scroll to position [1286, 0]
click at [560, 302] on body "Sent you an image [PERSON_NAME] • Just now" at bounding box center [625, 285] width 140 height 45
click at [552, 305] on button "Confirm Sale" at bounding box center [596, 301] width 174 height 13
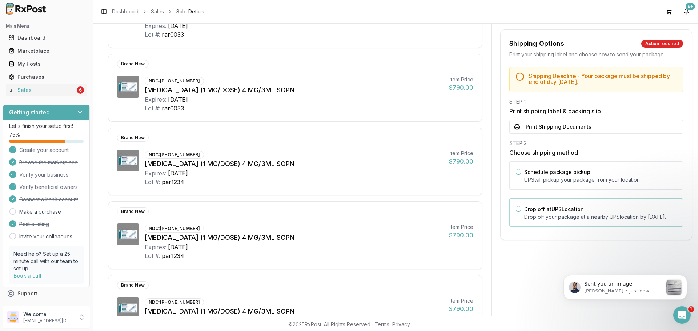
click at [539, 210] on label "Drop off at UPS Location" at bounding box center [554, 209] width 60 height 6
click at [521, 210] on button "Drop off at UPS Location" at bounding box center [518, 209] width 6 height 6
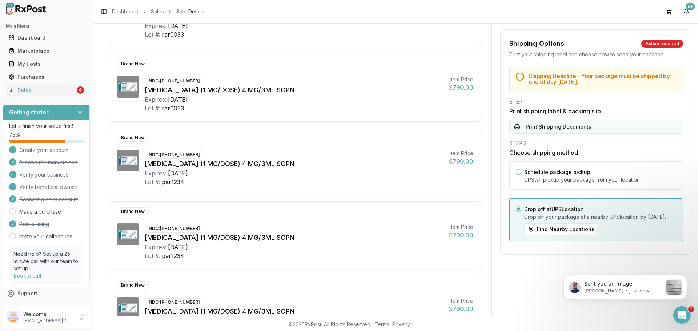
click at [561, 129] on button "Print Shipping Documents" at bounding box center [596, 127] width 174 height 14
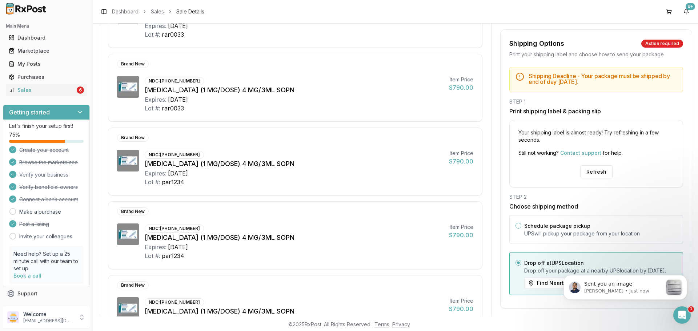
click at [594, 178] on div "Your shipping label is almost ready! Try refreshing in a few seconds. Still not…" at bounding box center [596, 154] width 174 height 68
click at [593, 177] on button "Refresh" at bounding box center [596, 171] width 32 height 13
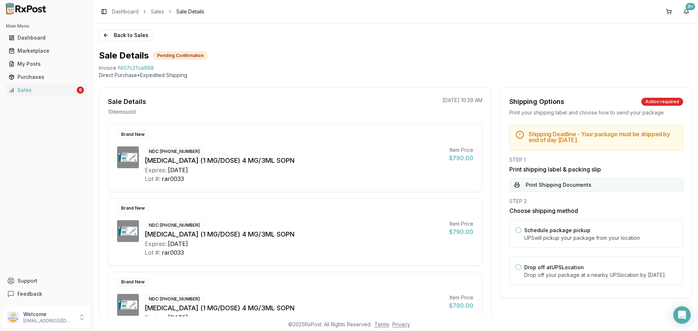
click at [567, 183] on button "Print Shipping Documents" at bounding box center [596, 185] width 174 height 14
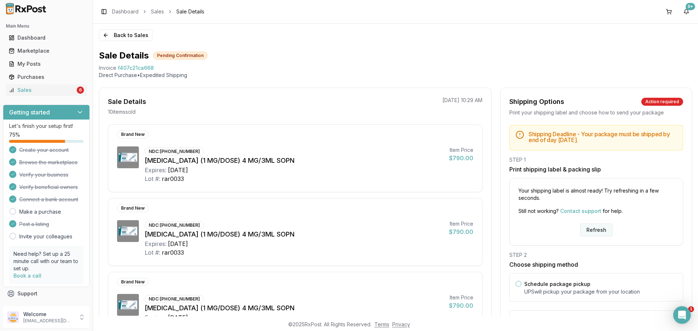
click at [598, 226] on button "Refresh" at bounding box center [596, 230] width 32 height 13
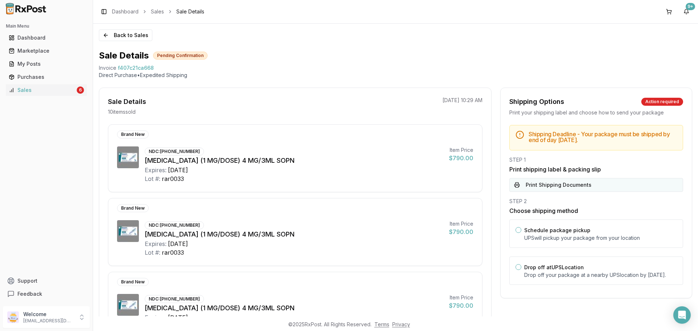
click at [574, 186] on button "Print Shipping Documents" at bounding box center [596, 185] width 174 height 14
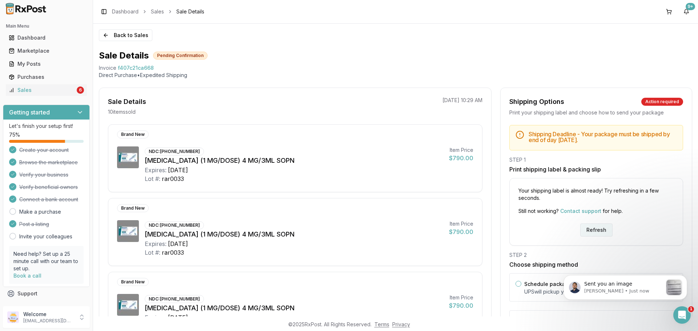
click at [592, 232] on button "Refresh" at bounding box center [596, 230] width 32 height 13
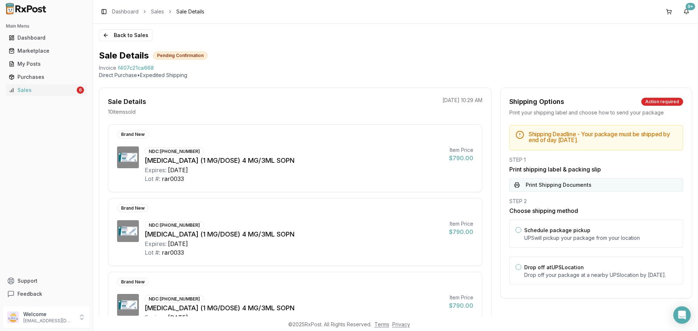
click at [568, 186] on button "Print Shipping Documents" at bounding box center [596, 185] width 174 height 14
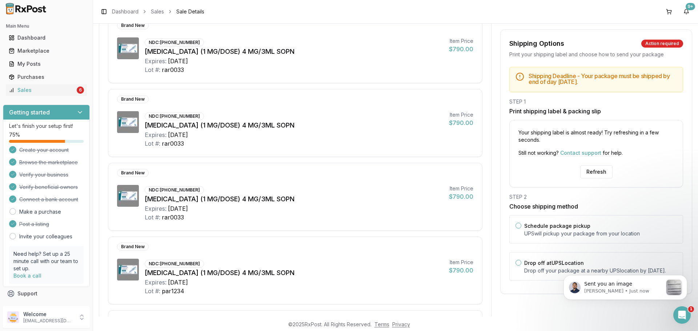
click html "Sent you an image [PERSON_NAME] • Just now"
click at [524, 265] on label "Drop off at UPS Location" at bounding box center [554, 263] width 60 height 6
click at [521, 265] on button "Drop off at UPS Location" at bounding box center [518, 263] width 6 height 6
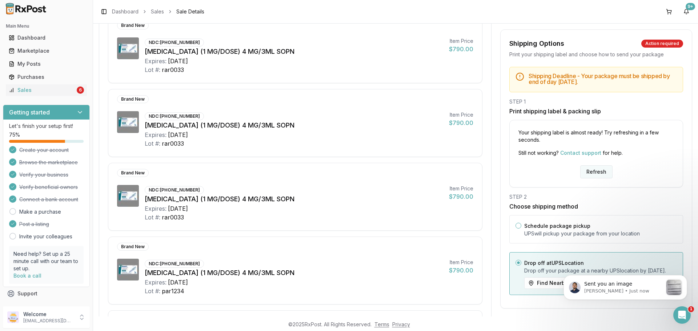
click at [591, 174] on button "Refresh" at bounding box center [596, 171] width 32 height 13
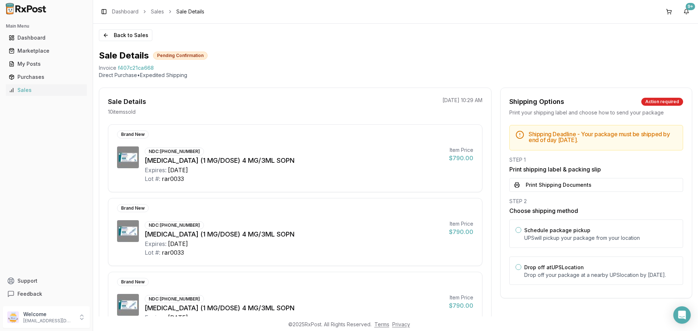
click at [587, 186] on button "Print Shipping Documents" at bounding box center [596, 185] width 174 height 14
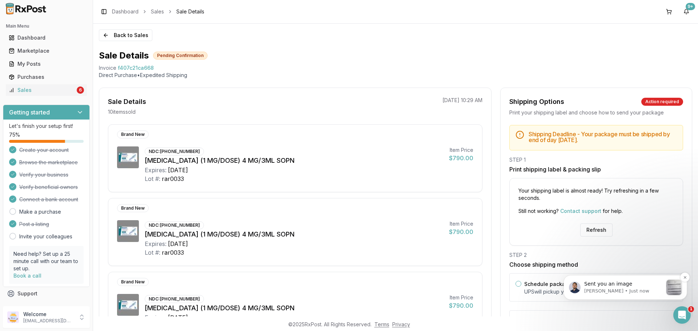
click at [653, 289] on p "Manuel • Just now" at bounding box center [623, 291] width 78 height 7
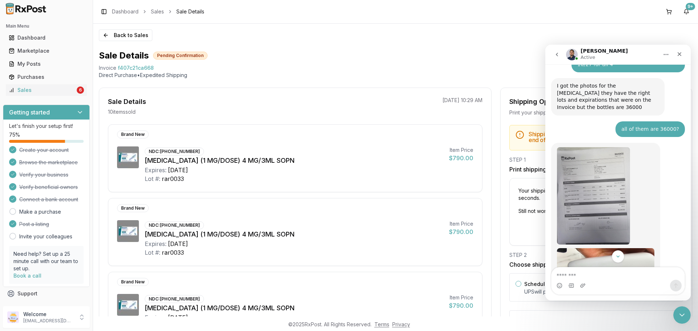
scroll to position [1112, 0]
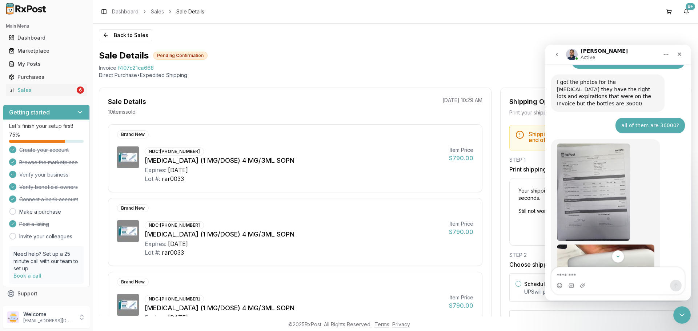
click at [594, 175] on img "Manuel says…" at bounding box center [593, 192] width 73 height 97
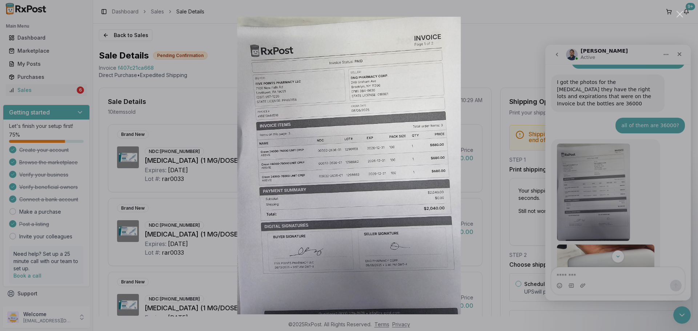
click at [594, 156] on div "Intercom messenger" at bounding box center [349, 165] width 698 height 331
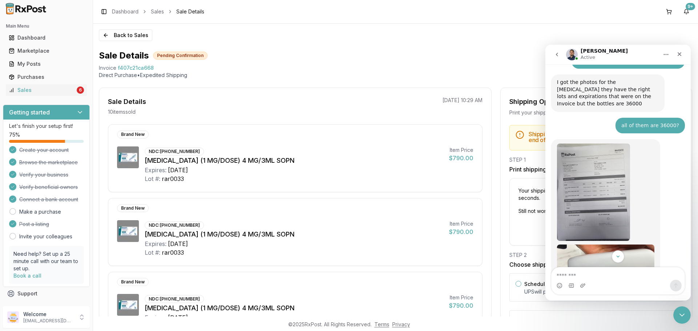
click at [588, 155] on img "Manuel says…" at bounding box center [593, 192] width 73 height 97
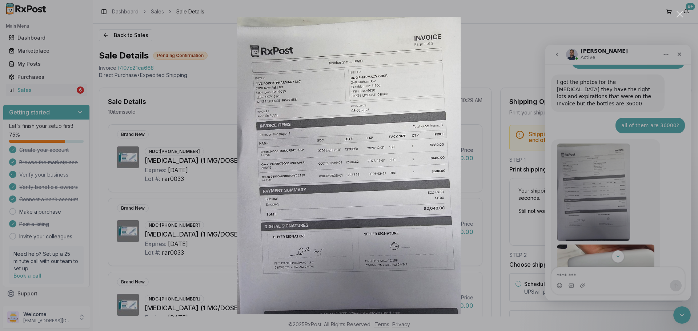
click at [449, 25] on img "Close" at bounding box center [349, 166] width 224 height 298
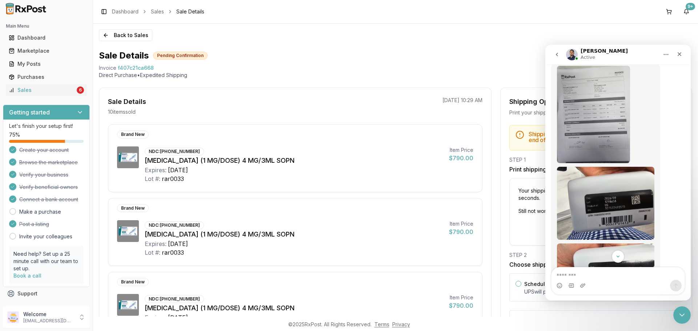
scroll to position [1257, 0]
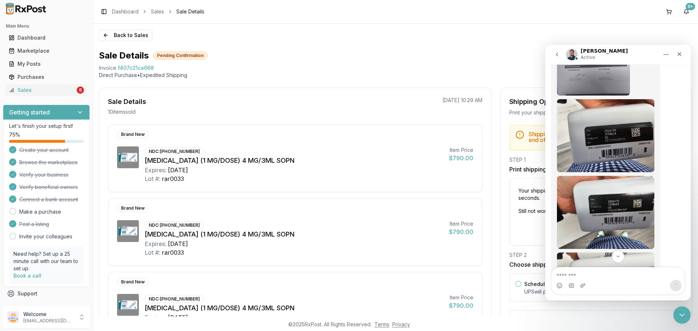
click at [606, 99] on img "Manuel says…" at bounding box center [605, 135] width 97 height 73
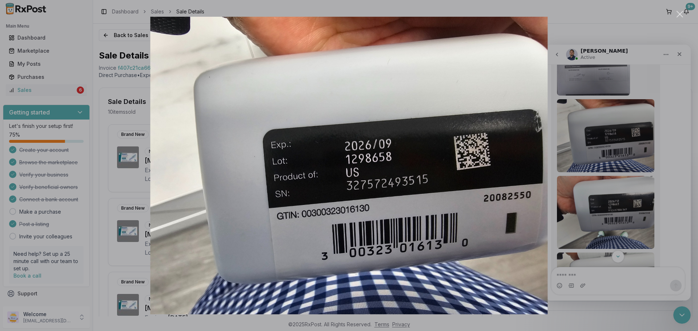
click at [637, 163] on div "Intercom messenger" at bounding box center [349, 165] width 698 height 331
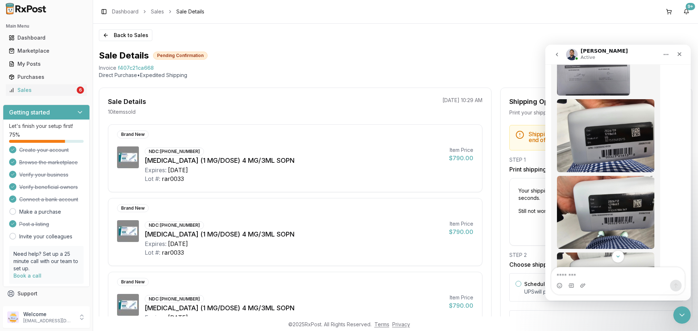
scroll to position [1243, 0]
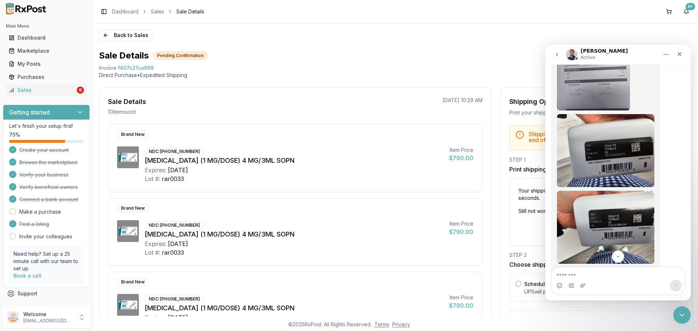
click at [634, 191] on img "Manuel says…" at bounding box center [605, 227] width 97 height 73
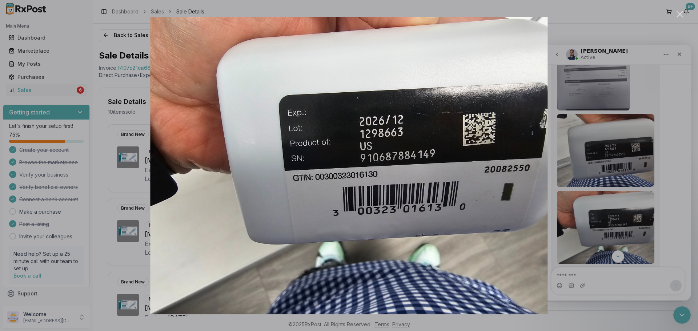
click at [566, 244] on div "Intercom messenger" at bounding box center [349, 165] width 698 height 331
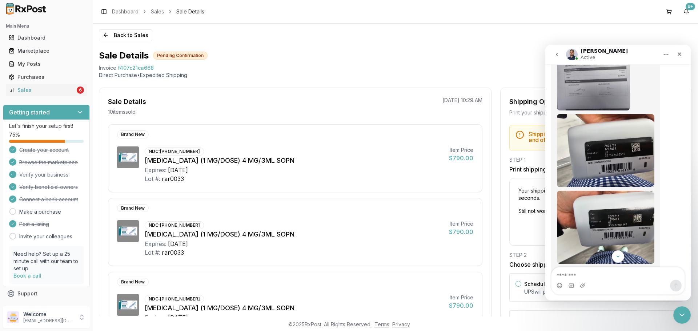
click at [576, 267] on img "Manuel says…" at bounding box center [605, 303] width 97 height 73
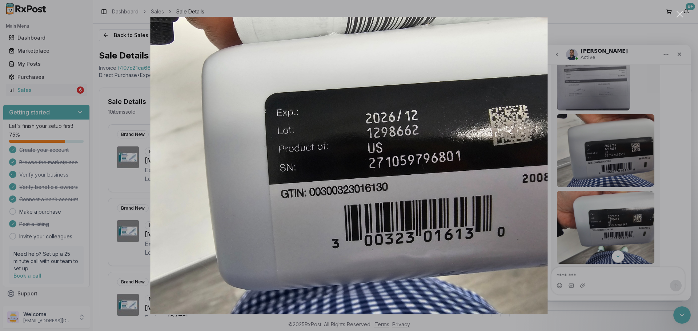
click at [577, 244] on div "Intercom messenger" at bounding box center [349, 165] width 698 height 331
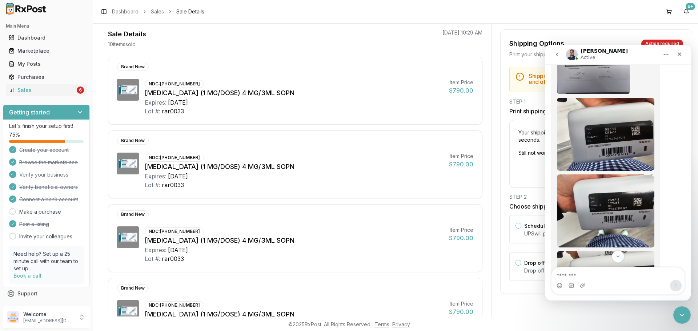
scroll to position [182, 0]
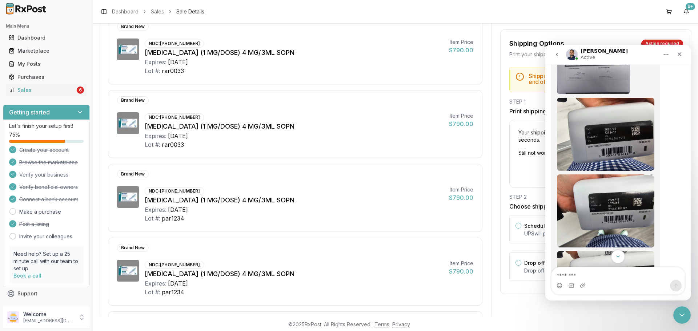
click at [621, 259] on button "Scroll to bottom" at bounding box center [617, 256] width 13 height 13
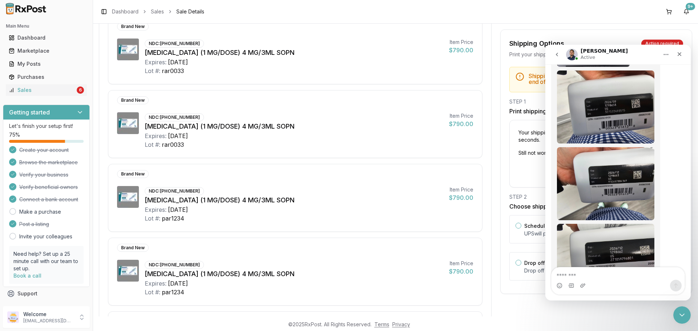
scroll to position [1286, 0]
click at [604, 282] on div "Intercom messenger" at bounding box center [617, 286] width 133 height 12
click at [603, 277] on textarea "Message…" at bounding box center [617, 273] width 133 height 12
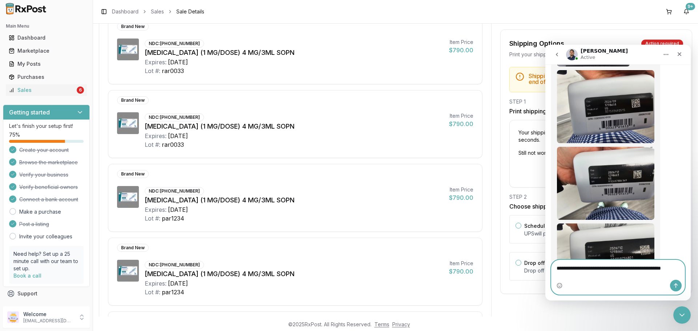
scroll to position [1294, 0]
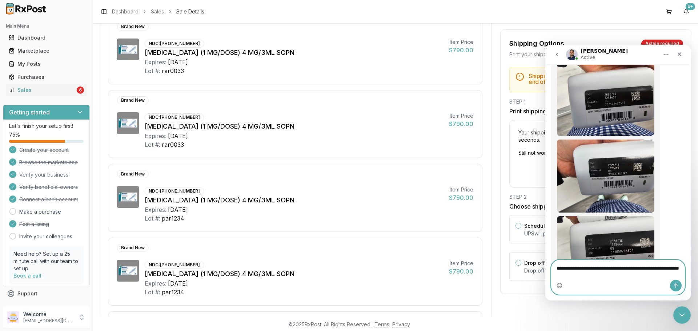
type textarea "**********"
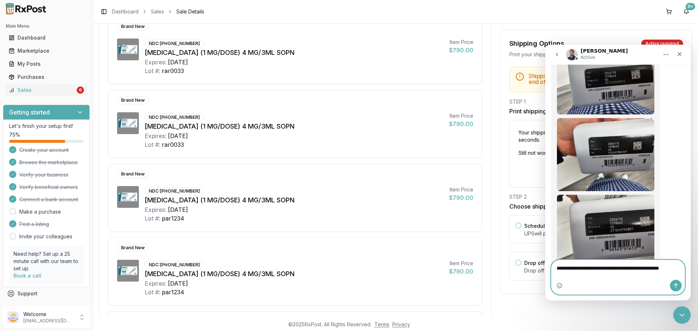
scroll to position [1322, 0]
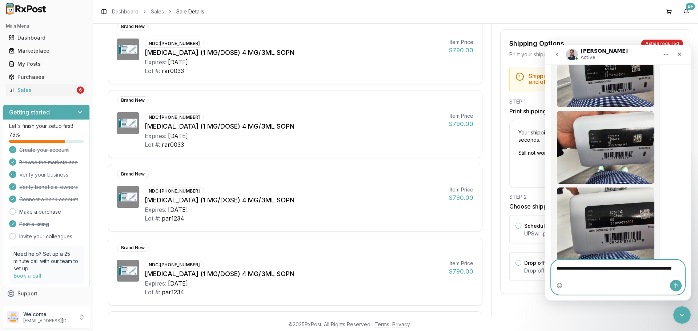
type textarea "**********"
click at [676, 288] on button "Send a message…" at bounding box center [676, 286] width 12 height 12
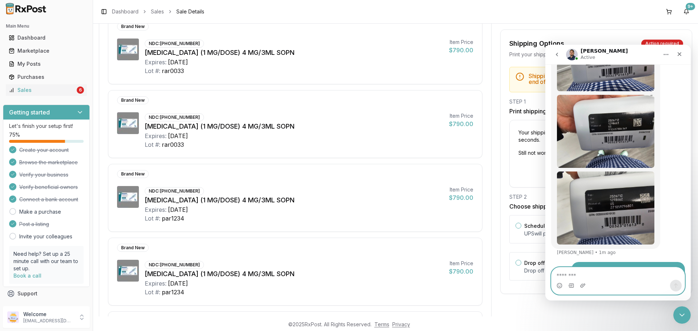
scroll to position [1339, 0]
click at [684, 56] on div "Close" at bounding box center [679, 54] width 13 height 13
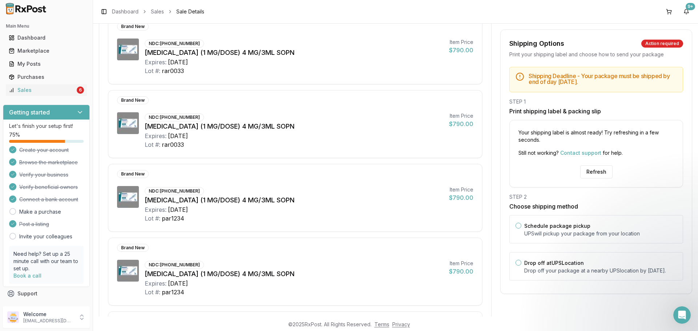
scroll to position [0, 0]
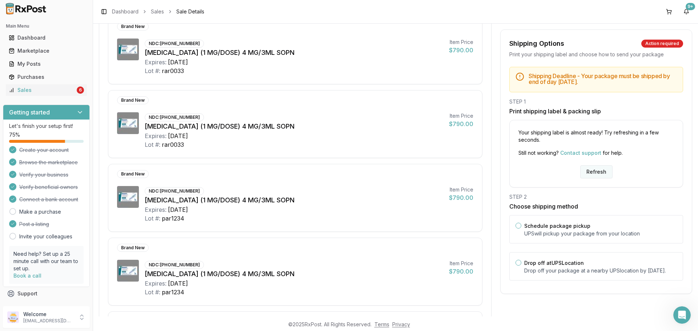
click at [599, 175] on button "Refresh" at bounding box center [596, 171] width 32 height 13
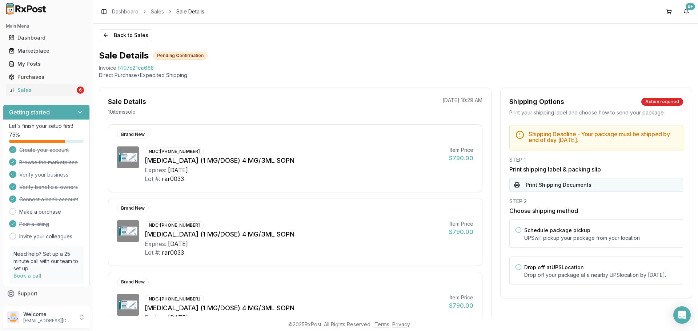
click at [565, 185] on button "Print Shipping Documents" at bounding box center [596, 185] width 174 height 14
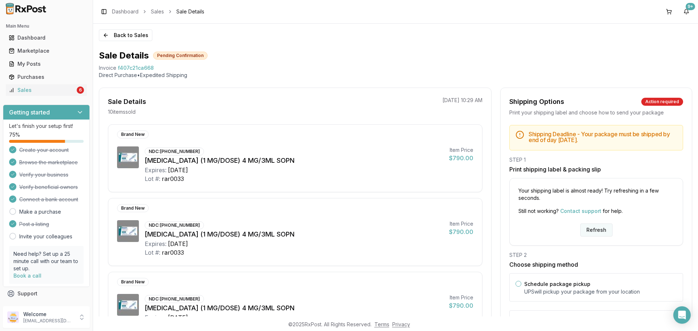
click at [587, 230] on button "Refresh" at bounding box center [596, 230] width 32 height 13
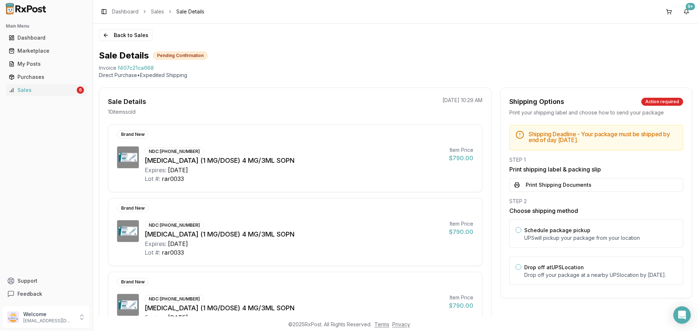
click at [36, 11] on img at bounding box center [26, 9] width 47 height 12
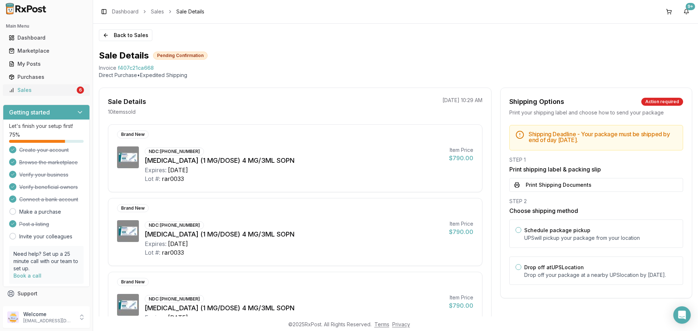
click at [54, 94] on link "Sales 6" at bounding box center [46, 90] width 81 height 13
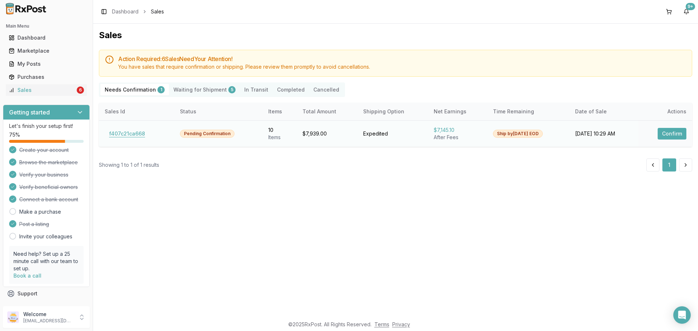
click at [115, 138] on button "f407c21ca668" at bounding box center [127, 134] width 45 height 12
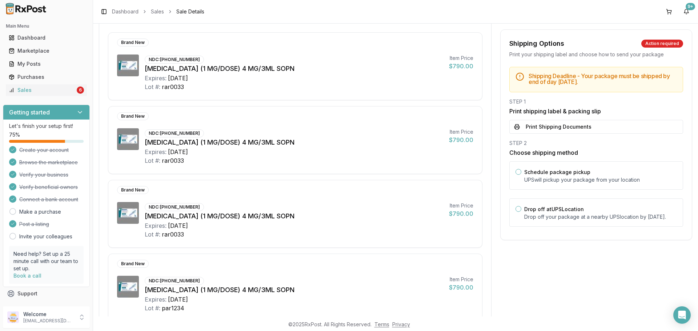
scroll to position [145, 0]
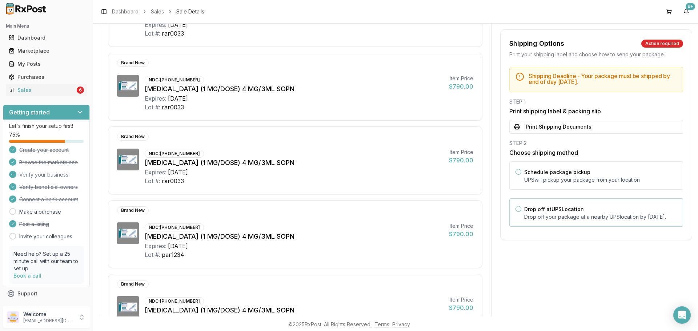
click at [548, 218] on p "Drop off your package at a nearby UPS location by [DATE] ." at bounding box center [600, 216] width 153 height 7
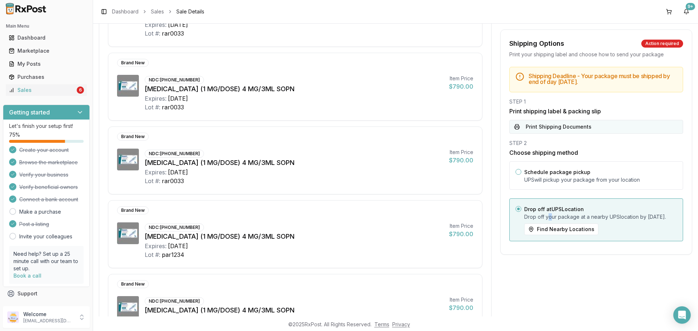
click at [551, 125] on button "Print Shipping Documents" at bounding box center [596, 127] width 174 height 14
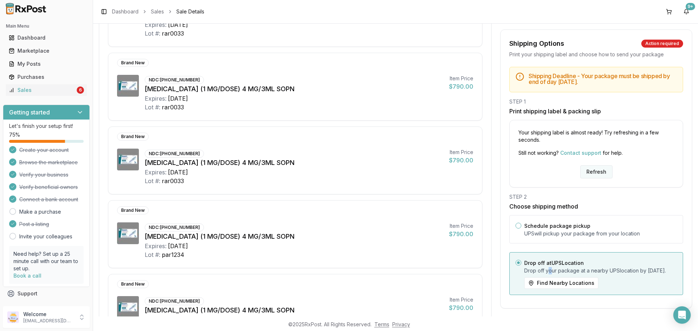
click at [595, 178] on button "Refresh" at bounding box center [596, 171] width 32 height 13
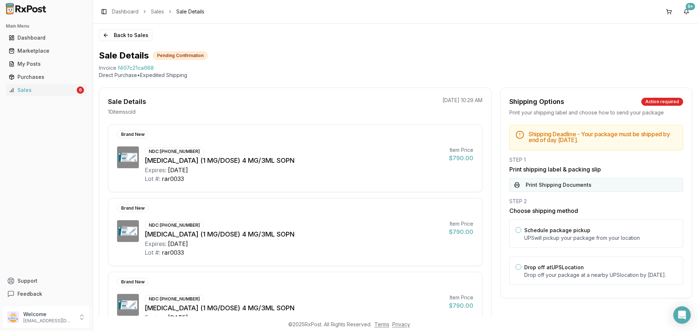
click at [579, 184] on button "Print Shipping Documents" at bounding box center [596, 185] width 174 height 14
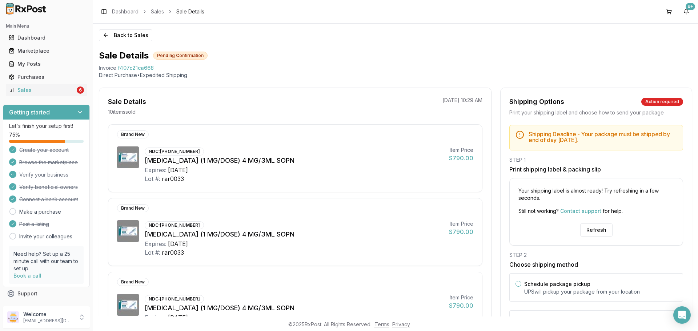
click at [156, 65] on div "Invoice f407c21ca668" at bounding box center [395, 67] width 593 height 7
copy span "f407c21ca668"
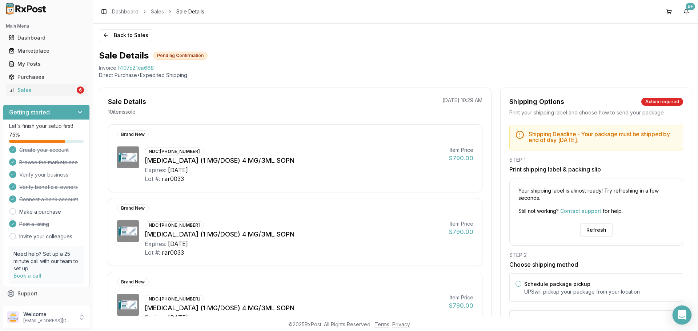
click at [686, 314] on div "Open Intercom Messenger" at bounding box center [681, 315] width 19 height 19
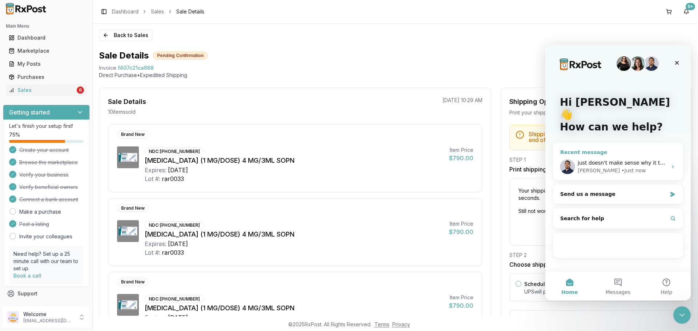
click at [624, 167] on div "Manuel • Just now" at bounding box center [621, 171] width 89 height 8
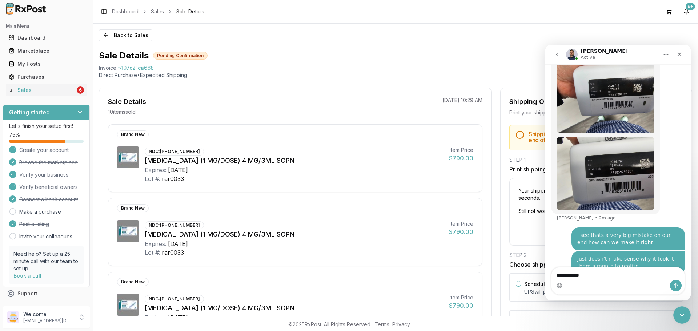
scroll to position [1367, 0]
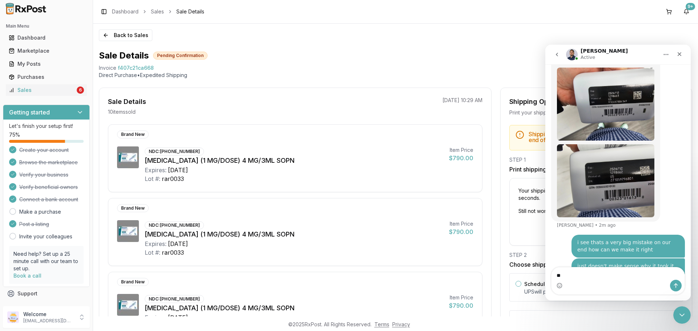
type textarea "*"
type textarea "**********"
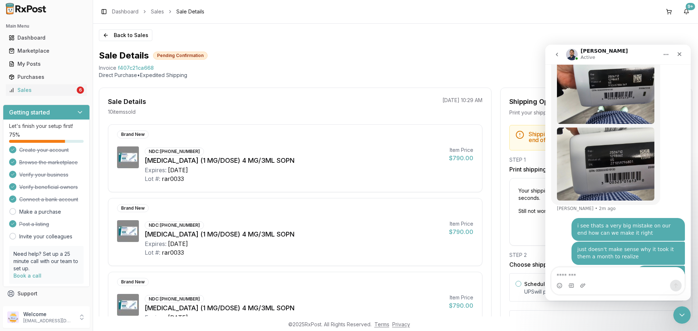
scroll to position [1391, 0]
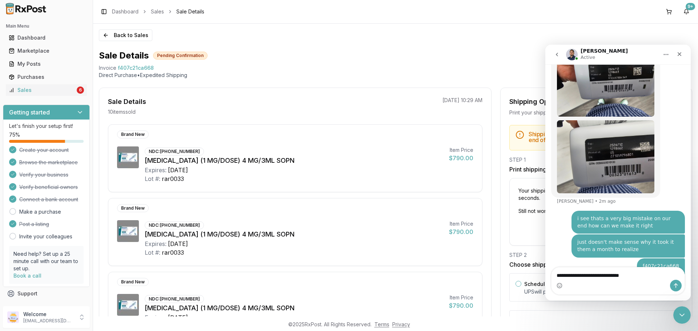
type textarea "**********"
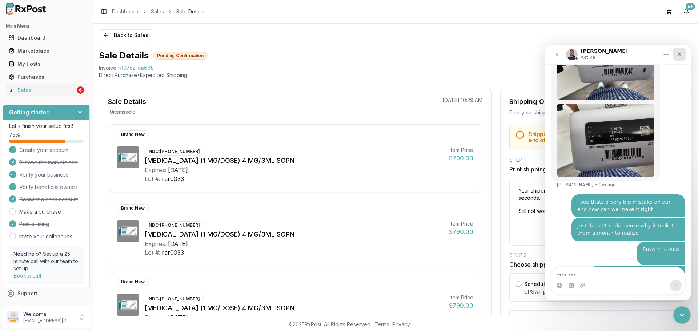
click at [678, 54] on icon "Close" at bounding box center [679, 54] width 6 height 6
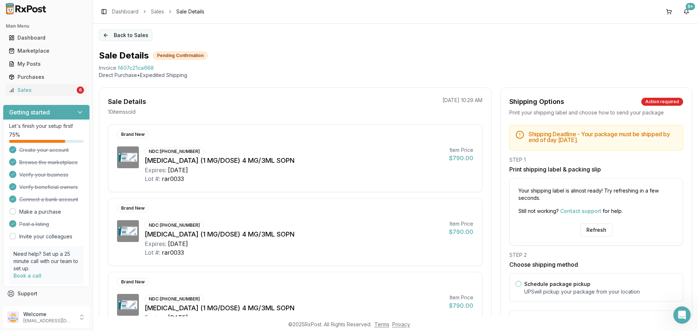
click at [118, 34] on button "Back to Sales" at bounding box center [125, 35] width 53 height 12
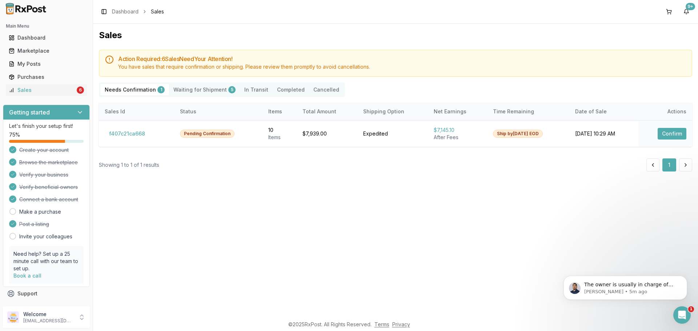
scroll to position [1429, 0]
click at [681, 312] on icon "Open Intercom Messenger" at bounding box center [680, 314] width 5 height 6
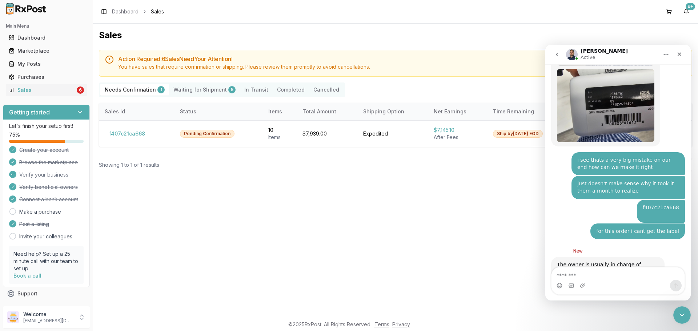
scroll to position [1441, 0]
type textarea "**********"
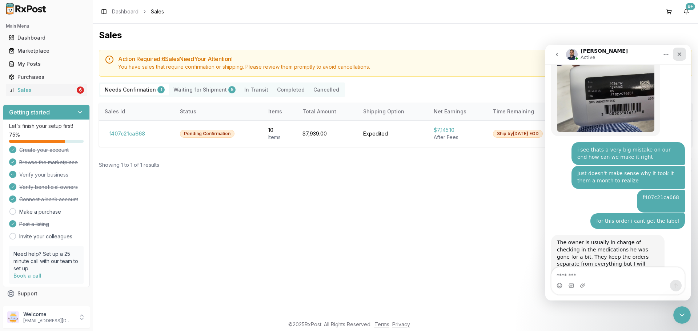
click at [679, 55] on icon "Close" at bounding box center [679, 54] width 4 height 4
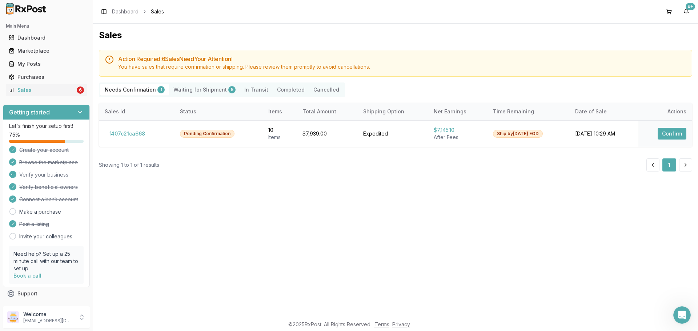
click at [28, 14] on img at bounding box center [26, 9] width 47 height 12
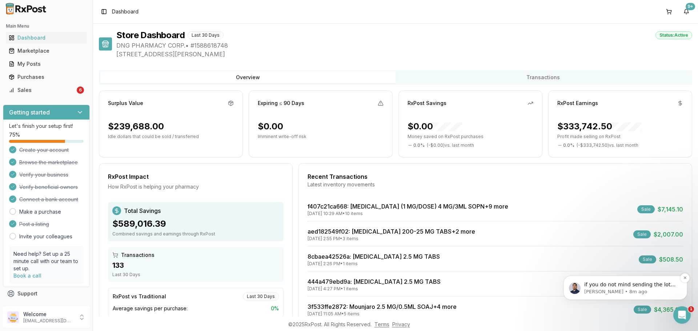
scroll to position [1604, 0]
click at [646, 292] on p "Manuel • 8m ago" at bounding box center [631, 292] width 94 height 7
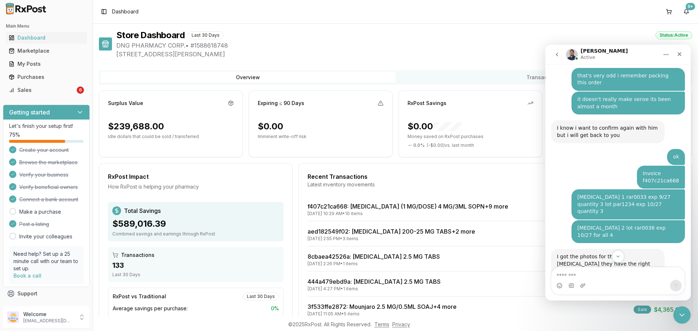
scroll to position [926, 0]
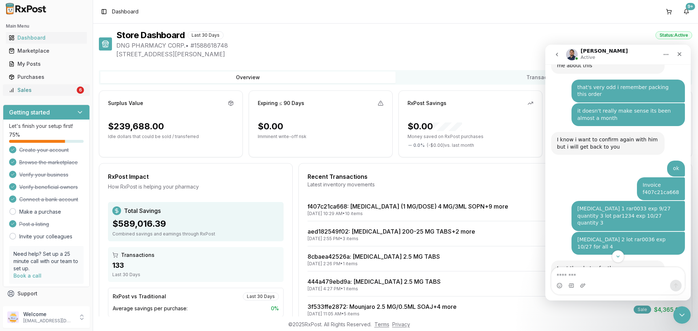
click at [71, 93] on div "Sales" at bounding box center [42, 89] width 67 height 7
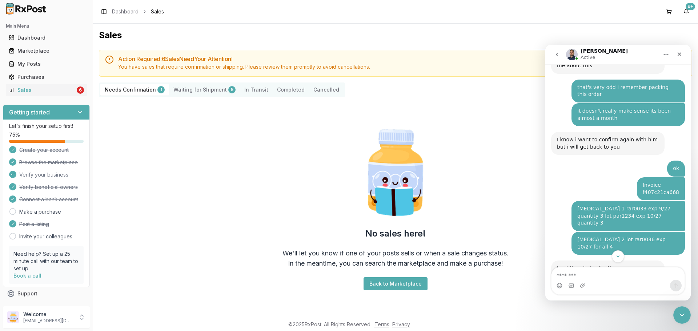
click at [143, 88] on Confirmation "Needs Confirmation 1" at bounding box center [134, 90] width 69 height 12
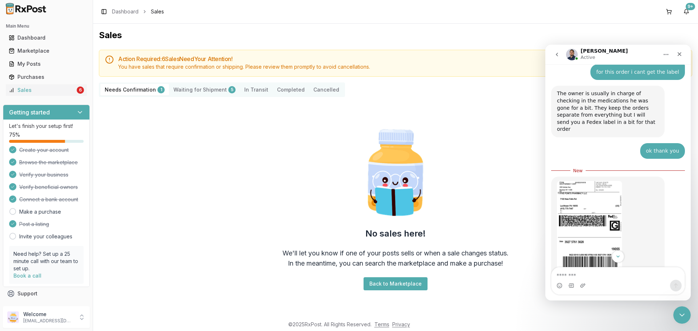
scroll to position [1616, 0]
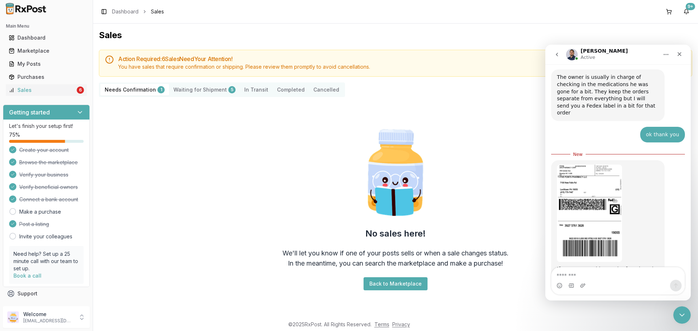
click at [607, 165] on img "Manuel says…" at bounding box center [589, 213] width 65 height 97
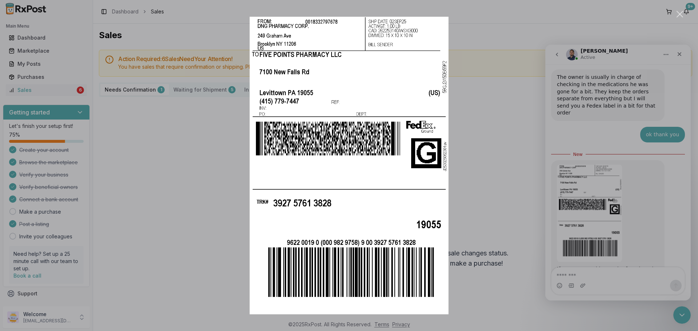
scroll to position [0, 0]
click at [290, 64] on img "Close" at bounding box center [349, 166] width 199 height 298
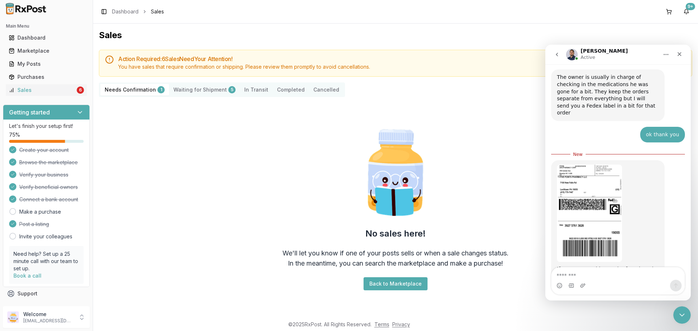
click at [573, 165] on img "Manuel says…" at bounding box center [589, 213] width 65 height 97
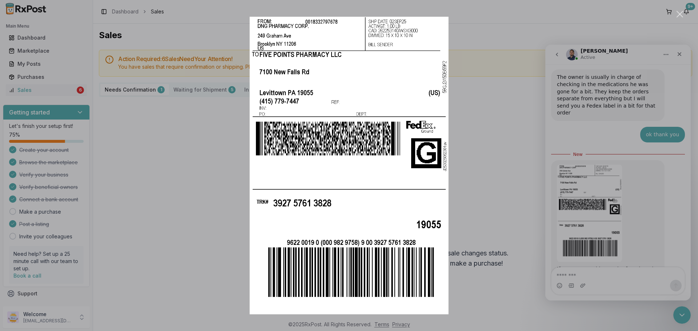
drag, startPoint x: 359, startPoint y: 132, endPoint x: 608, endPoint y: 281, distance: 289.3
click at [608, 281] on div "Intercom messenger" at bounding box center [349, 165] width 698 height 331
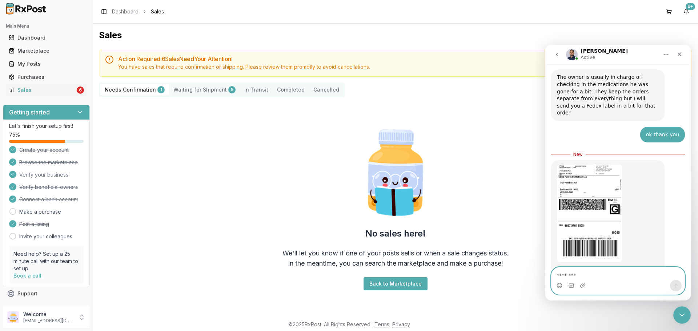
click at [605, 275] on textarea "Message…" at bounding box center [617, 273] width 133 height 12
type textarea "*"
click at [650, 282] on div "Intercom messenger" at bounding box center [617, 286] width 133 height 12
drag, startPoint x: 660, startPoint y: 275, endPoint x: 512, endPoint y: 278, distance: 147.6
click html "Manuel Active Ask us anything, or share your feedback. Hey just checking on the…"
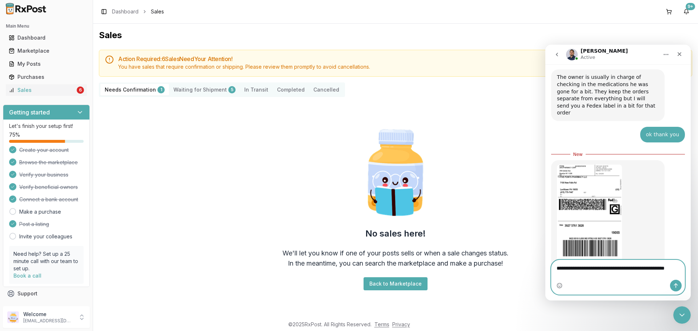
type textarea "**********"
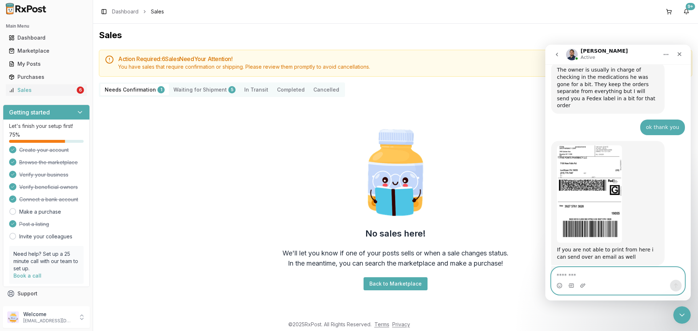
scroll to position [1633, 0]
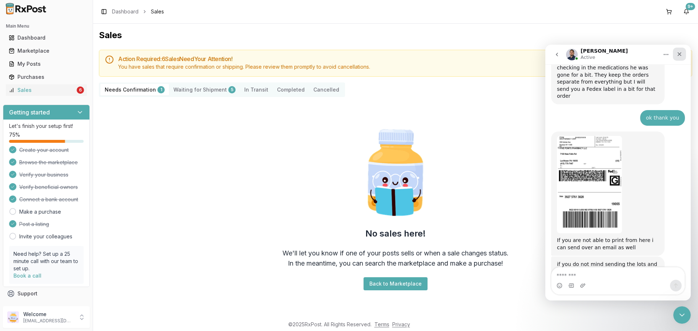
click at [683, 55] on div "Close" at bounding box center [679, 54] width 13 height 13
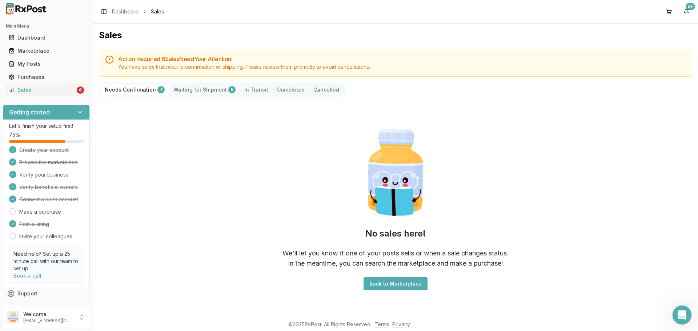
drag, startPoint x: 675, startPoint y: 321, endPoint x: 1348, endPoint y: 627, distance: 739.3
click at [674, 322] on div "Open Intercom Messenger" at bounding box center [680, 313] width 17 height 17
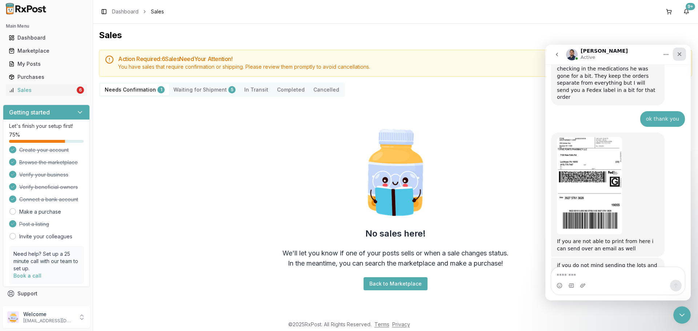
drag, startPoint x: 681, startPoint y: 50, endPoint x: 1187, endPoint y: 116, distance: 510.5
click at [681, 50] on div "Close" at bounding box center [679, 54] width 13 height 13
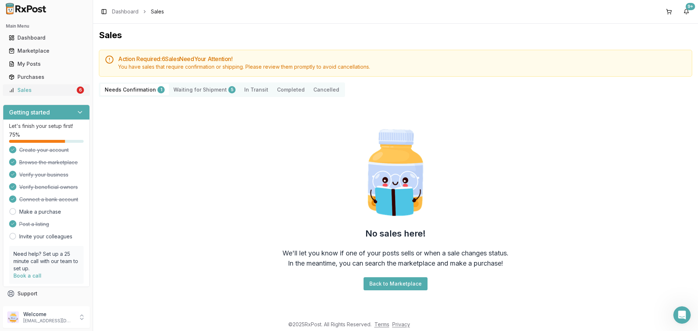
click at [55, 95] on link "Sales 6" at bounding box center [46, 90] width 81 height 13
click at [35, 13] on img at bounding box center [26, 9] width 47 height 12
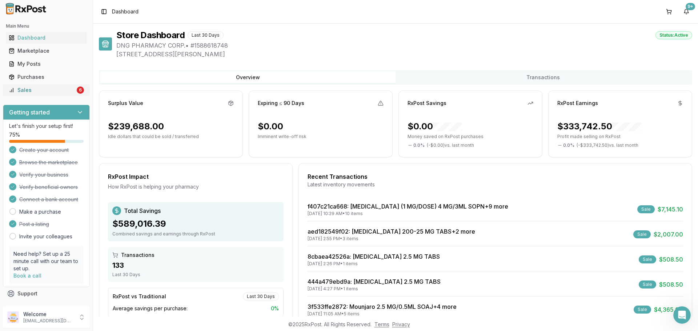
click at [57, 86] on link "Sales 6" at bounding box center [46, 90] width 81 height 13
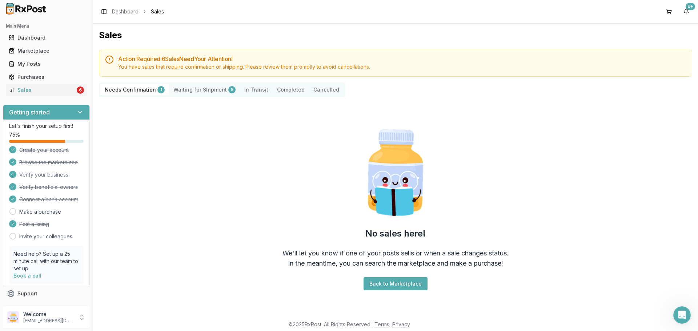
click at [124, 83] on div "Needs Confirmation 1 Waiting for Shipment 5 In Transit Completed Cancelled" at bounding box center [222, 89] width 246 height 15
click at [126, 88] on Confirmation "Needs Confirmation 1" at bounding box center [134, 90] width 69 height 12
click at [35, 96] on link "Sales 6" at bounding box center [46, 90] width 81 height 13
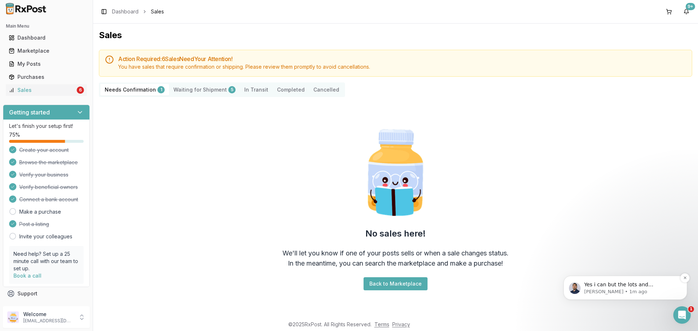
click at [664, 289] on p "Manuel • 1m ago" at bounding box center [631, 292] width 94 height 7
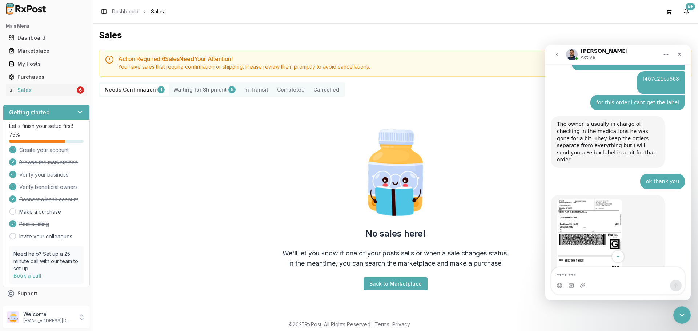
scroll to position [1536, 0]
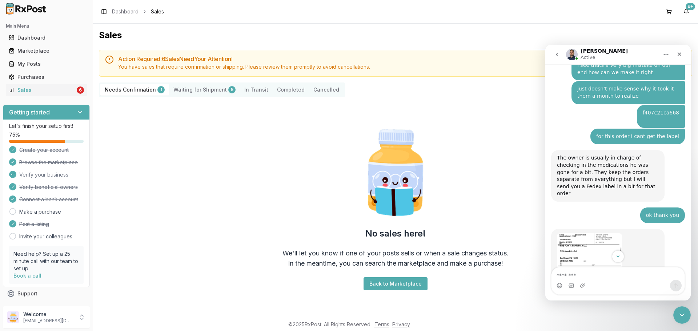
click at [141, 91] on Confirmation "Needs Confirmation 1" at bounding box center [134, 90] width 69 height 12
click at [188, 89] on Shipment "Waiting for Shipment 5" at bounding box center [204, 90] width 71 height 12
drag, startPoint x: 213, startPoint y: 89, endPoint x: 166, endPoint y: 96, distance: 47.3
click at [214, 89] on Shipment "Waiting for Shipment 5" at bounding box center [204, 90] width 71 height 12
click at [86, 93] on button "Sales 6" at bounding box center [46, 90] width 87 height 12
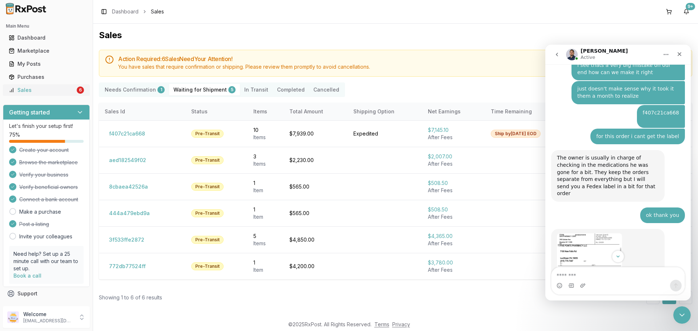
click at [81, 90] on link "Sales 6" at bounding box center [46, 90] width 81 height 13
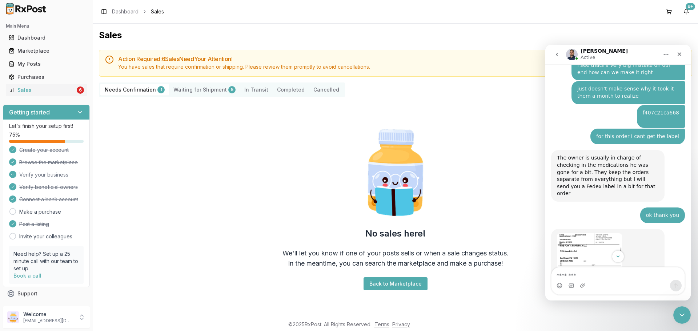
click at [186, 87] on Shipment "Waiting for Shipment 5" at bounding box center [204, 90] width 71 height 12
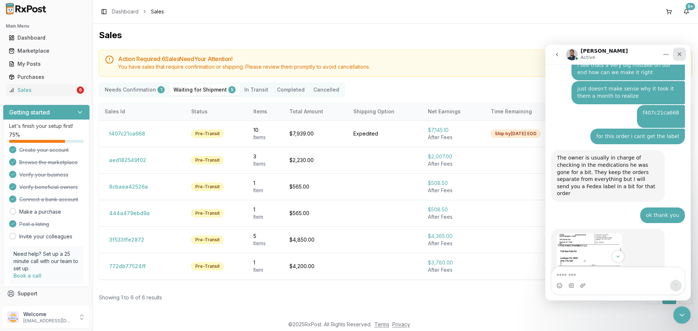
click at [683, 53] on div "Close" at bounding box center [679, 54] width 13 height 13
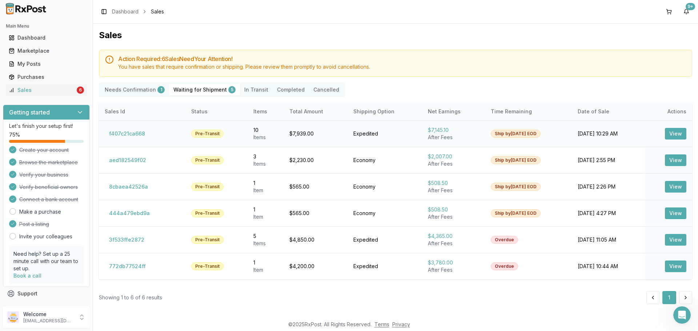
click at [680, 131] on button "View" at bounding box center [675, 134] width 21 height 12
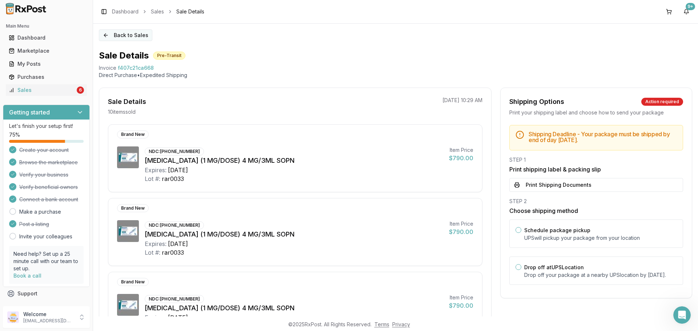
click at [116, 36] on button "Back to Sales" at bounding box center [125, 35] width 53 height 12
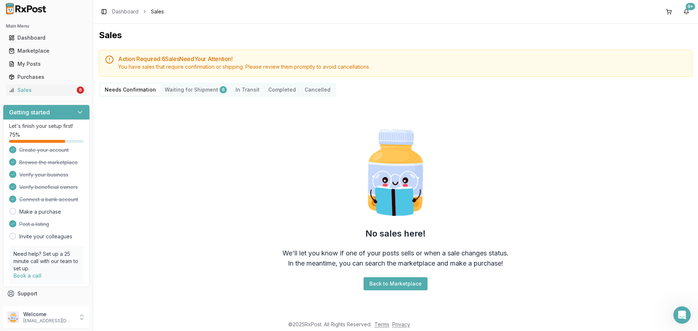
click at [143, 88] on Confirmation "Needs Confirmation" at bounding box center [130, 90] width 60 height 12
click at [206, 88] on Shipment "Waiting for Shipment 6" at bounding box center [195, 90] width 71 height 12
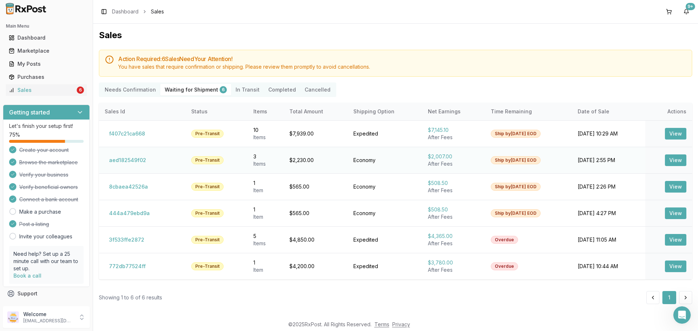
click at [678, 160] on button "View" at bounding box center [675, 160] width 21 height 12
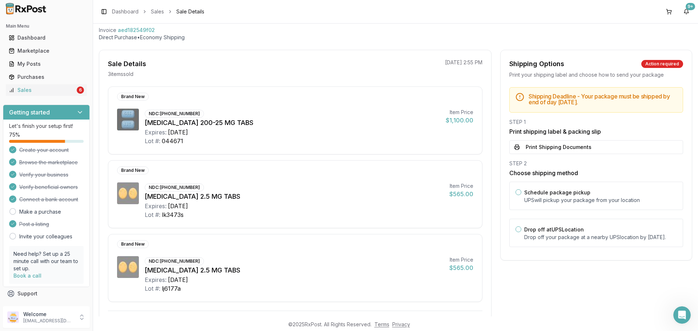
scroll to position [109, 0]
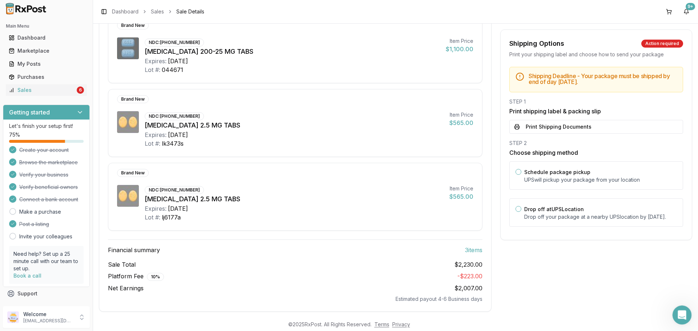
click at [672, 320] on div "Open Intercom Messenger" at bounding box center [680, 313] width 17 height 17
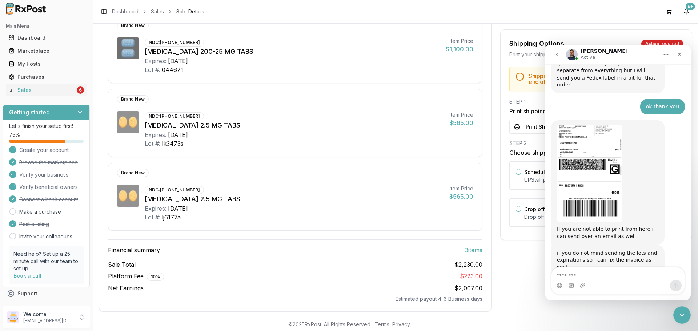
scroll to position [1633, 0]
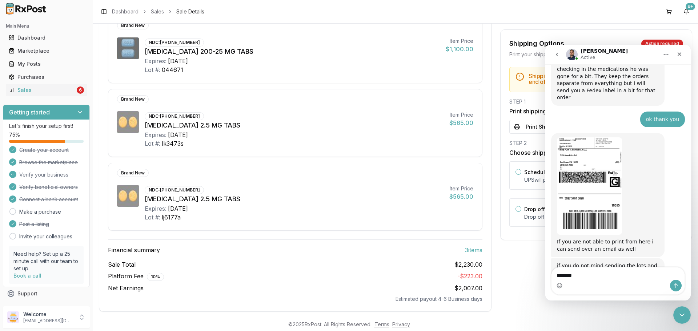
type textarea "********"
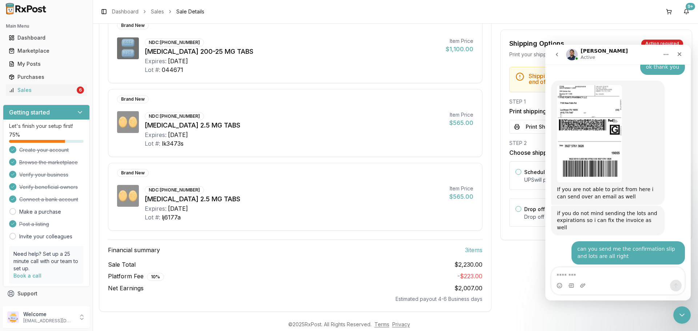
scroll to position [1691, 0]
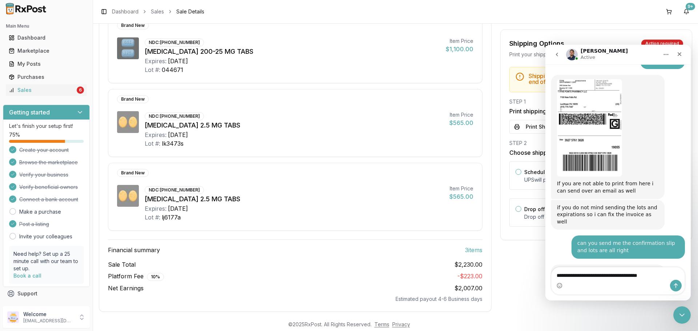
type textarea "**********"
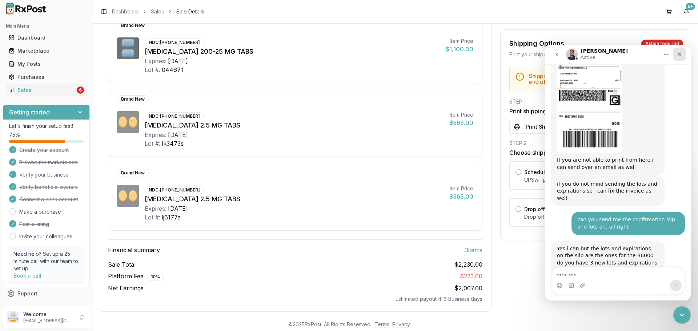
click at [677, 56] on icon "Close" at bounding box center [679, 54] width 6 height 6
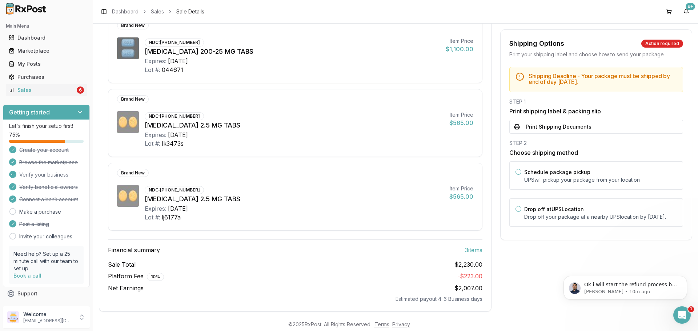
scroll to position [0, 0]
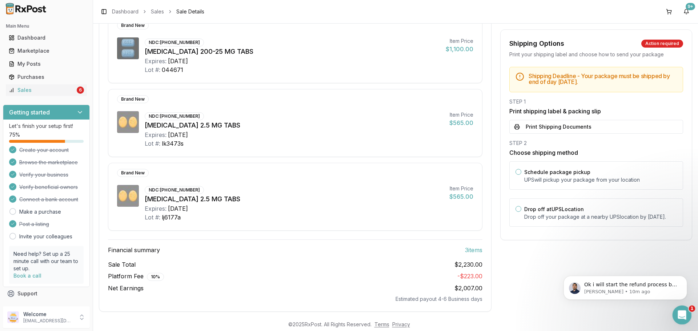
drag, startPoint x: 677, startPoint y: 314, endPoint x: 1328, endPoint y: 614, distance: 716.8
click at [676, 314] on icon "Open Intercom Messenger" at bounding box center [681, 314] width 12 height 12
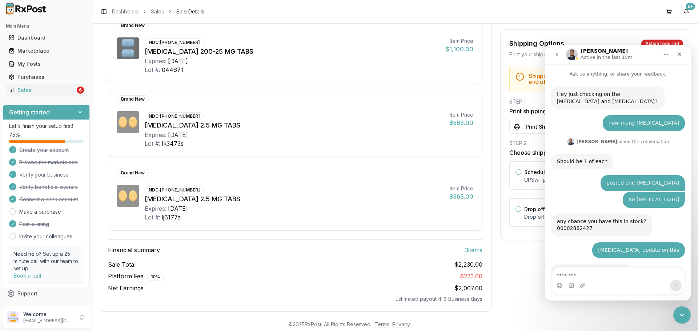
scroll to position [1, 0]
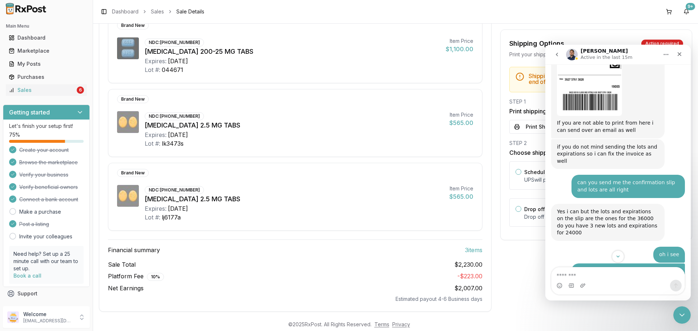
click at [628, 278] on textarea "Message…" at bounding box center [617, 273] width 133 height 12
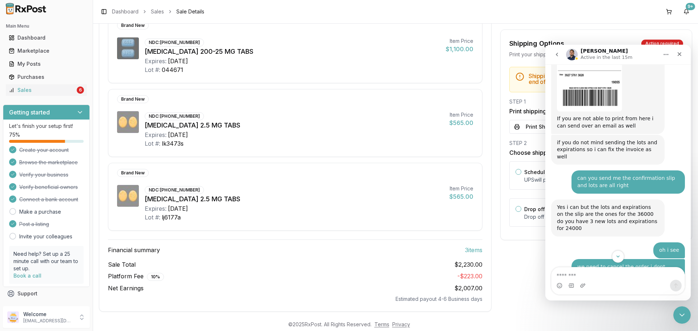
scroll to position [1755, 0]
type textarea "**********"
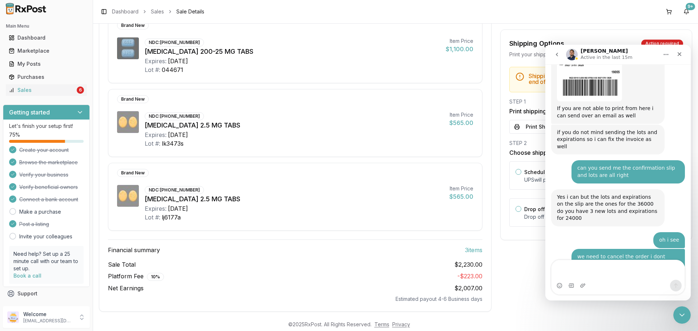
scroll to position [1772, 0]
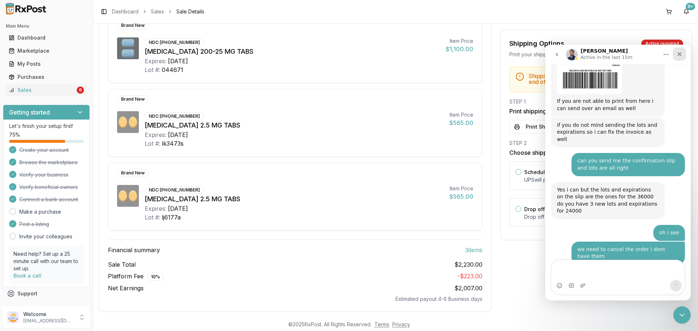
drag, startPoint x: 680, startPoint y: 53, endPoint x: 980, endPoint y: 105, distance: 304.9
click at [680, 53] on icon "Close" at bounding box center [679, 54] width 4 height 4
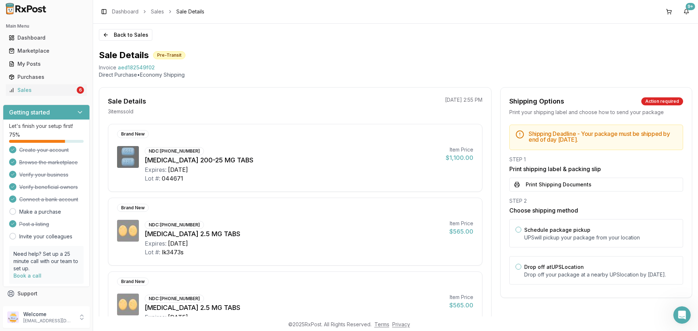
scroll to position [0, 0]
click at [113, 39] on button "Back to Sales" at bounding box center [125, 35] width 53 height 12
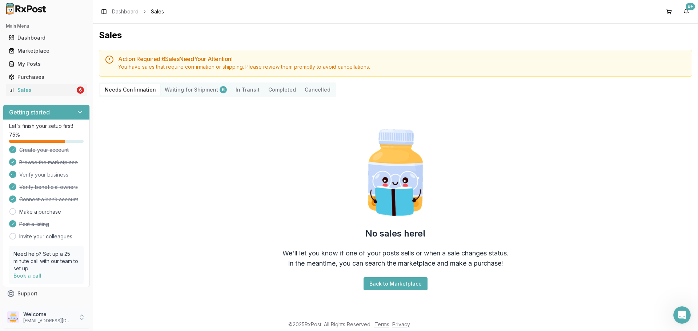
click at [50, 324] on div "Welcome dngpharmacy2@gmail.com" at bounding box center [46, 317] width 87 height 22
click at [48, 319] on p "dngpharmacy2@gmail.com" at bounding box center [48, 321] width 51 height 6
click at [68, 325] on div "Welcome dngpharmacy2@gmail.com" at bounding box center [46, 317] width 87 height 22
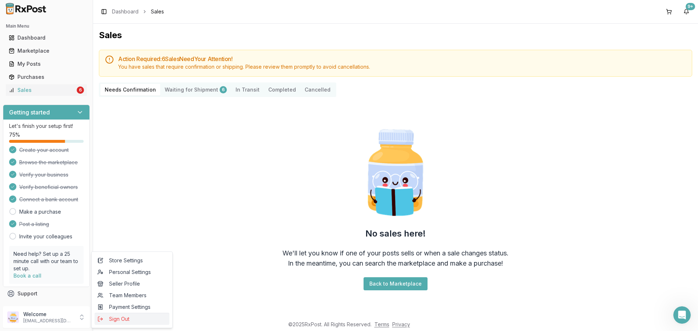
click at [120, 321] on span "Sign Out" at bounding box center [131, 318] width 69 height 7
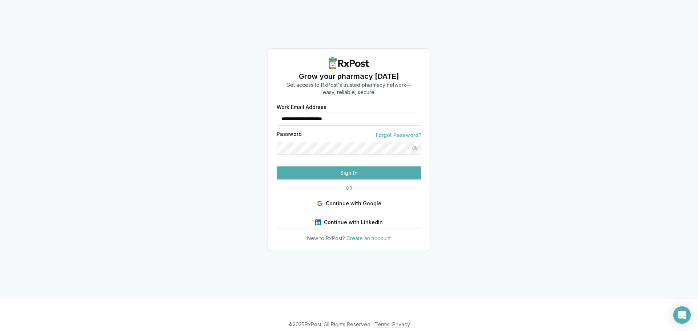
drag, startPoint x: 300, startPoint y: 117, endPoint x: 254, endPoint y: 117, distance: 45.4
click at [272, 118] on div "**********" at bounding box center [349, 173] width 162 height 137
type input "**********"
click at [315, 180] on button "Sign In" at bounding box center [349, 172] width 145 height 13
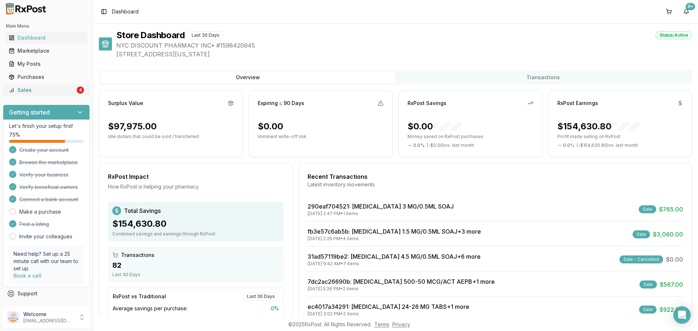
click at [21, 90] on div "Sales" at bounding box center [42, 89] width 67 height 7
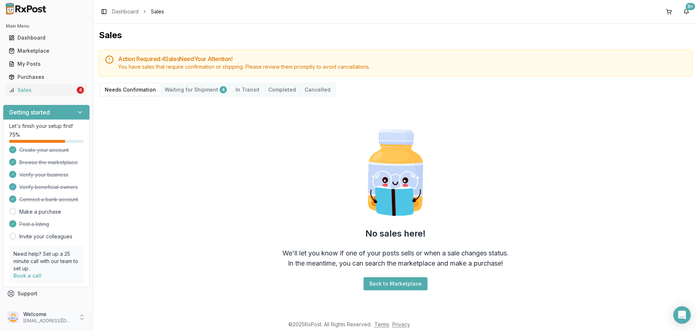
click at [60, 315] on p "Welcome" at bounding box center [48, 314] width 51 height 7
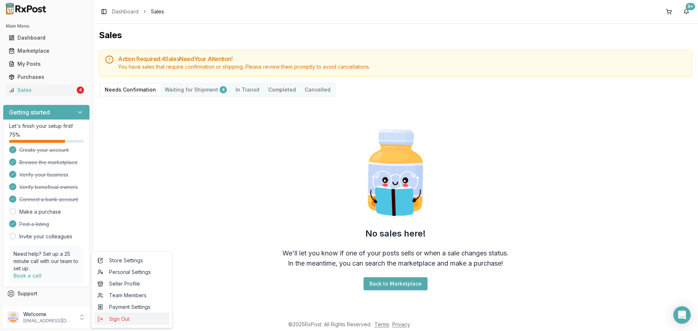
click at [116, 322] on span "Sign Out" at bounding box center [131, 318] width 69 height 7
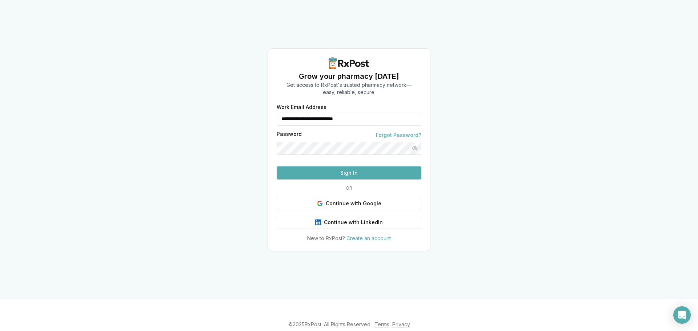
drag, startPoint x: 341, startPoint y: 101, endPoint x: 264, endPoint y: 101, distance: 77.4
click at [264, 101] on div "**********" at bounding box center [349, 149] width 698 height 299
type input "**********"
click at [342, 180] on button "Sign In" at bounding box center [349, 172] width 145 height 13
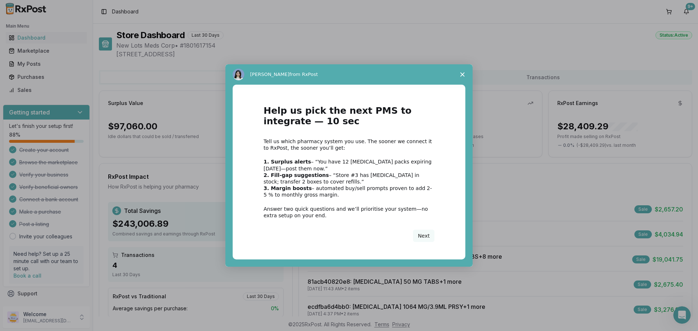
click at [463, 72] on span "Close survey" at bounding box center [462, 74] width 20 height 20
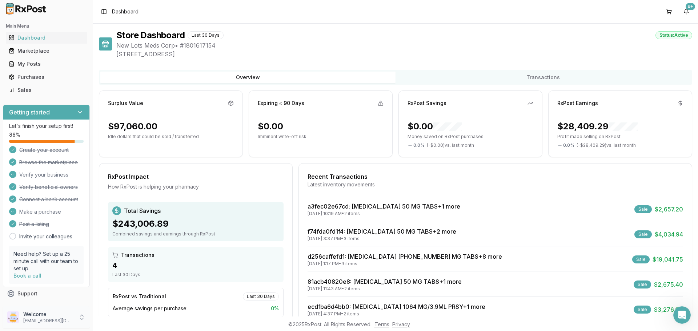
click at [86, 319] on div "Welcome [EMAIL_ADDRESS][DOMAIN_NAME]" at bounding box center [46, 317] width 87 height 22
click at [115, 323] on button "Sign Out" at bounding box center [131, 319] width 75 height 12
